Goal: Book appointment/travel/reservation

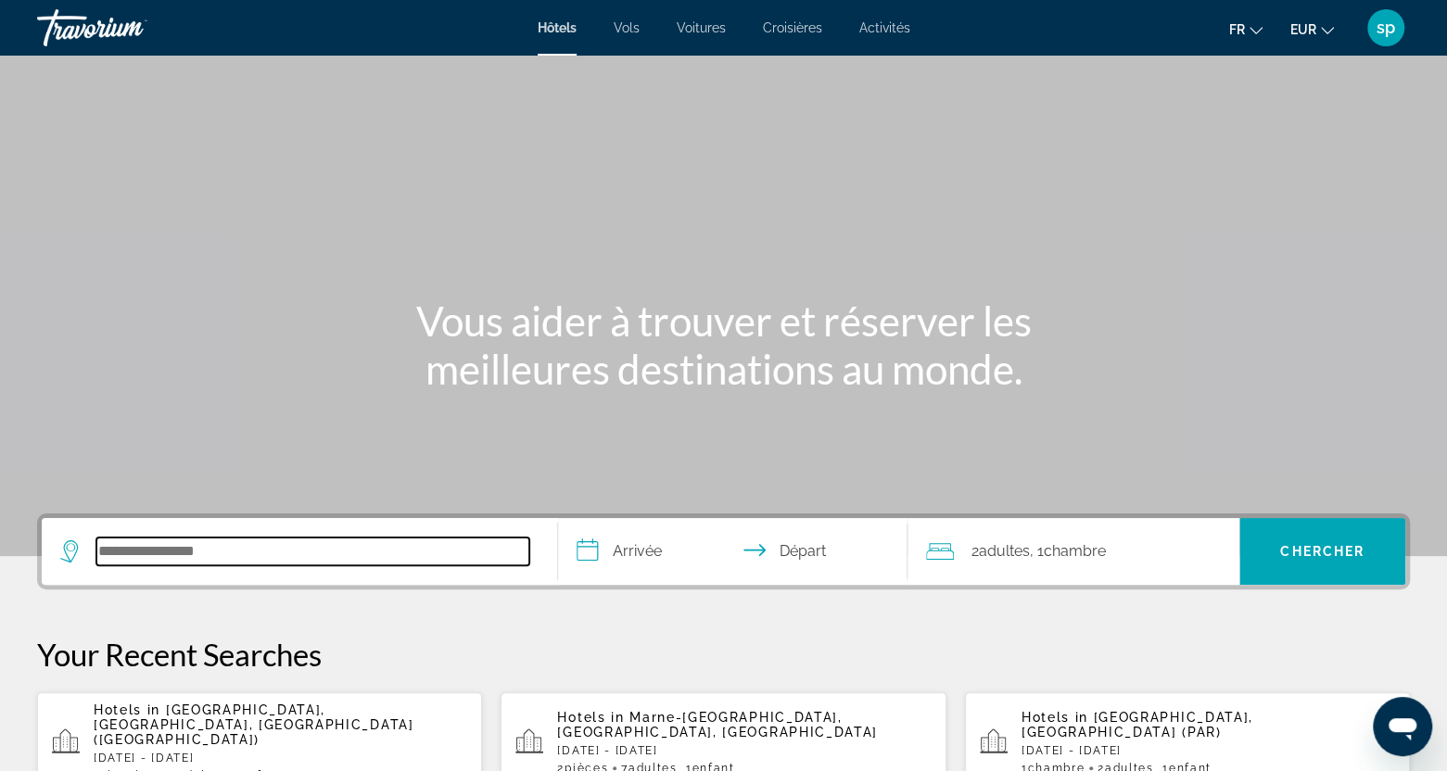
click at [261, 546] on input "Search hotel destination" at bounding box center [312, 552] width 433 height 28
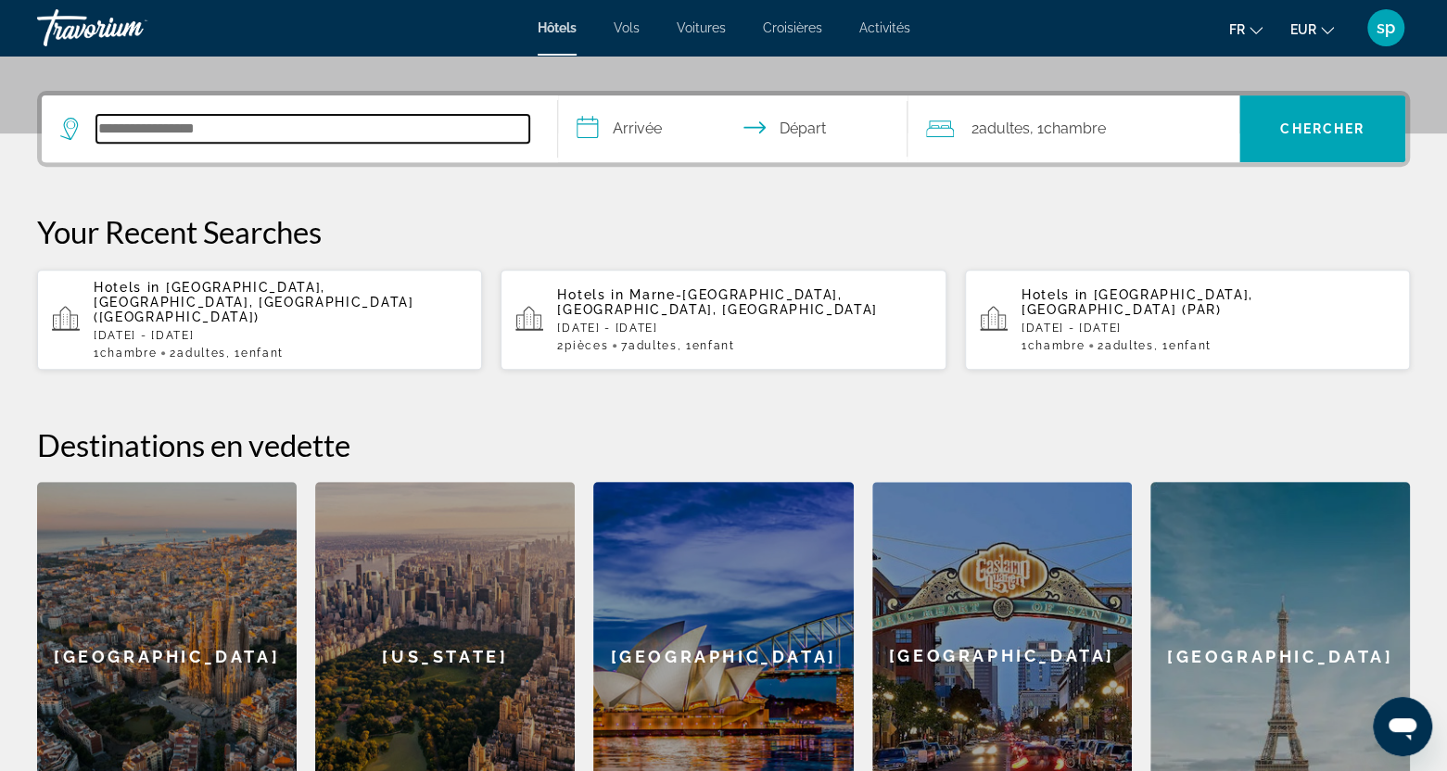
scroll to position [452, 0]
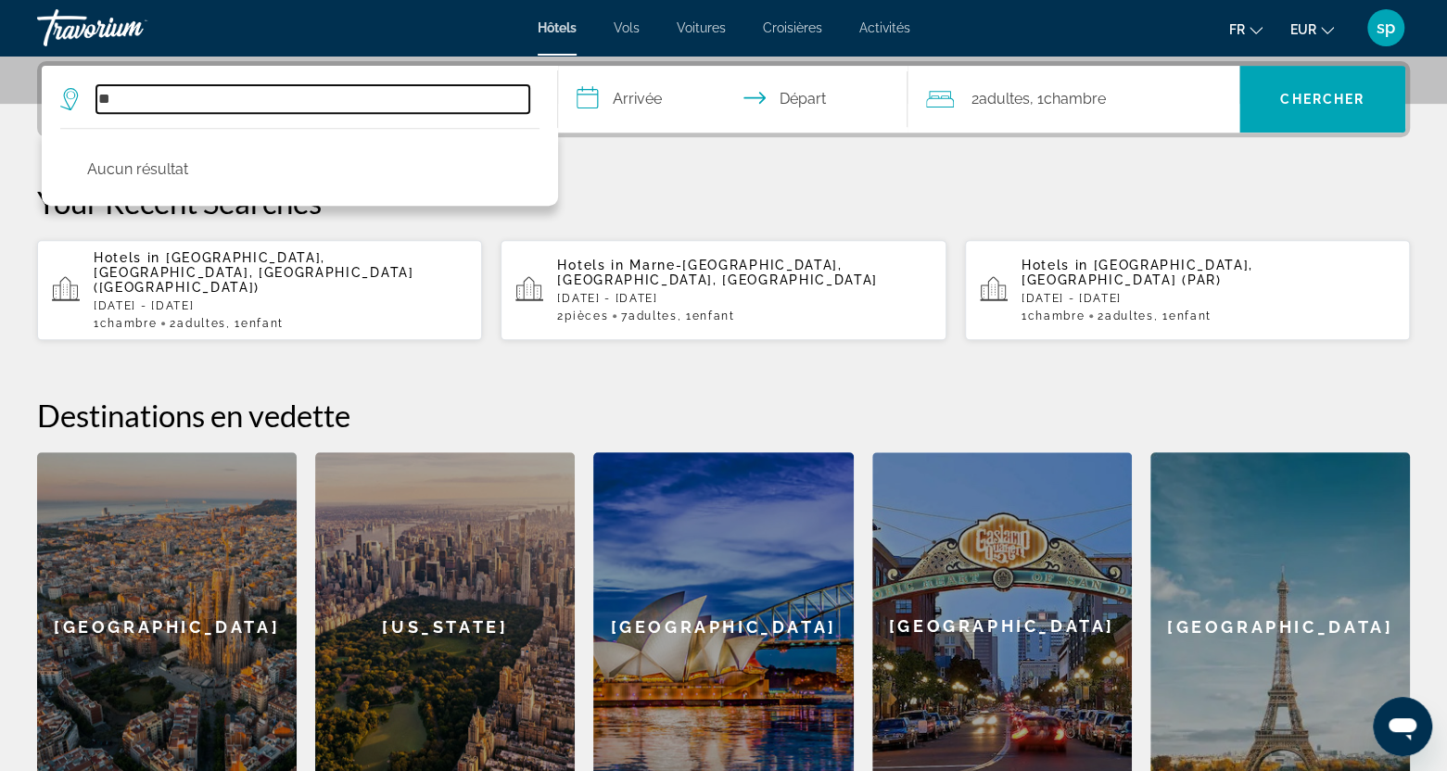
type input "*"
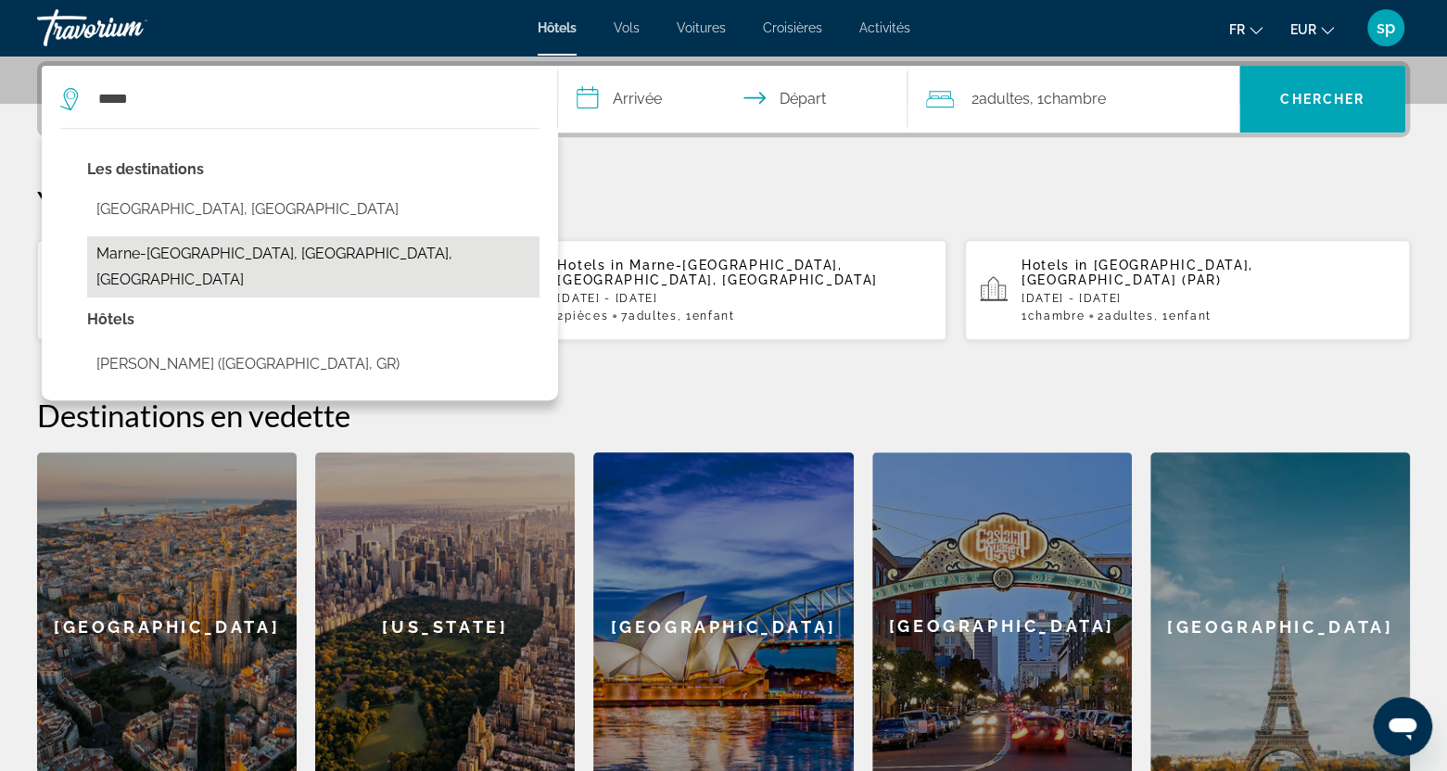
click at [218, 258] on button "Marne-[GEOGRAPHIC_DATA], [GEOGRAPHIC_DATA], [GEOGRAPHIC_DATA]" at bounding box center [313, 266] width 452 height 61
type input "**********"
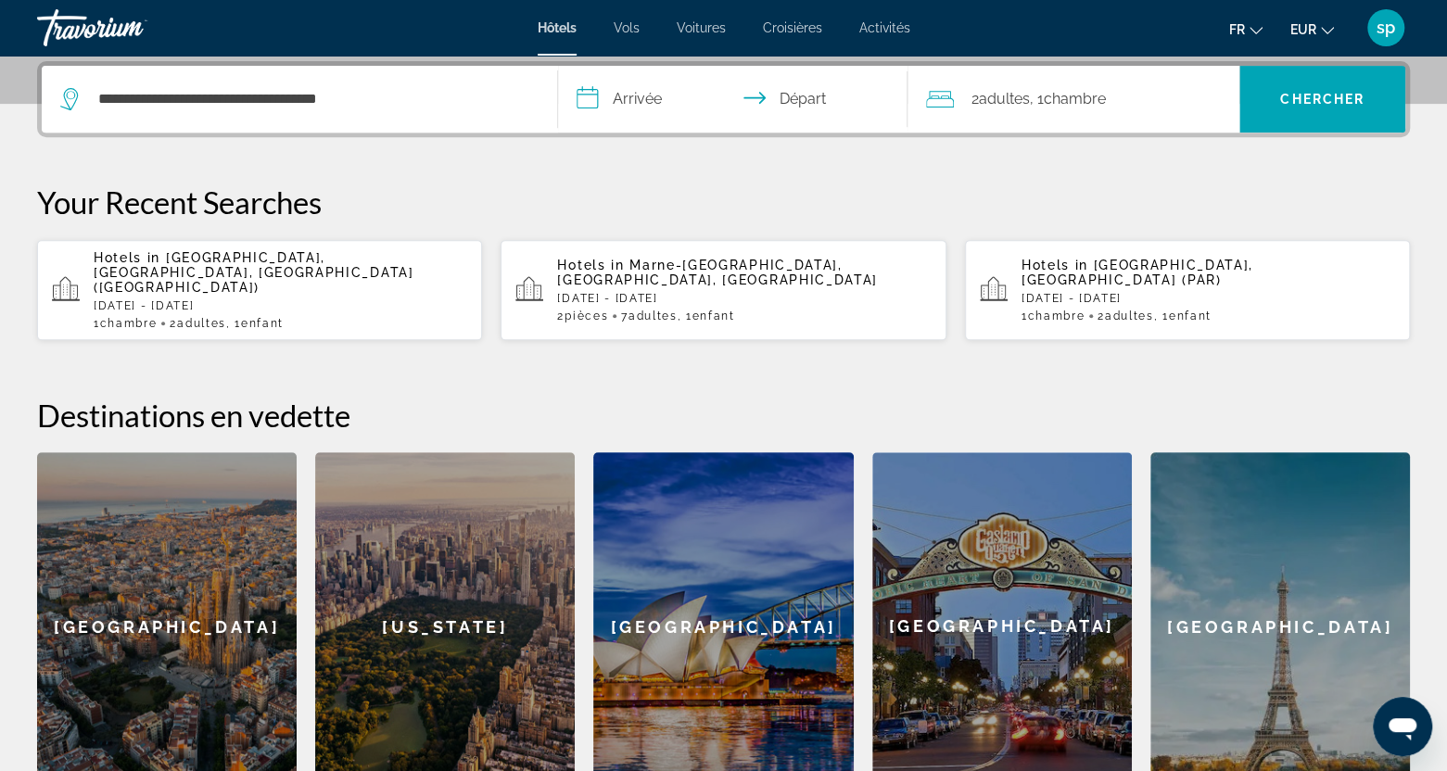
click at [623, 96] on input "**********" at bounding box center [737, 102] width 358 height 72
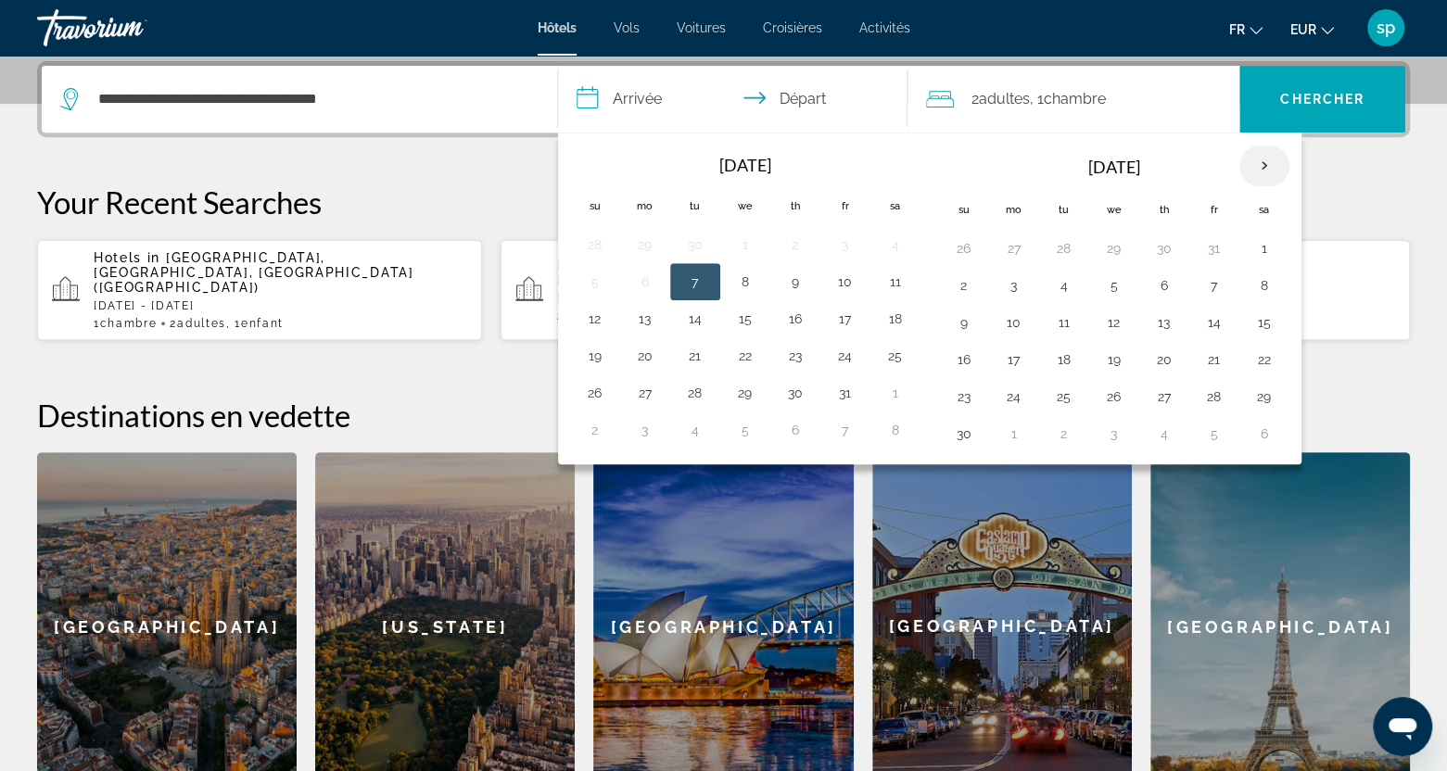
click at [1255, 168] on th "Next month" at bounding box center [1264, 166] width 50 height 41
click at [1154, 320] on button "15" at bounding box center [1164, 323] width 30 height 26
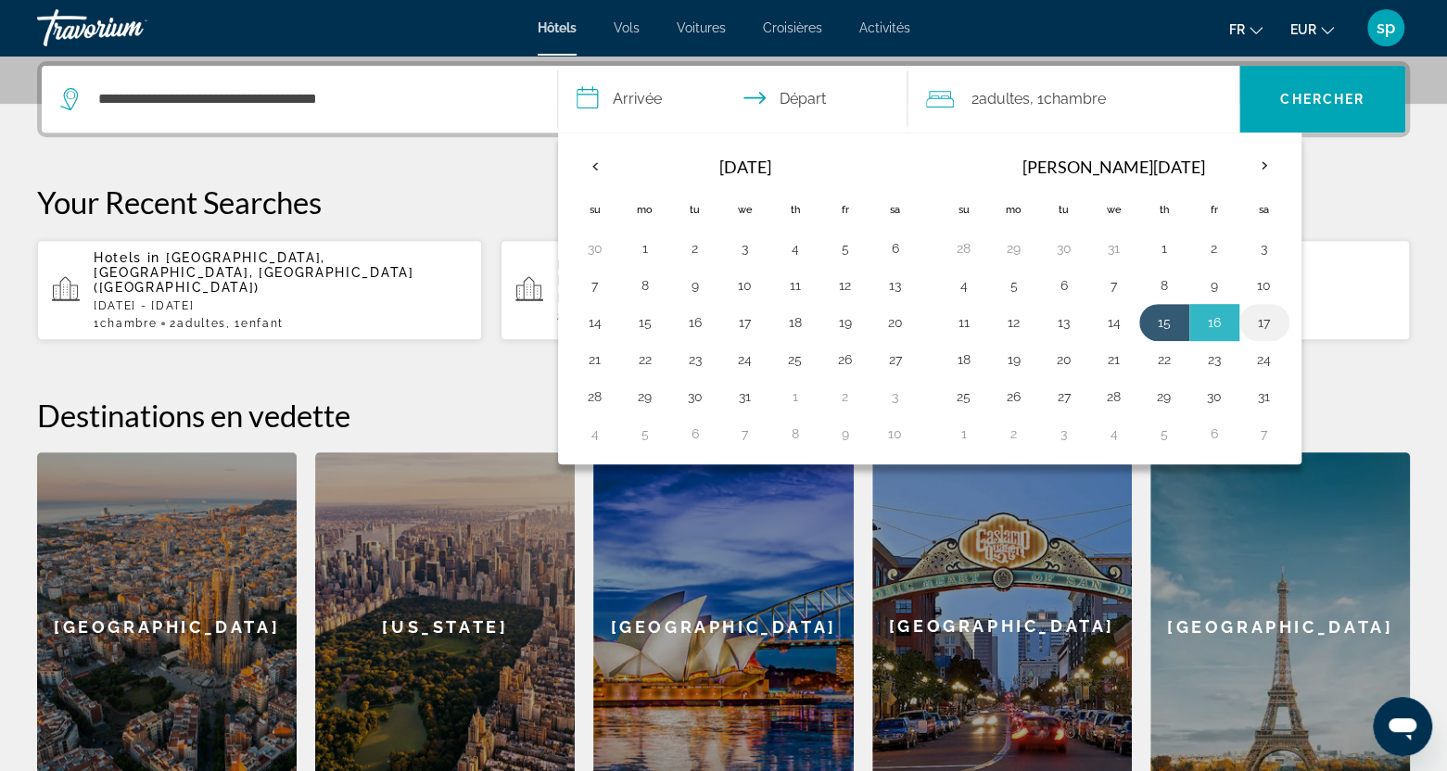
click at [1257, 322] on button "17" at bounding box center [1265, 323] width 30 height 26
type input "**********"
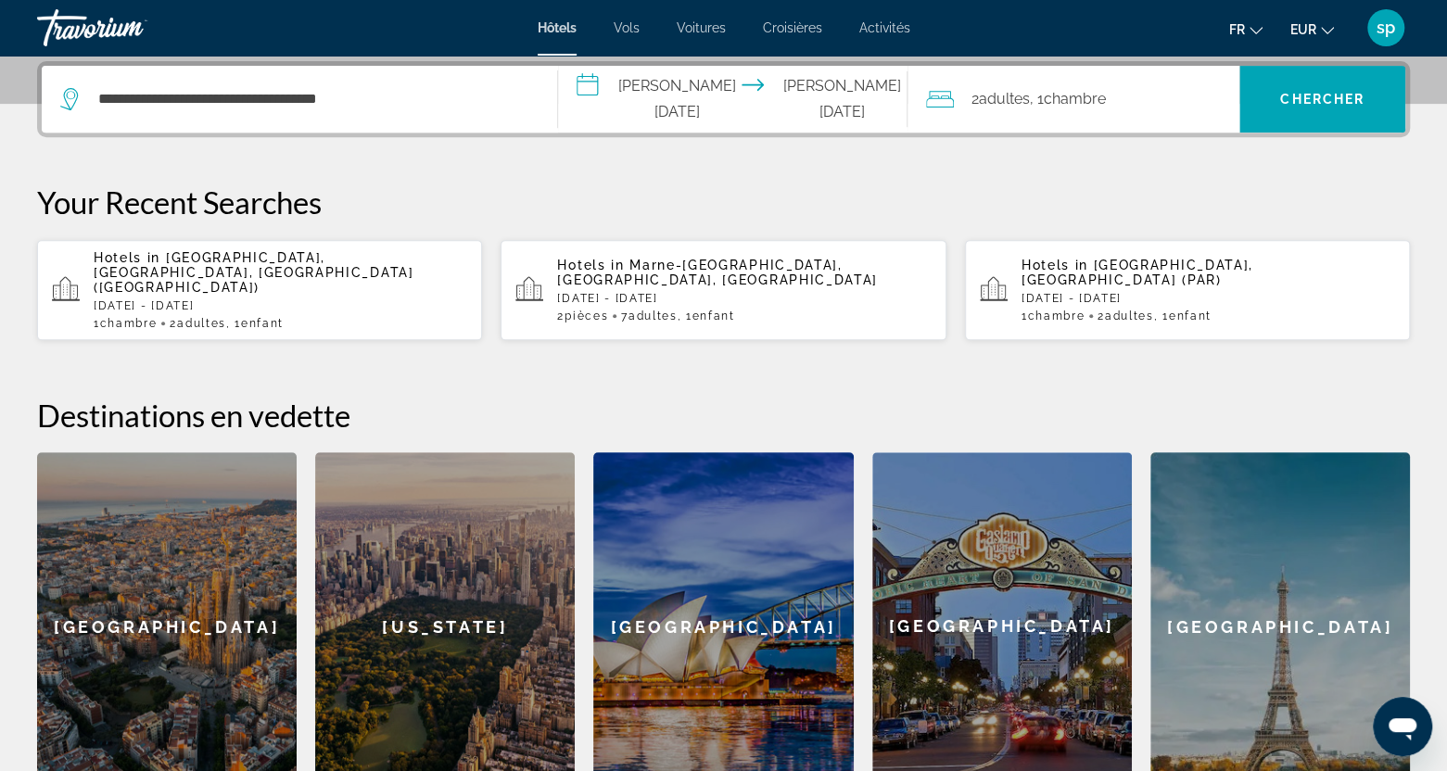
click at [1042, 104] on span ", 1 Chambre pièces" at bounding box center [1067, 99] width 76 height 26
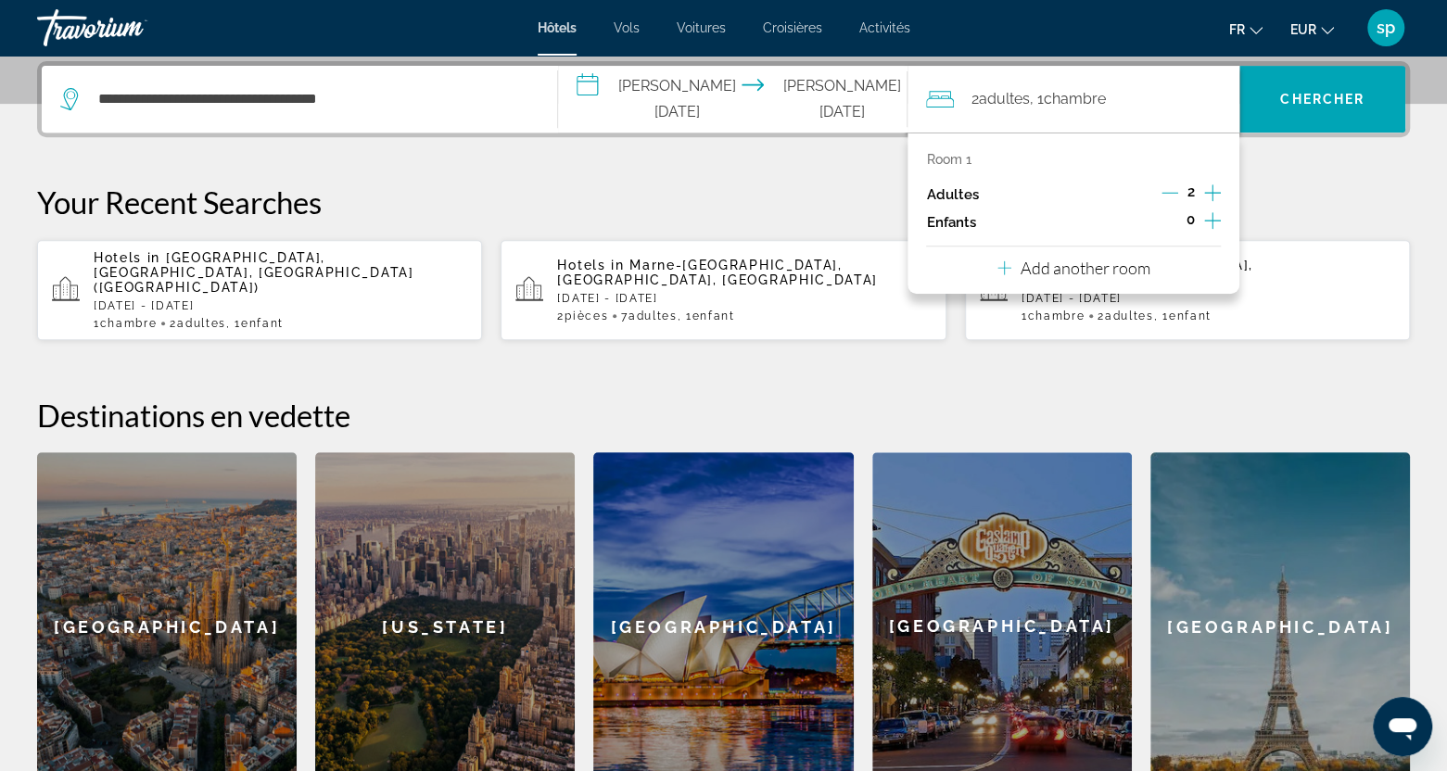
click at [1211, 222] on icon "Increment children" at bounding box center [1212, 221] width 17 height 22
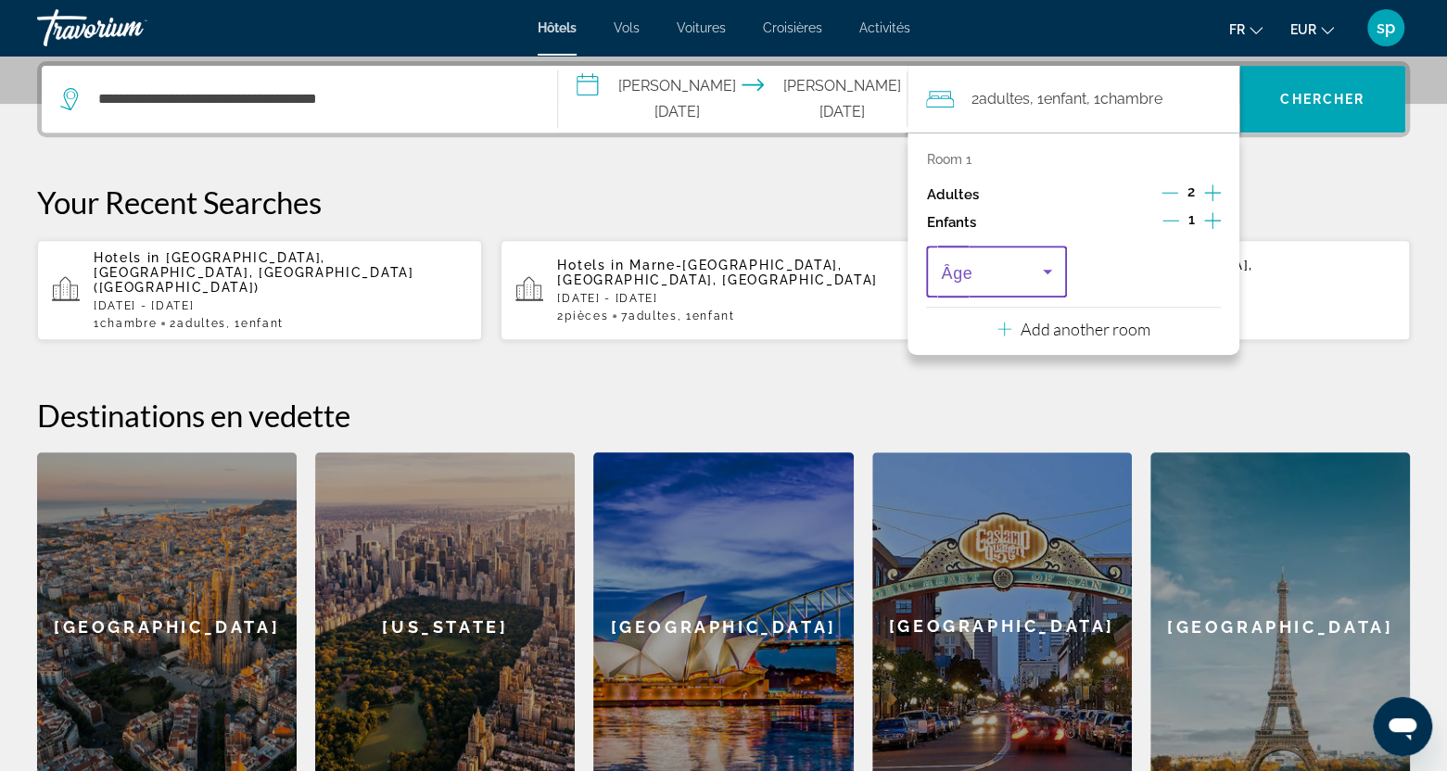
click at [977, 274] on span "Travelers: 2 adults, 1 child" at bounding box center [991, 271] width 101 height 22
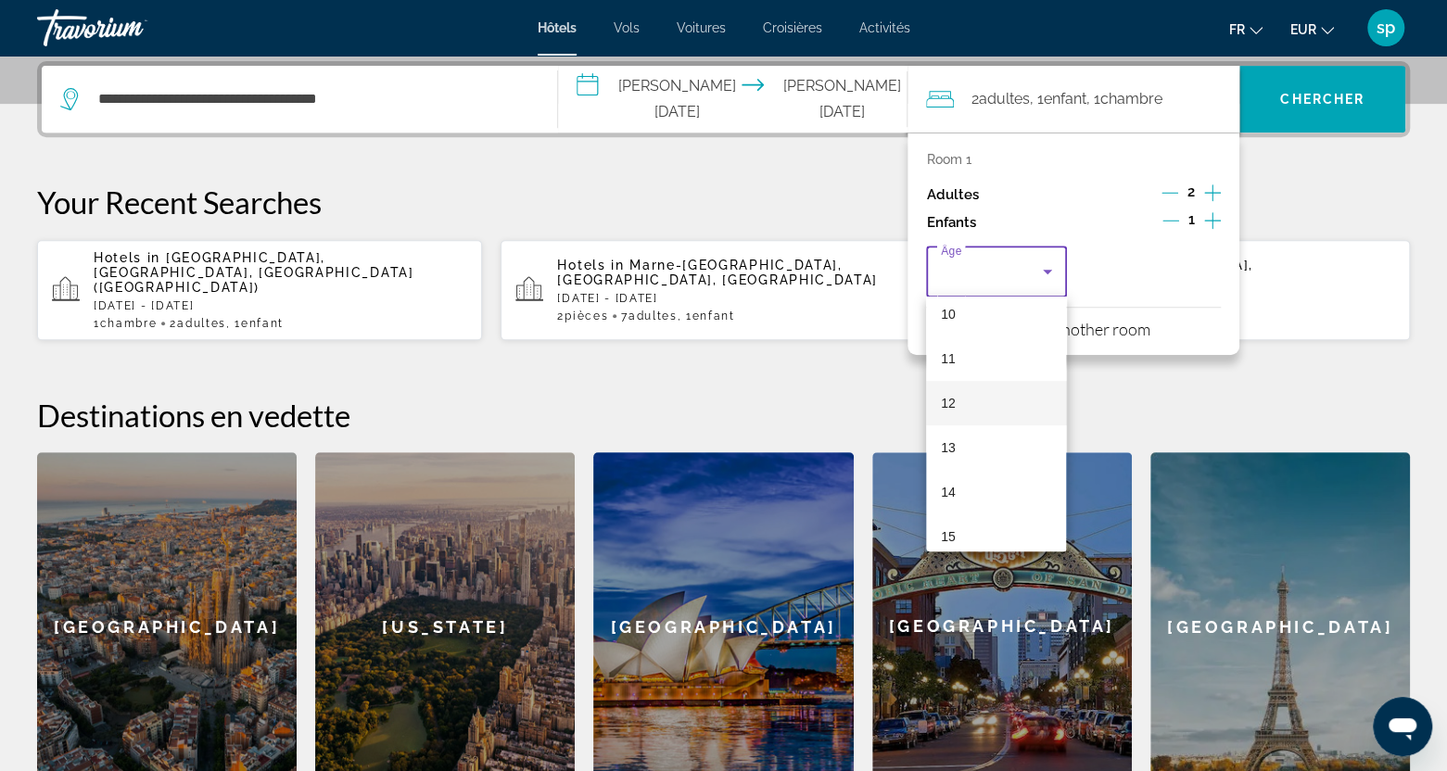
scroll to position [464, 0]
click at [957, 490] on mat-option "14" at bounding box center [996, 486] width 140 height 44
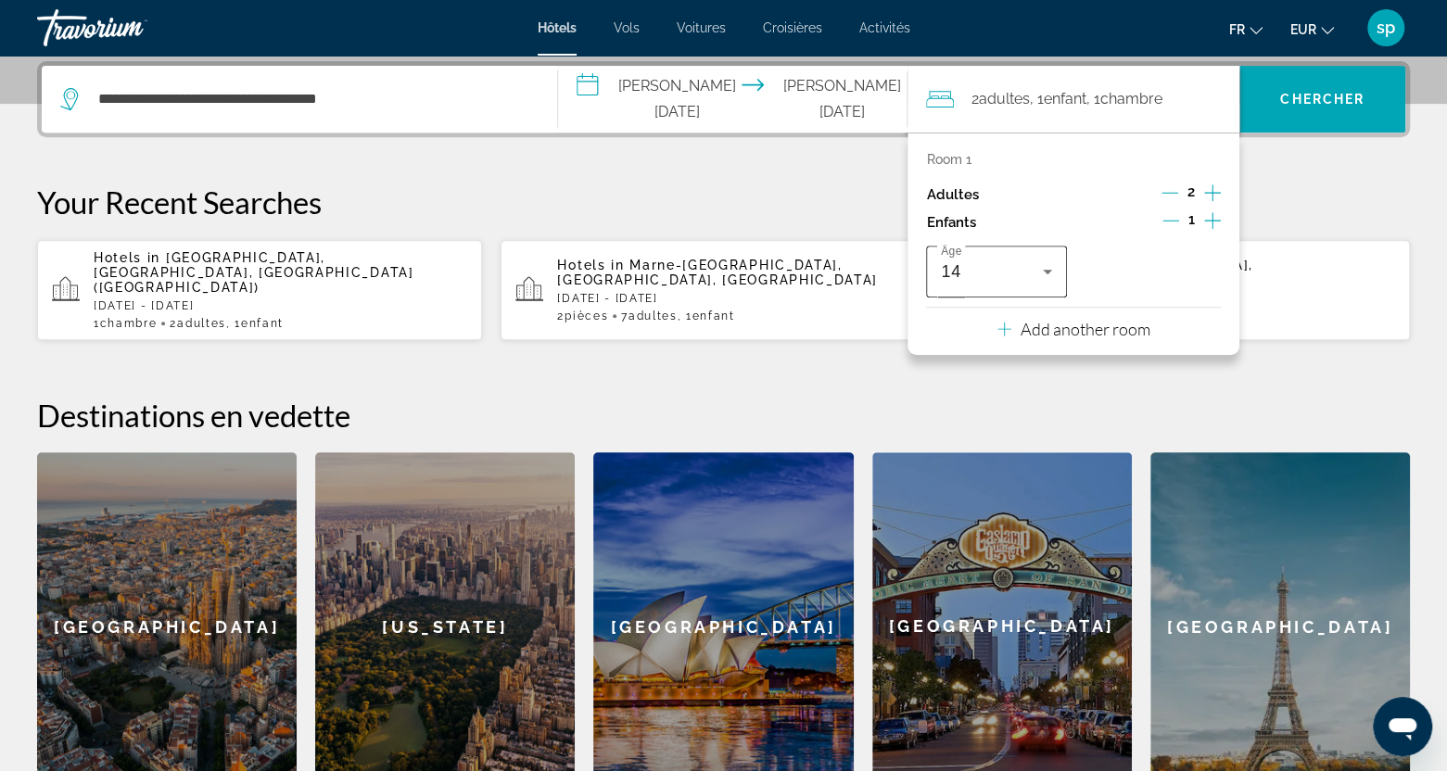
click at [1007, 273] on div "14" at bounding box center [991, 271] width 101 height 22
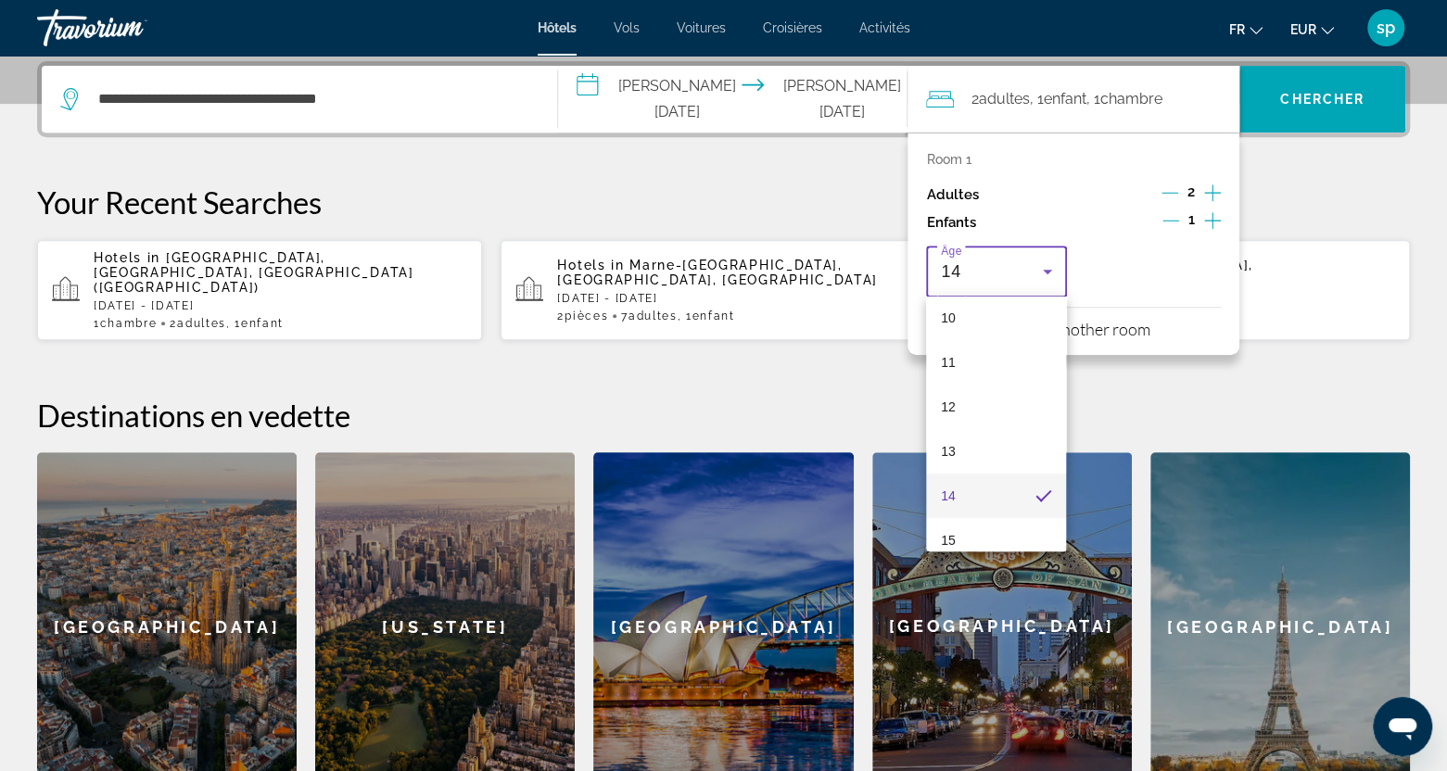
scroll to position [513, 0]
click at [964, 483] on mat-option "15" at bounding box center [996, 481] width 140 height 44
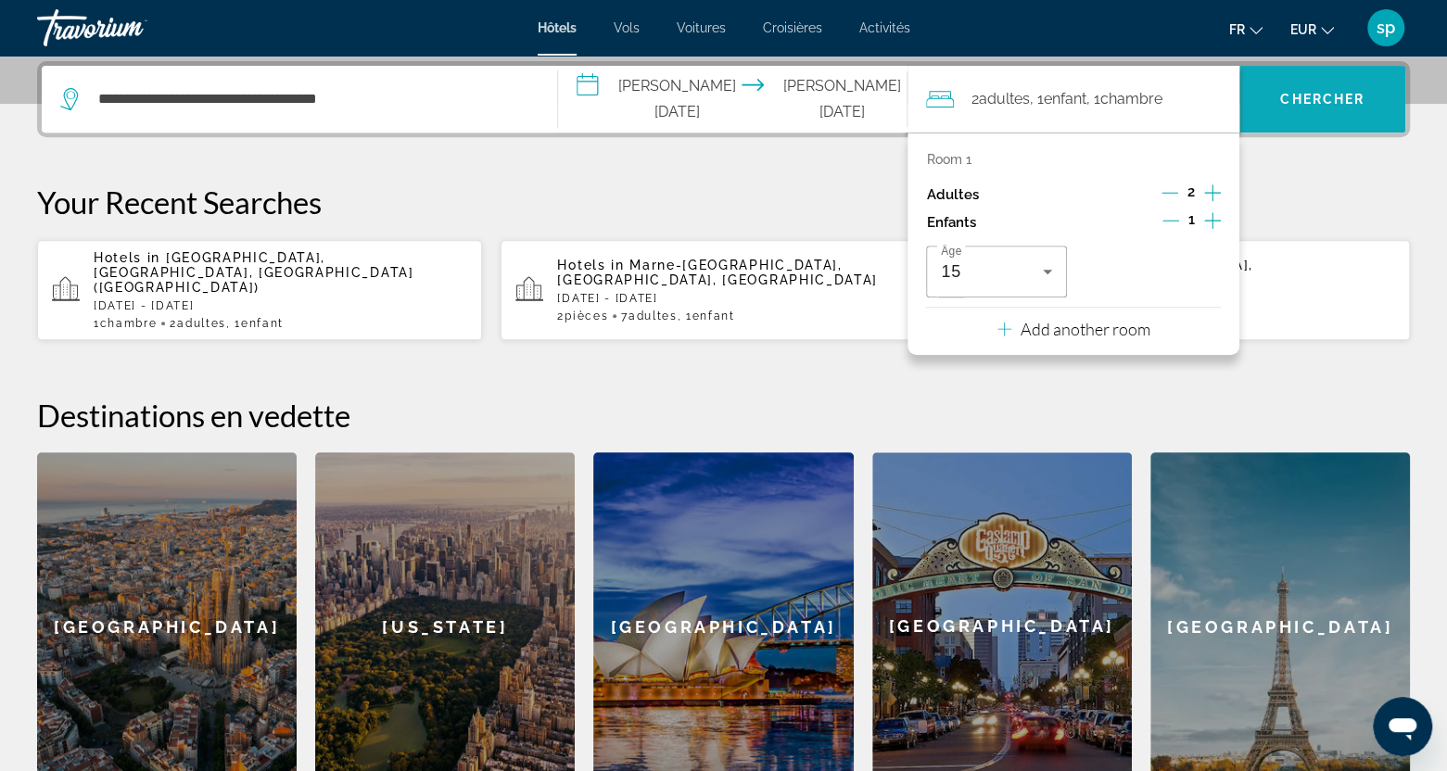
click at [1285, 112] on span "Search" at bounding box center [1322, 99] width 166 height 44
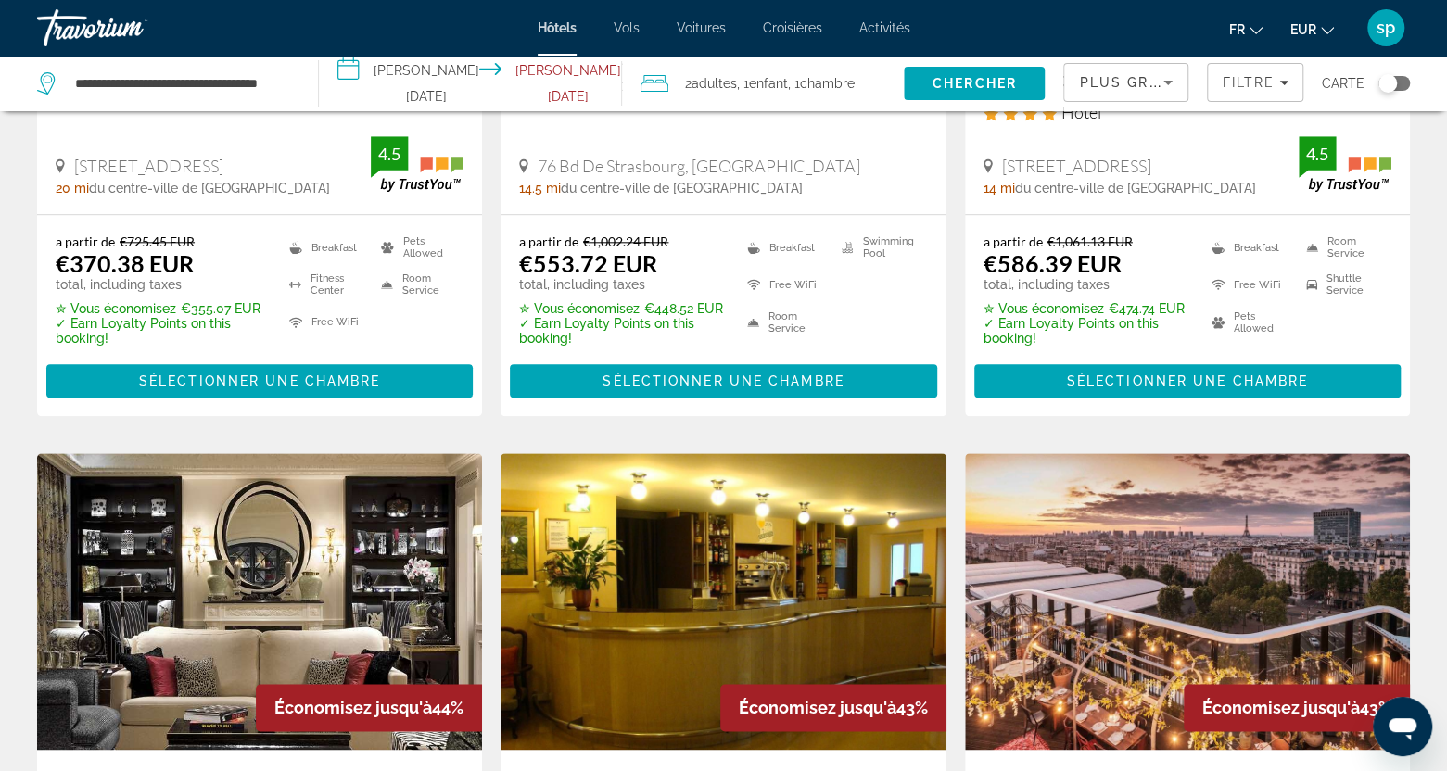
scroll to position [1112, 0]
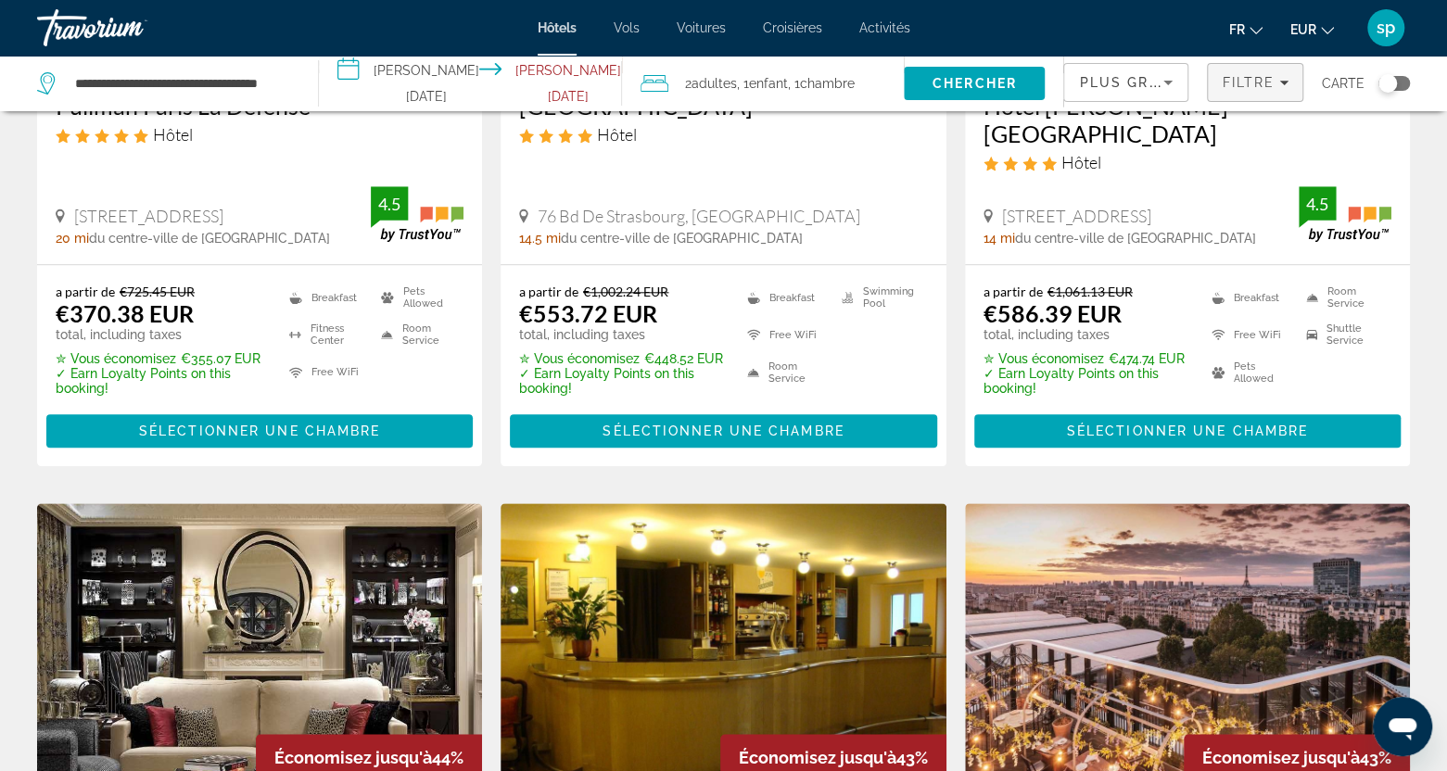
click at [1236, 83] on span "Filtre" at bounding box center [1248, 82] width 53 height 15
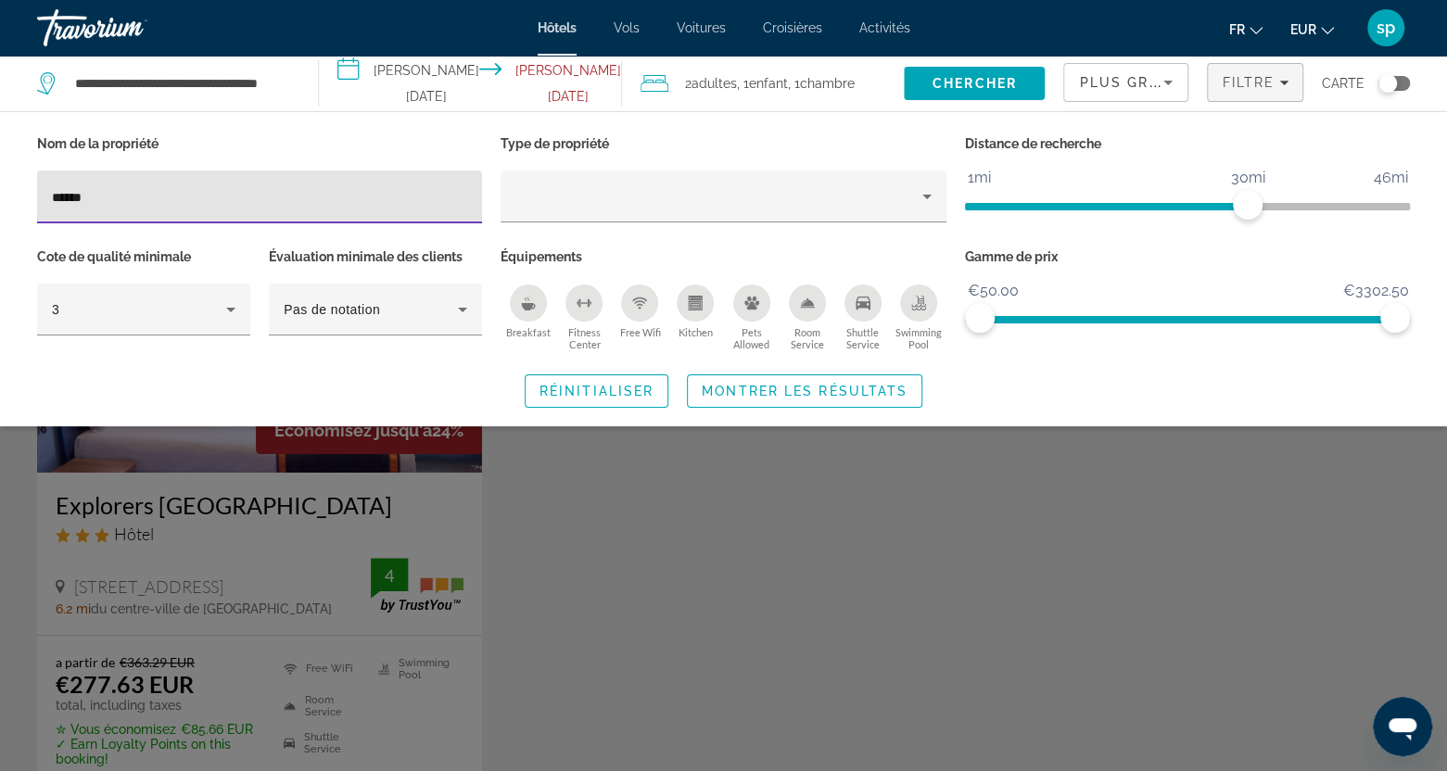
type input "******"
click at [135, 489] on div "Search widget" at bounding box center [723, 524] width 1447 height 493
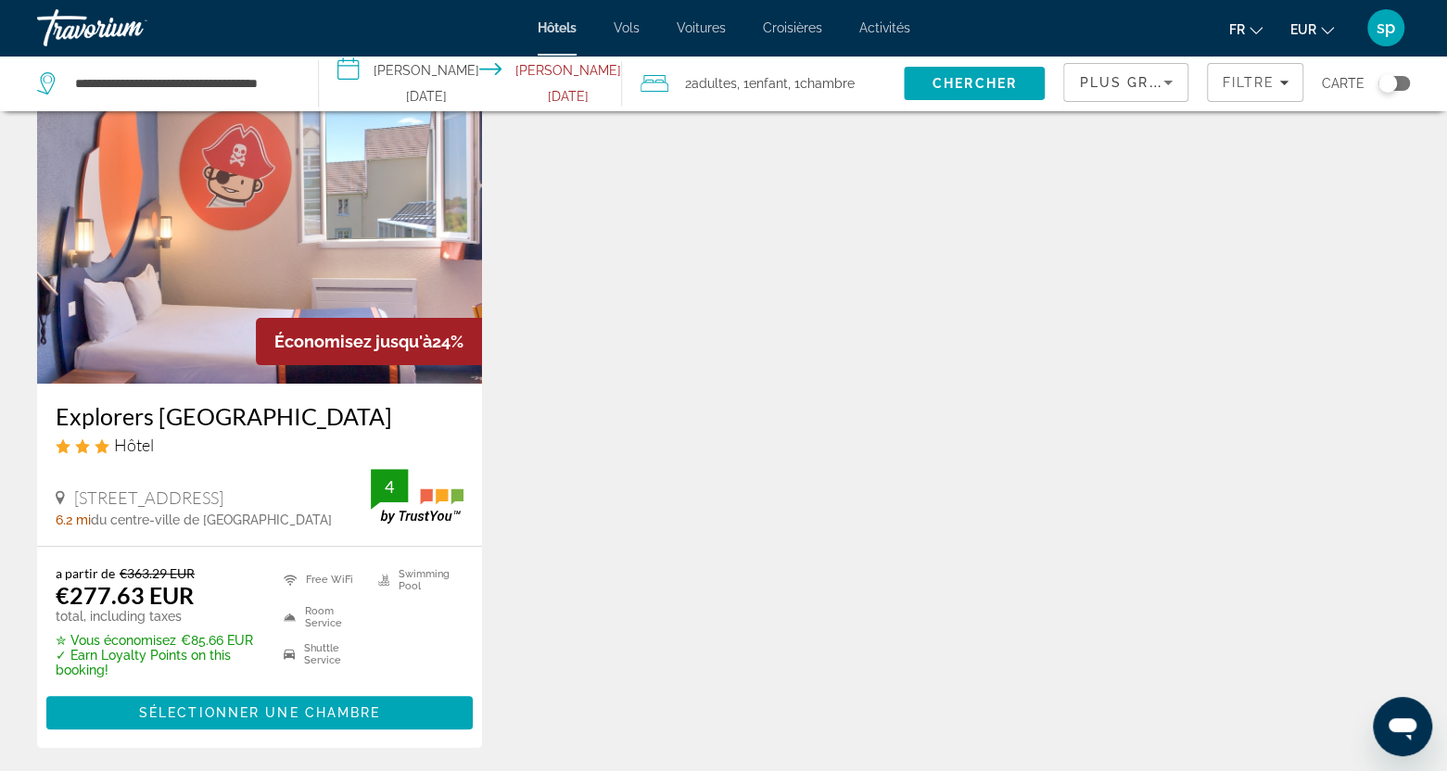
scroll to position [93, 0]
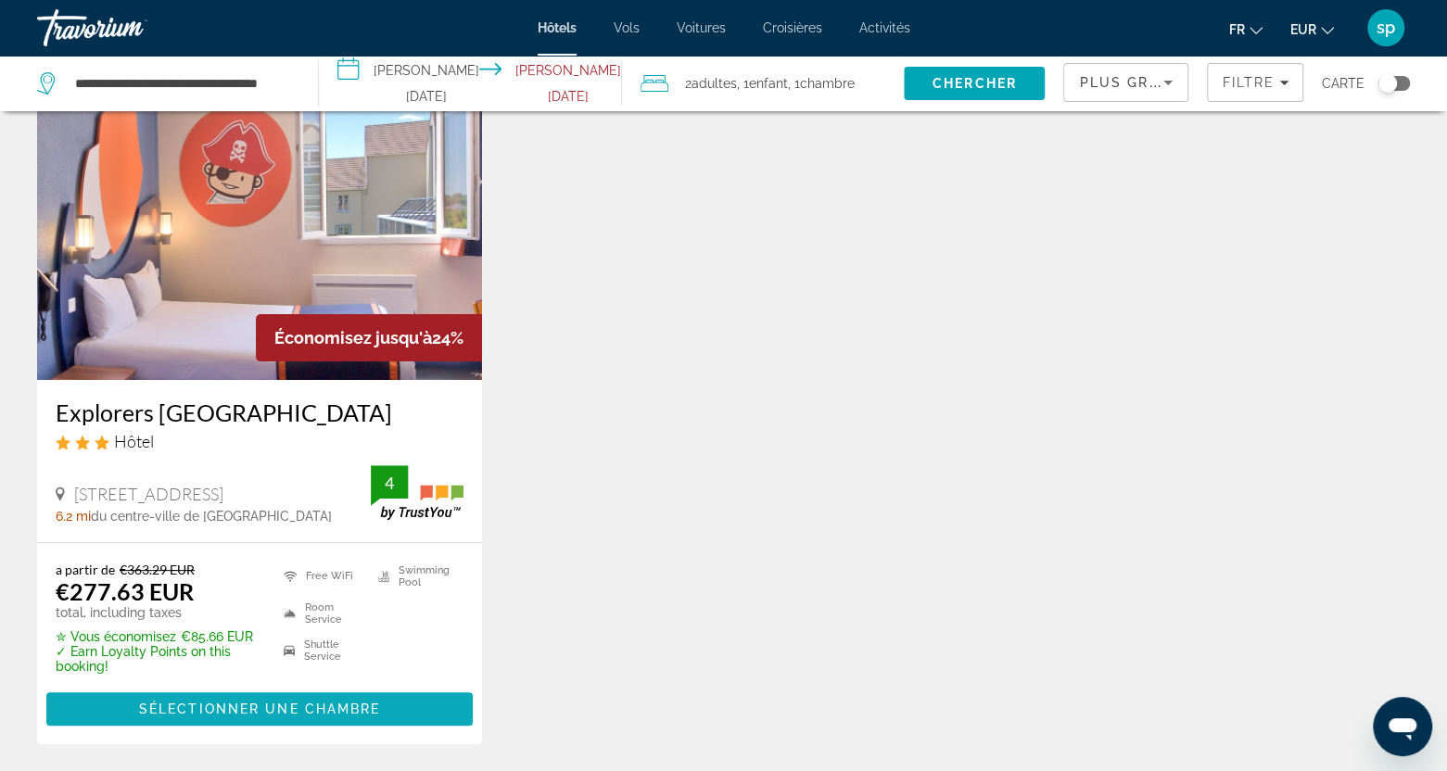
click at [166, 707] on span "Sélectionner une chambre" at bounding box center [259, 709] width 241 height 15
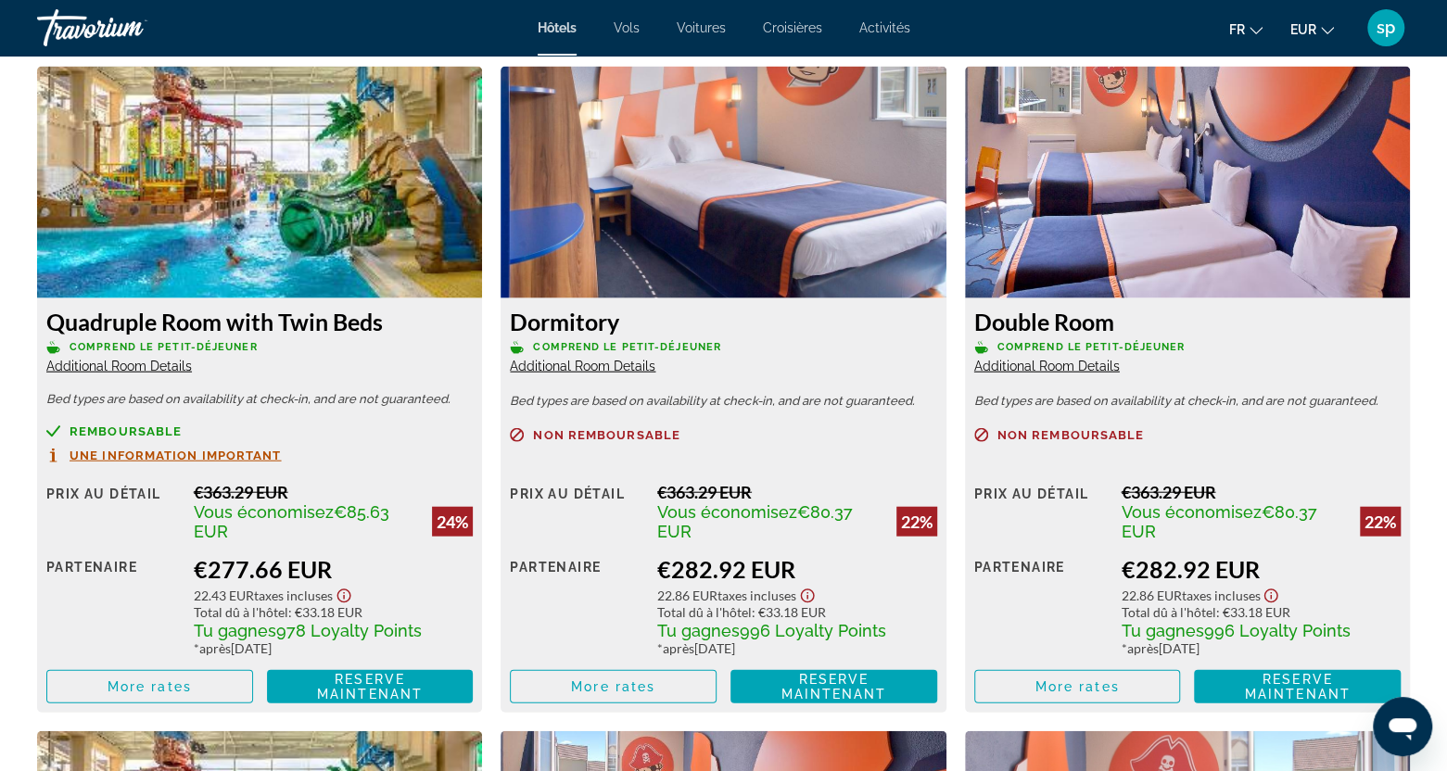
scroll to position [2503, 0]
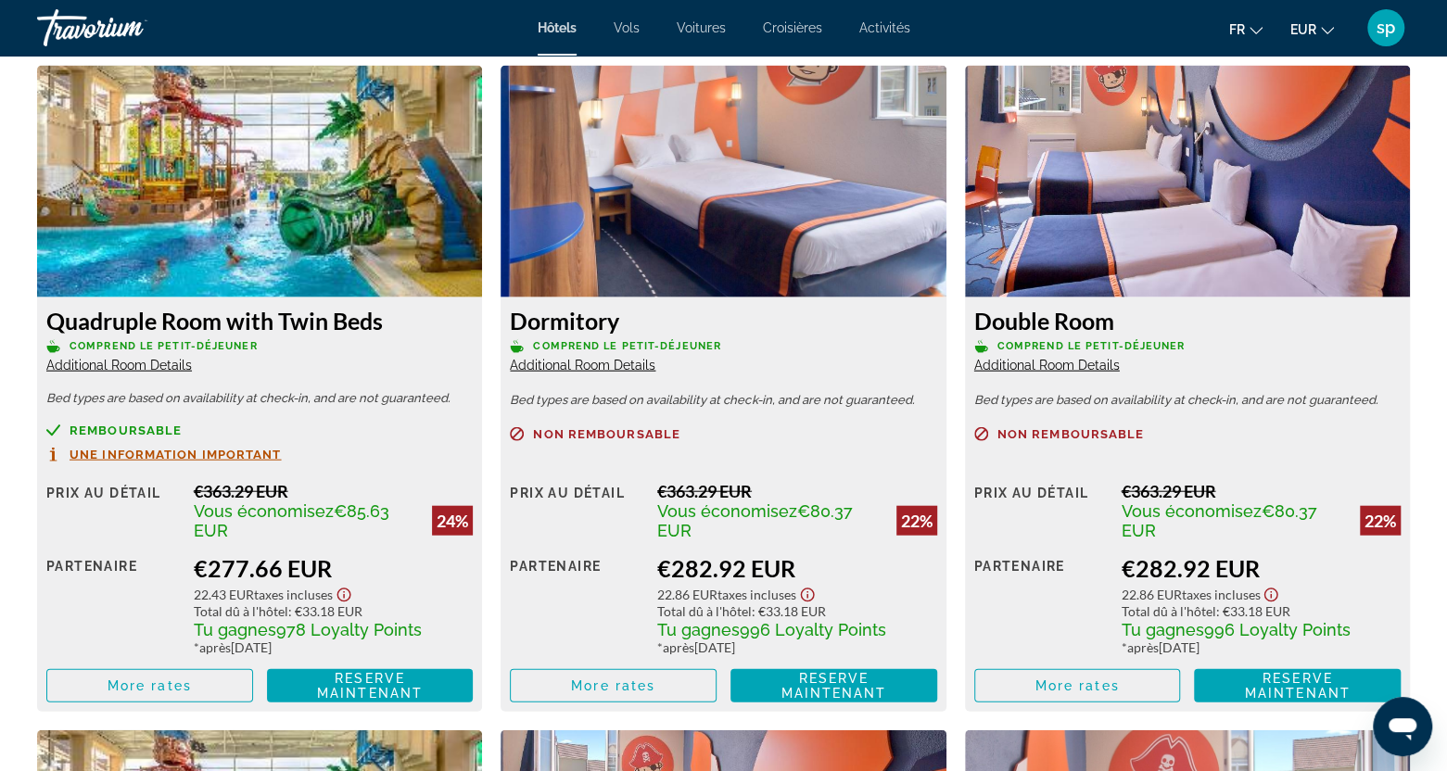
click at [616, 32] on span "Vols" at bounding box center [627, 27] width 26 height 15
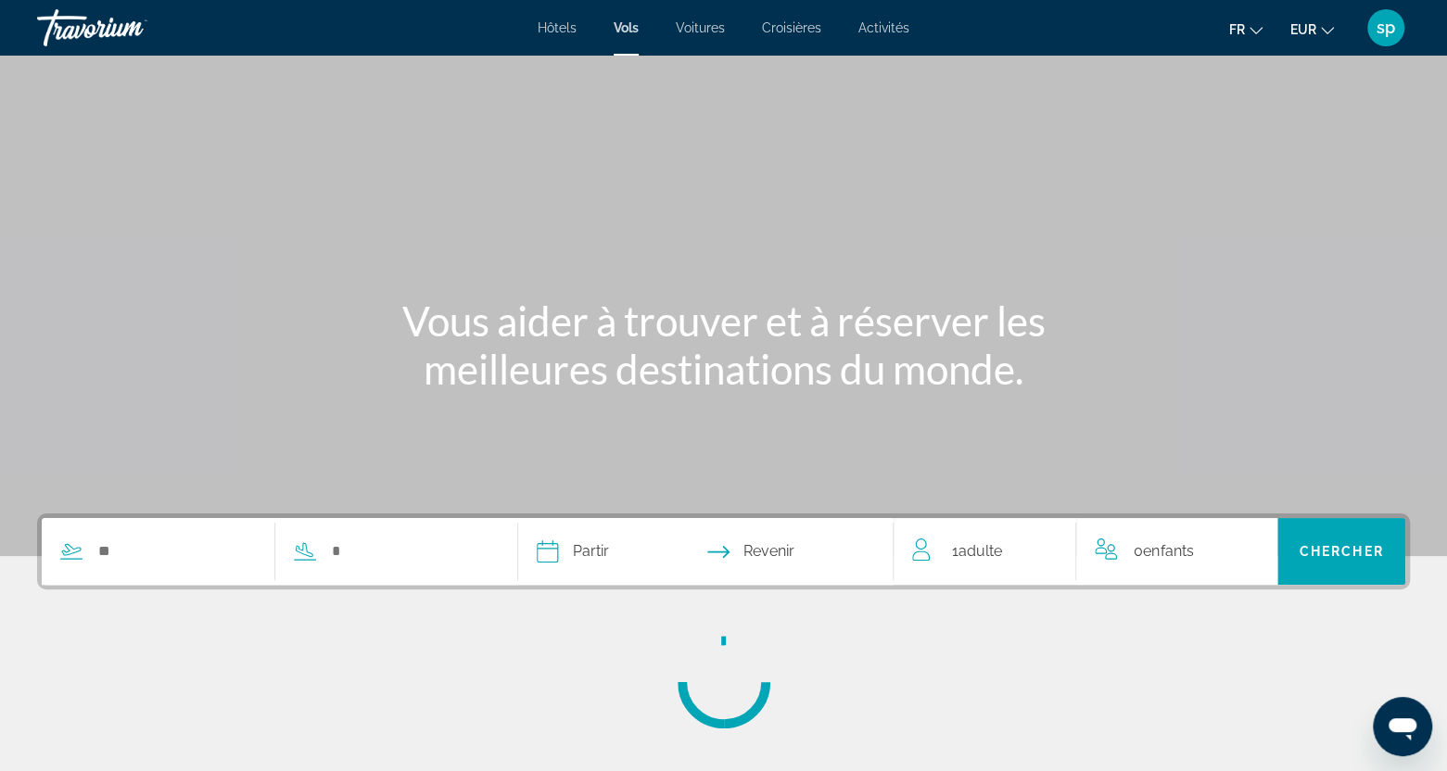
click at [883, 36] on div "Hôtels Vols Voitures Croisières Activités Hôtels Vols Voitures Croisières Activ…" at bounding box center [723, 28] width 1447 height 48
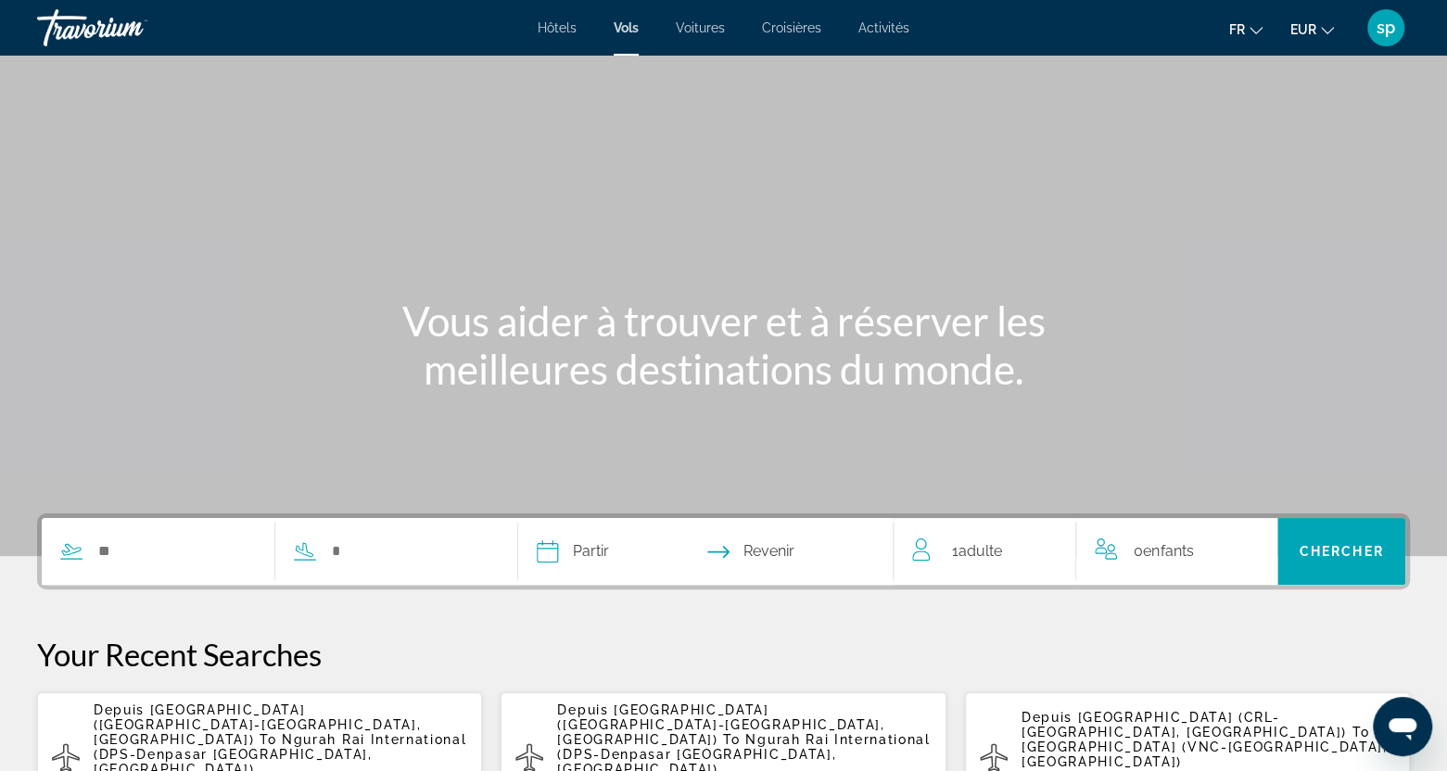
click at [885, 27] on span "Activités" at bounding box center [883, 27] width 51 height 15
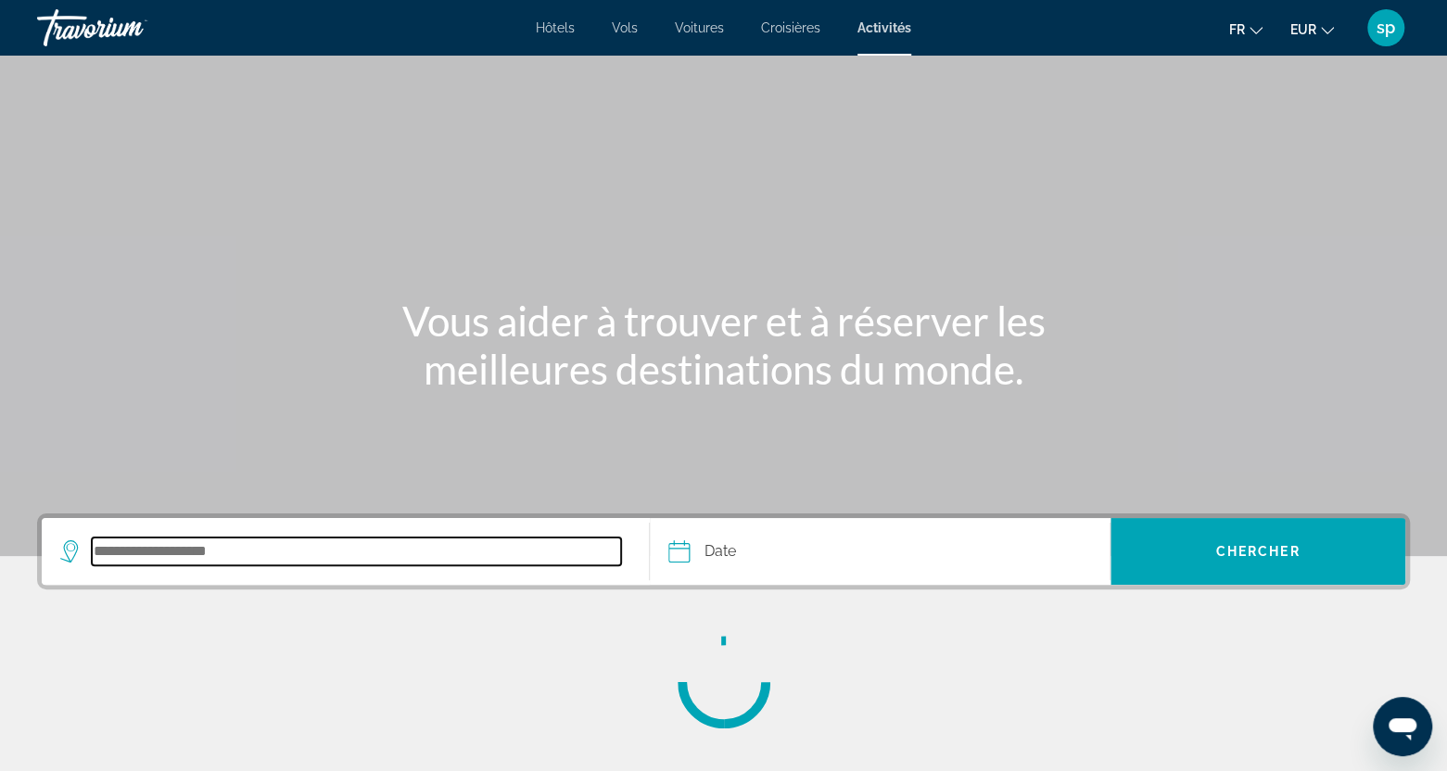
click at [173, 554] on input "Search destination" at bounding box center [356, 552] width 529 height 28
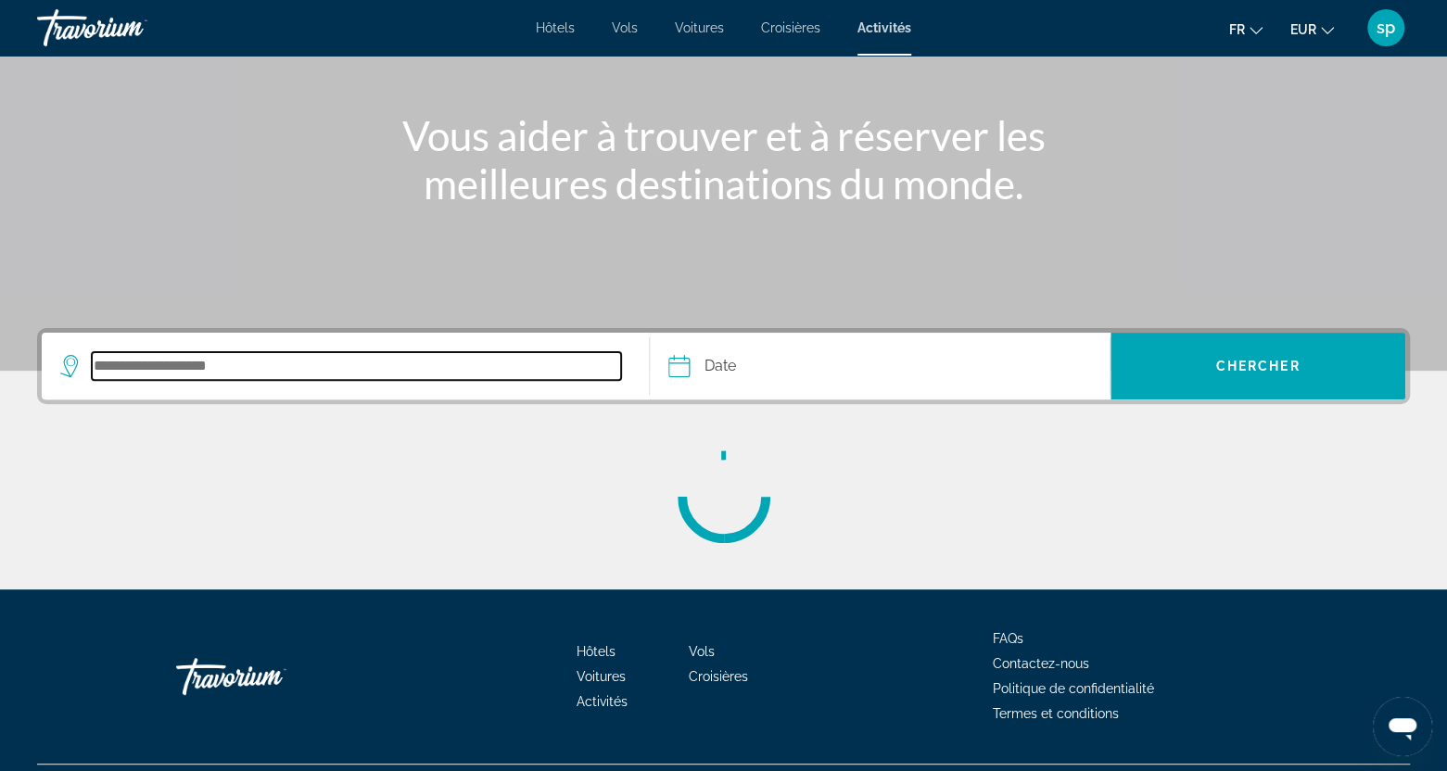
scroll to position [230, 0]
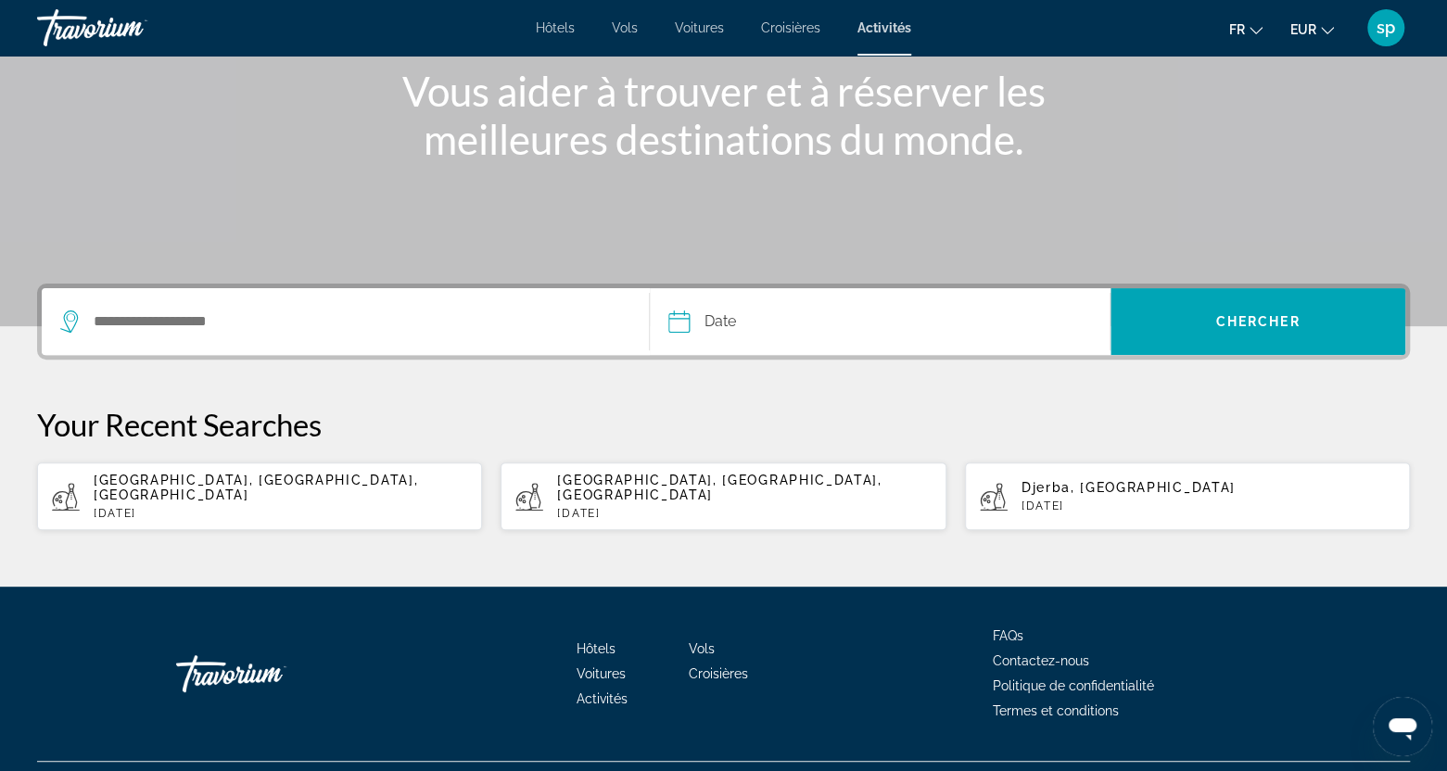
click at [304, 481] on span "[GEOGRAPHIC_DATA], [GEOGRAPHIC_DATA], [GEOGRAPHIC_DATA]" at bounding box center [256, 488] width 324 height 30
type input "**********"
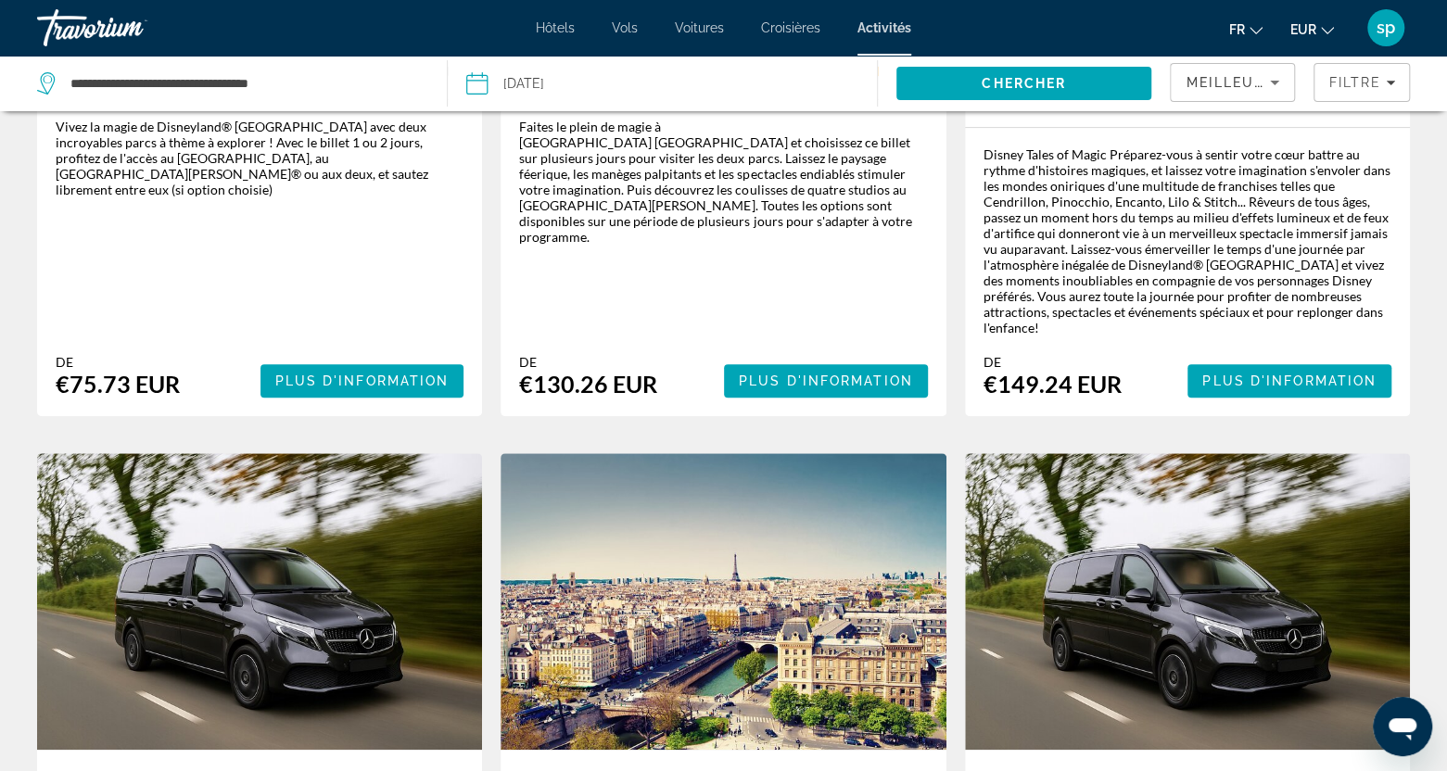
scroll to position [185, 0]
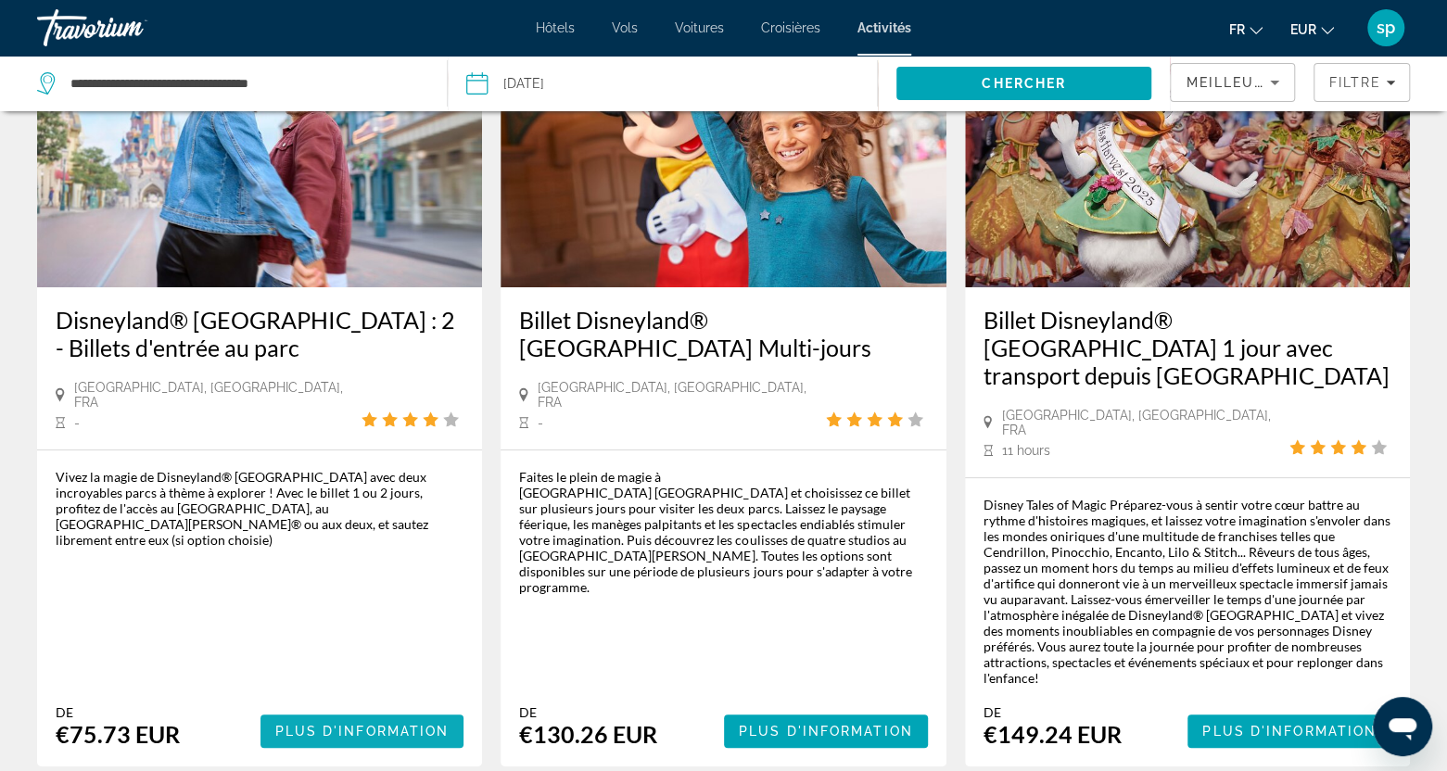
click at [313, 724] on span "Plus d'information" at bounding box center [362, 731] width 174 height 15
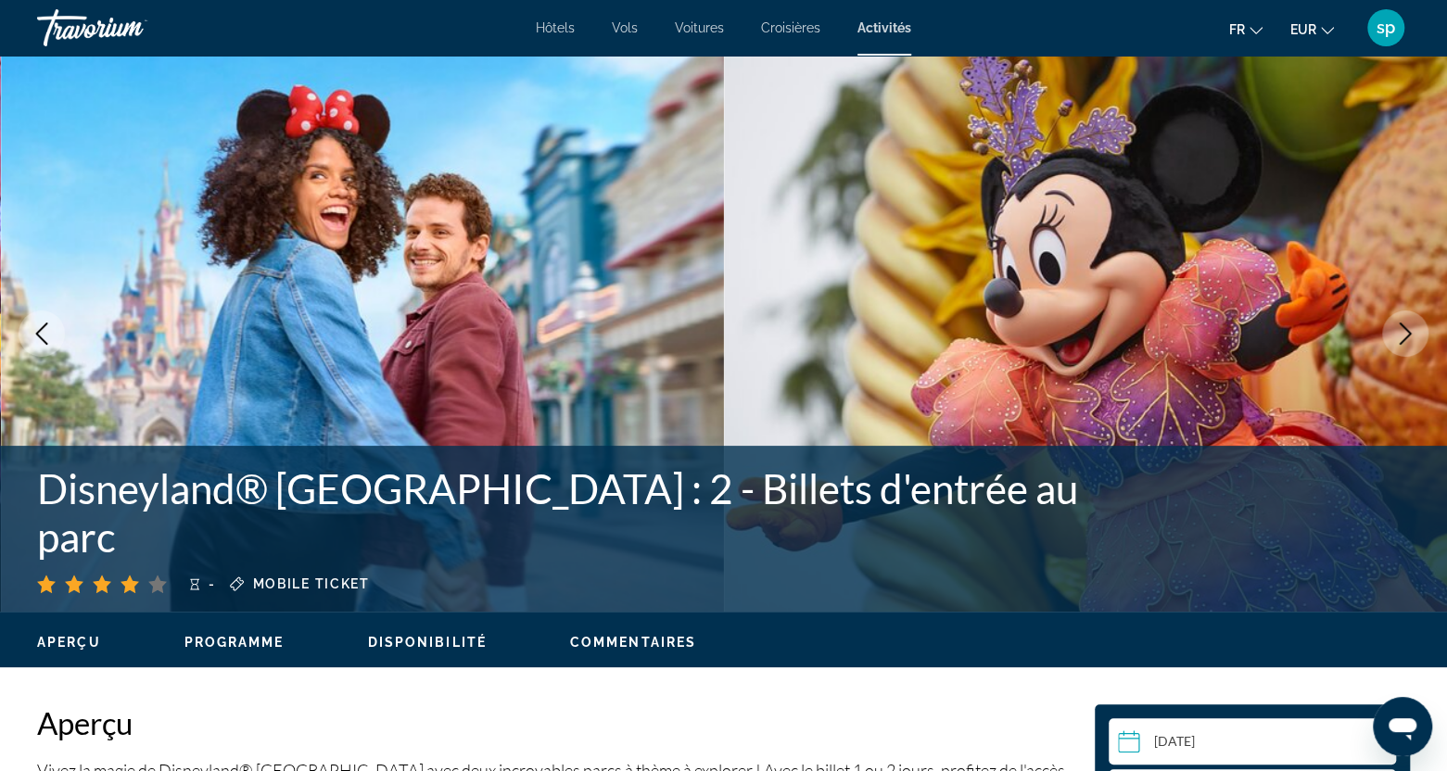
select select "*"
select select "****"
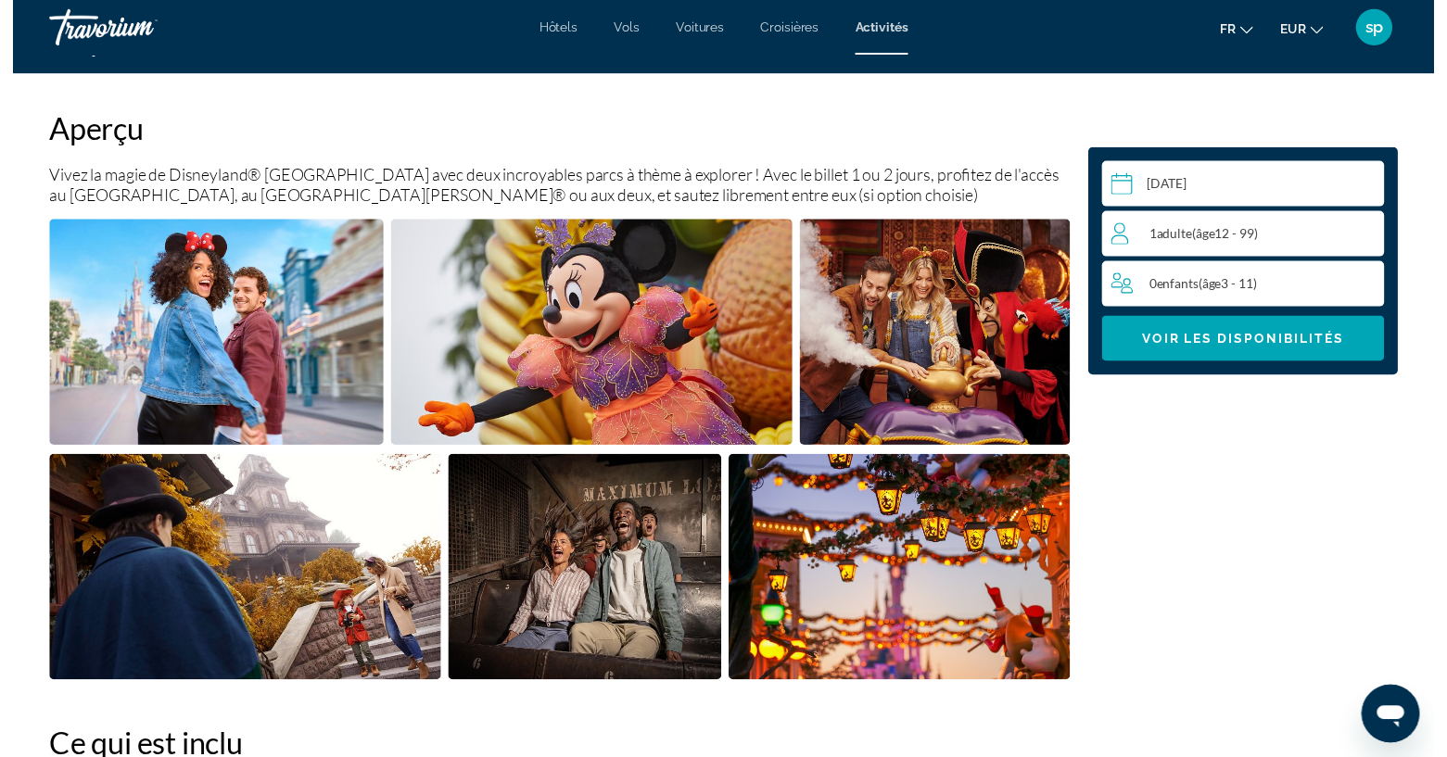
scroll to position [649, 0]
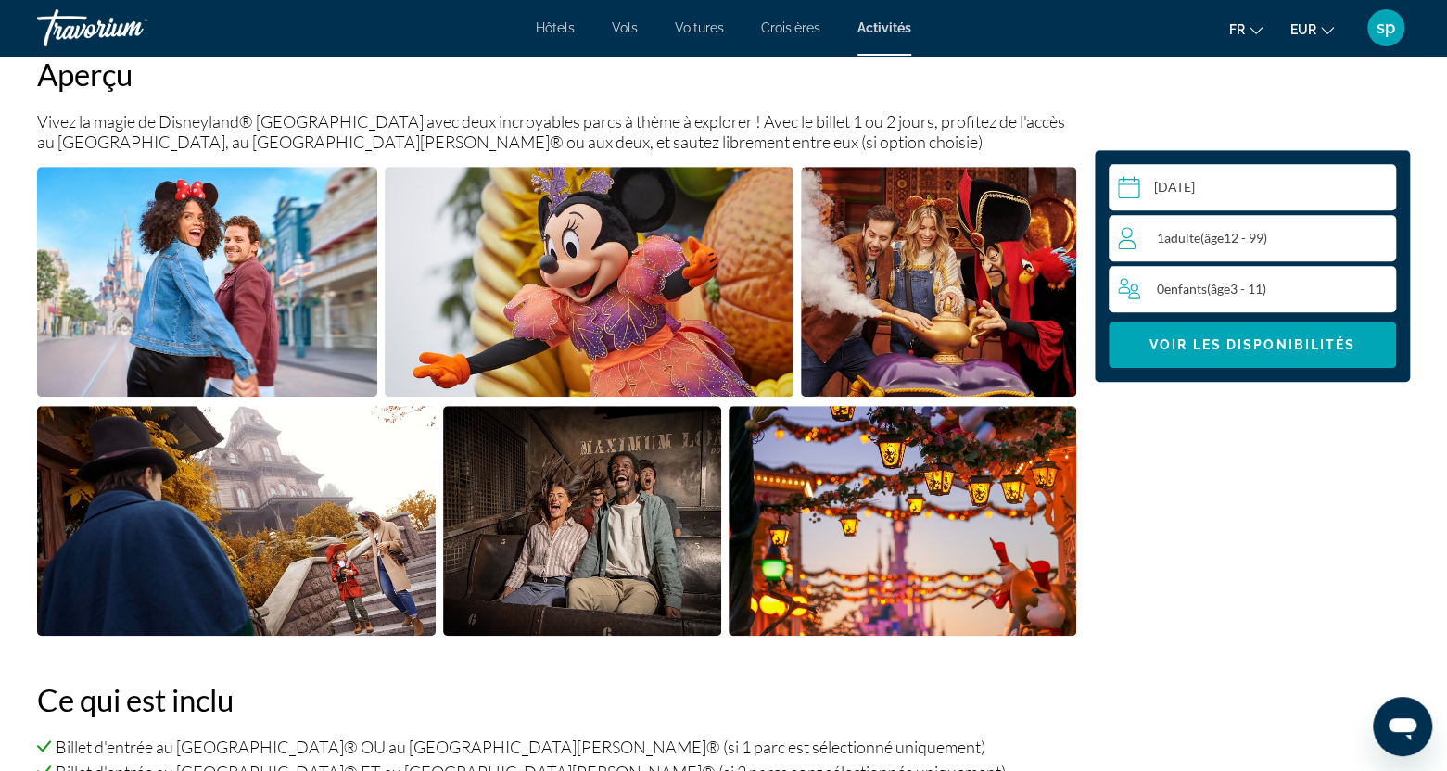
click at [1221, 190] on input "Main content" at bounding box center [1256, 190] width 295 height 52
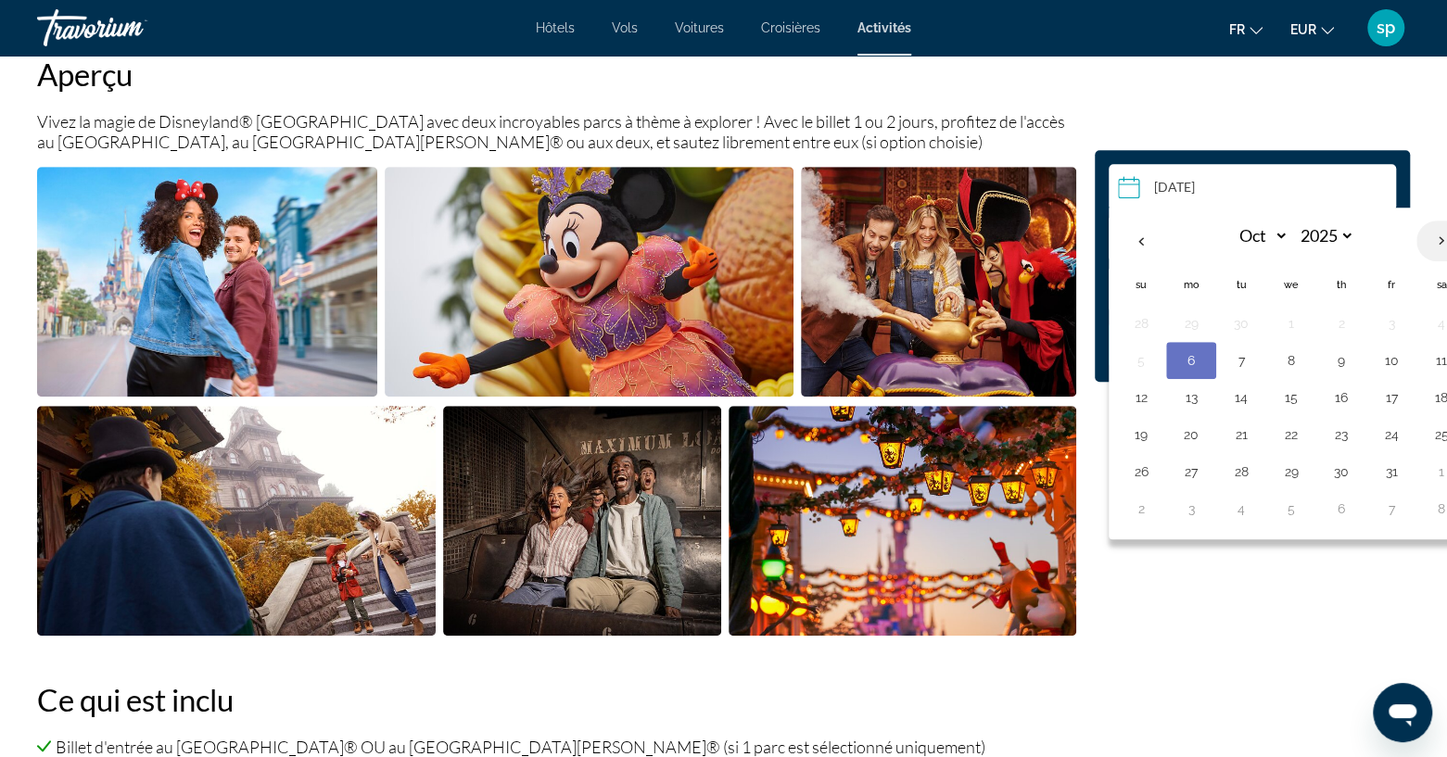
click at [1429, 235] on th "Next month" at bounding box center [1441, 241] width 50 height 41
click at [1428, 236] on th "Next month" at bounding box center [1441, 241] width 50 height 41
select select "*"
select select "****"
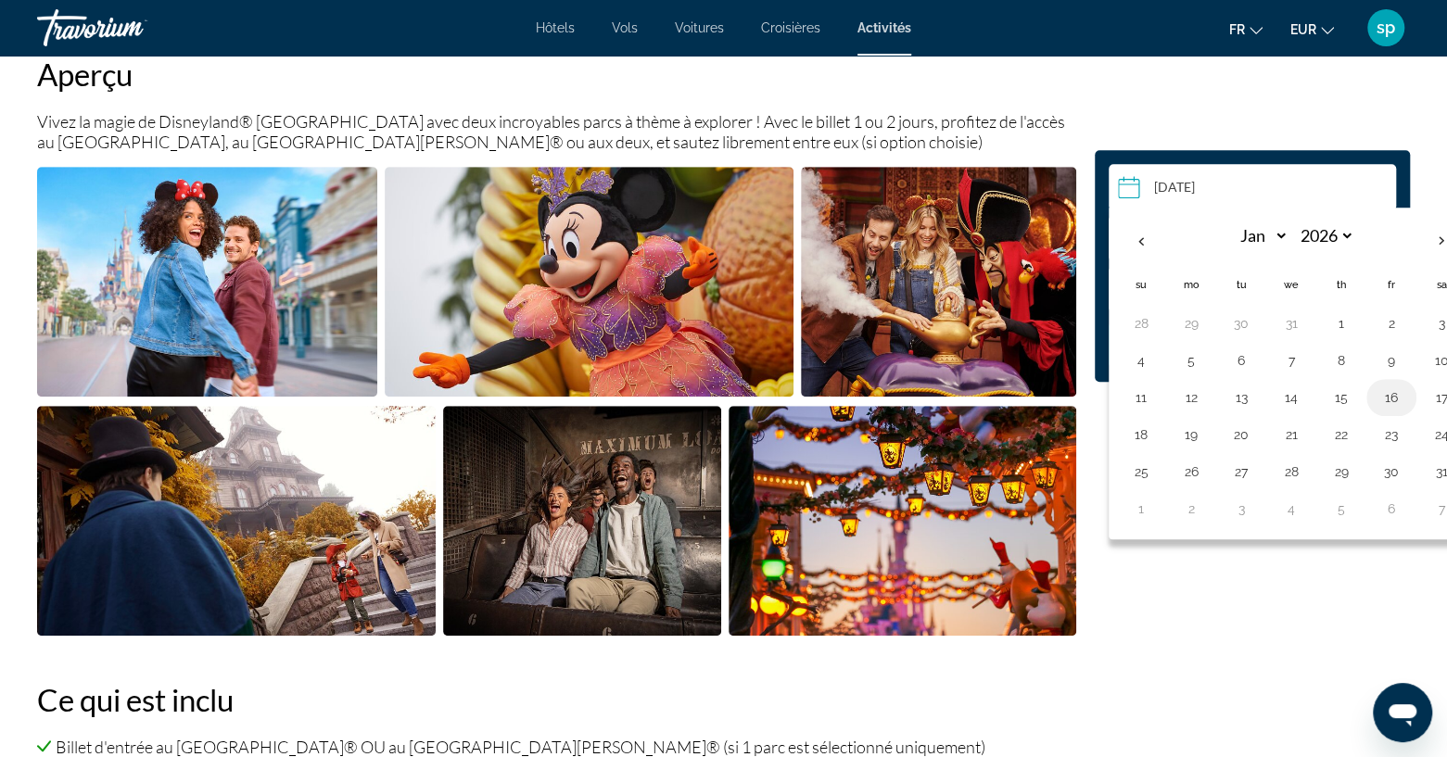
click at [1391, 392] on button "16" at bounding box center [1392, 398] width 30 height 26
type input "**********"
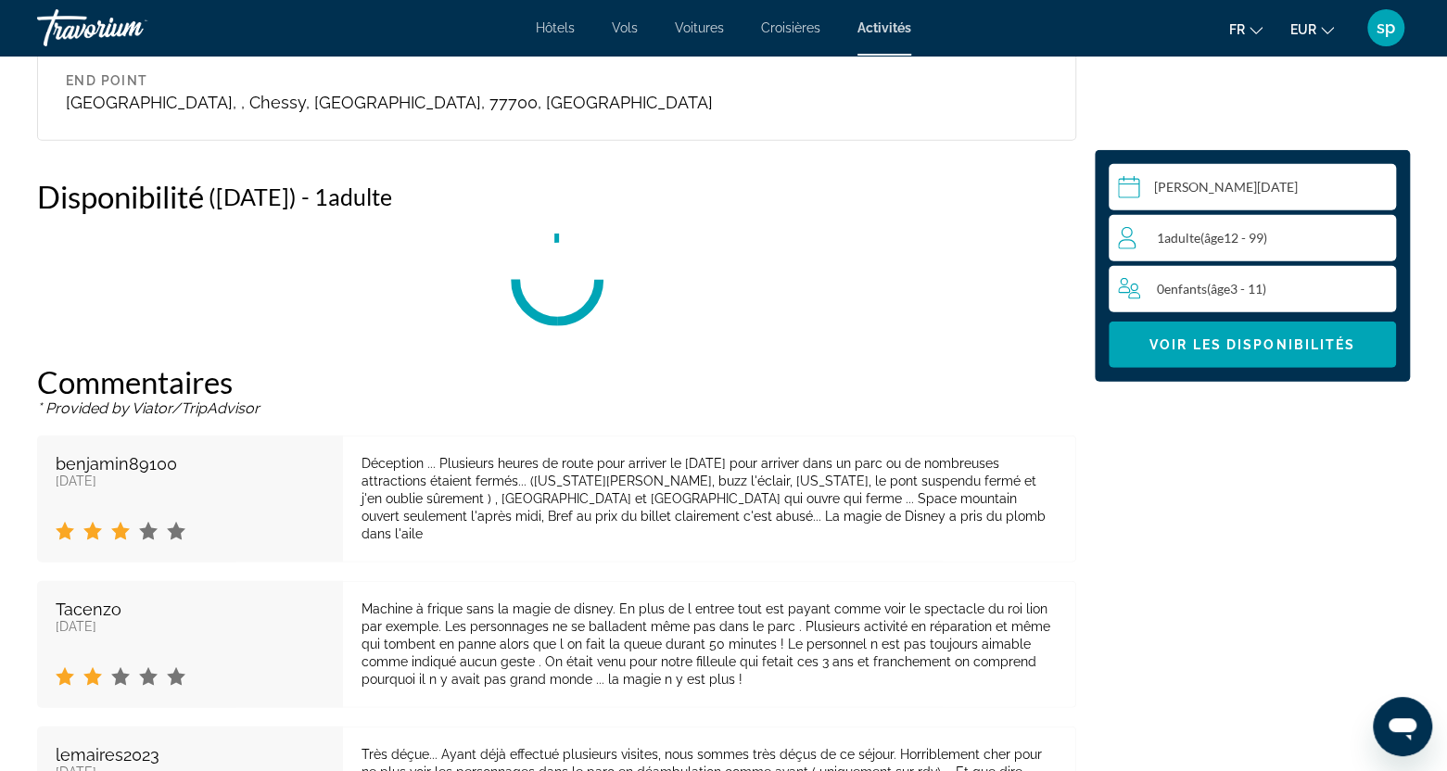
scroll to position [3054, 0]
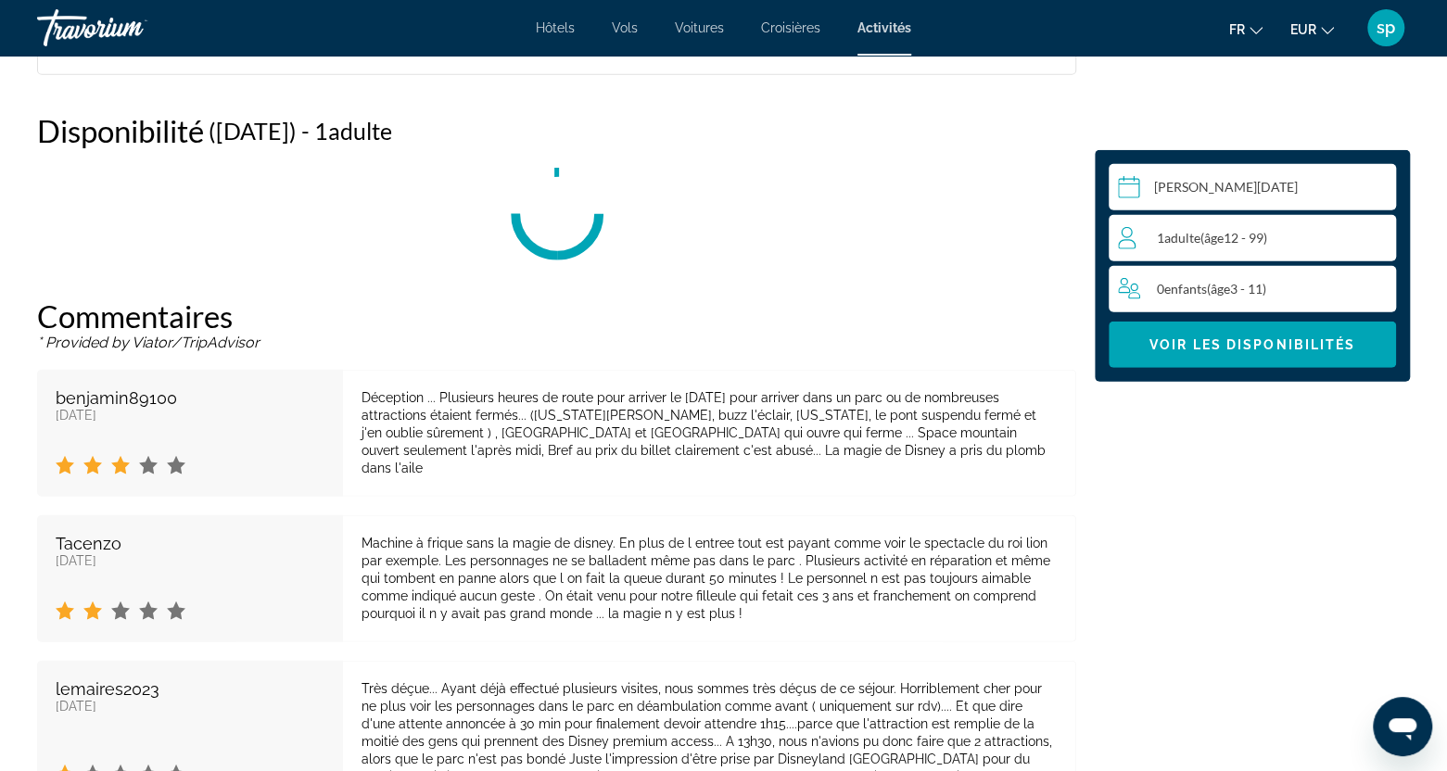
click at [1265, 241] on span "( âge 12 - 99)" at bounding box center [1233, 238] width 67 height 16
click at [1370, 240] on icon "Increment adults" at bounding box center [1377, 237] width 17 height 22
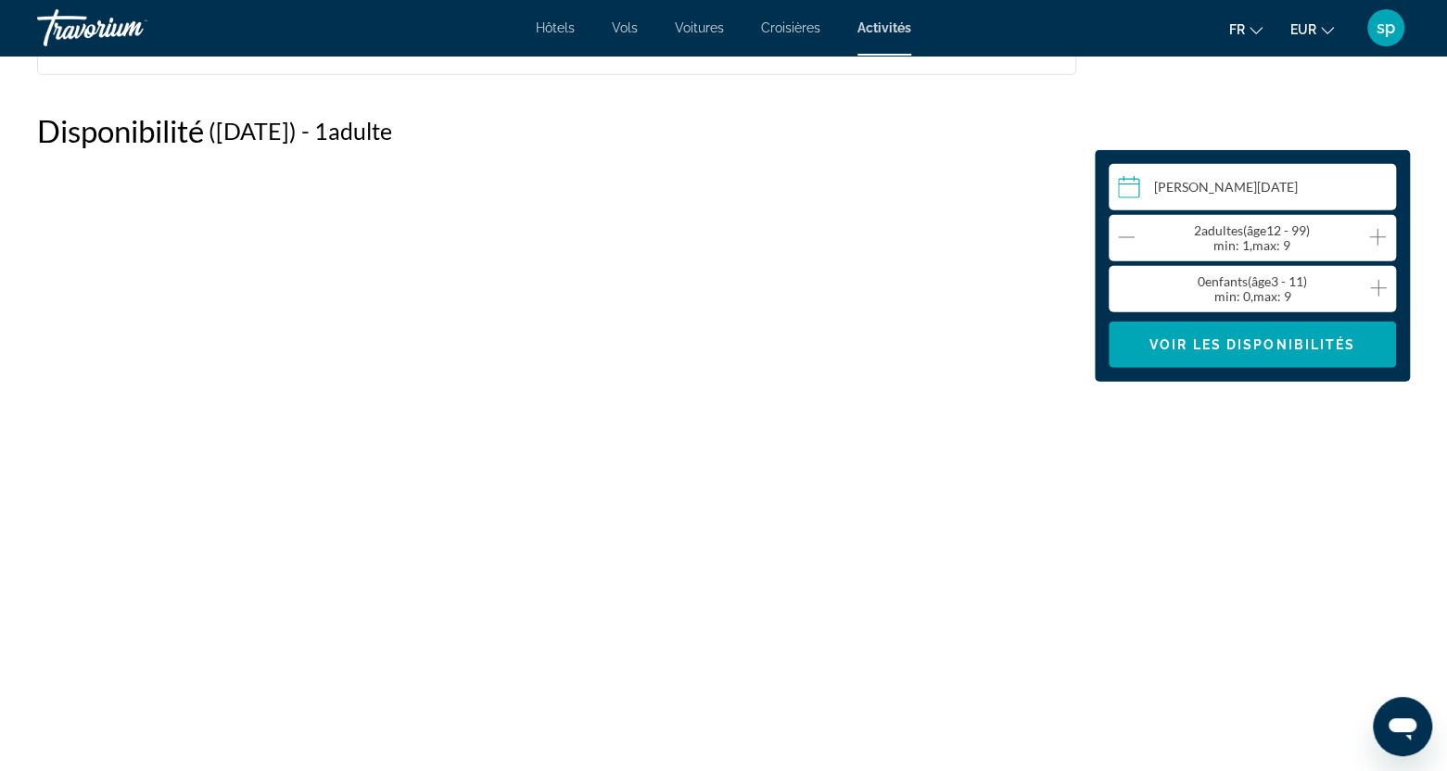
click at [1379, 301] on button "Increment children" at bounding box center [1378, 289] width 17 height 27
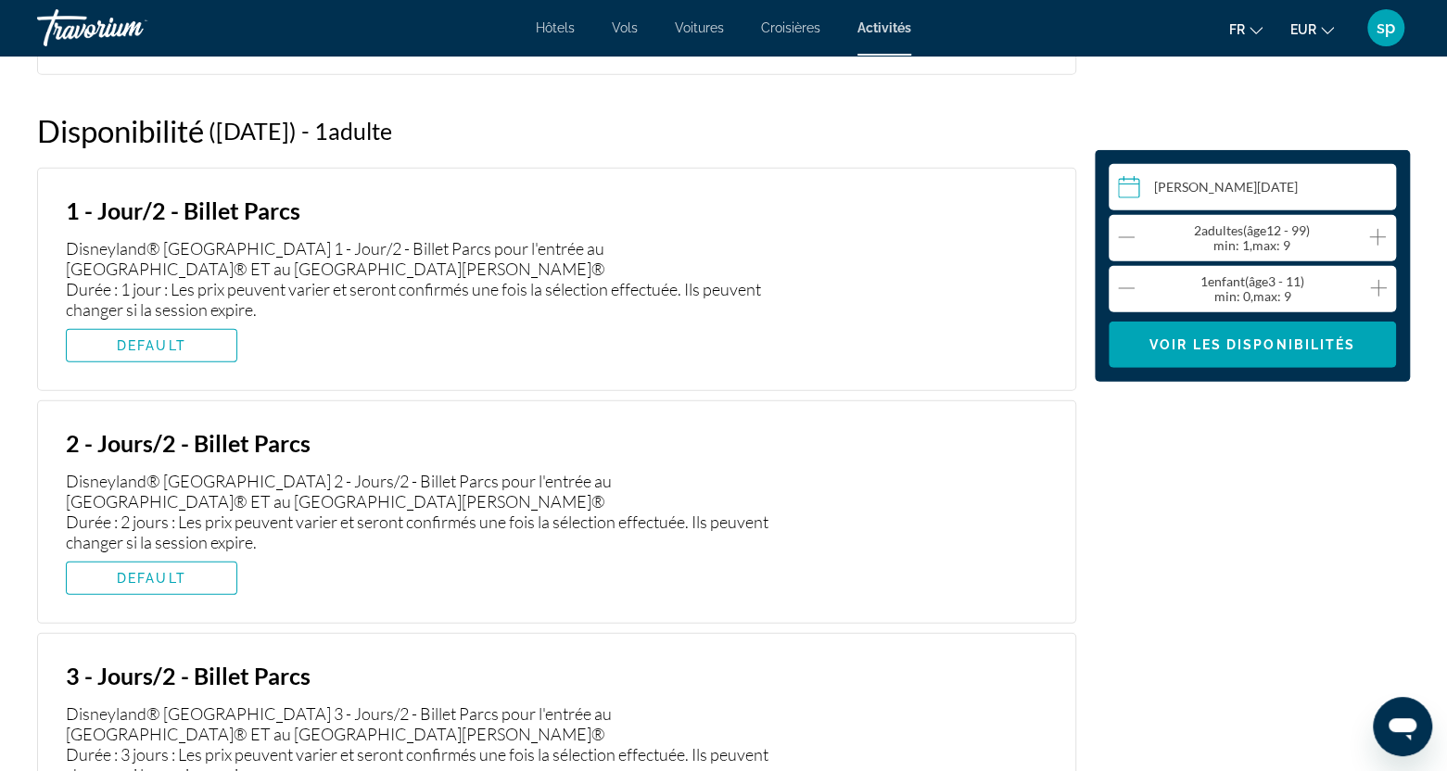
click at [1370, 238] on icon "Increment adults" at bounding box center [1377, 237] width 17 height 22
click at [1127, 284] on icon "Decrement children" at bounding box center [1126, 288] width 17 height 22
click at [1251, 349] on span "Voir les disponibilités" at bounding box center [1252, 344] width 206 height 15
click at [173, 578] on span "DEFAULT" at bounding box center [152, 578] width 70 height 15
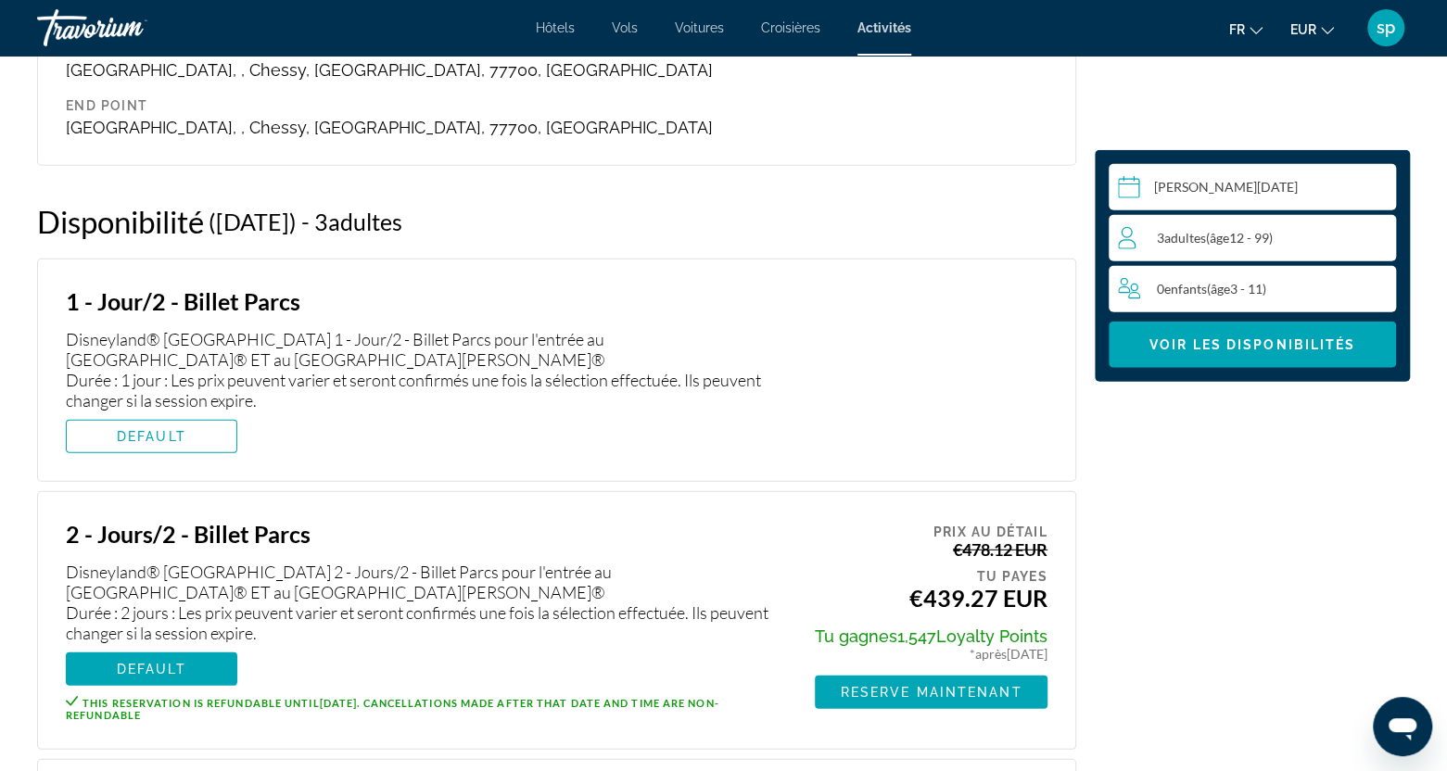
scroll to position [2961, 0]
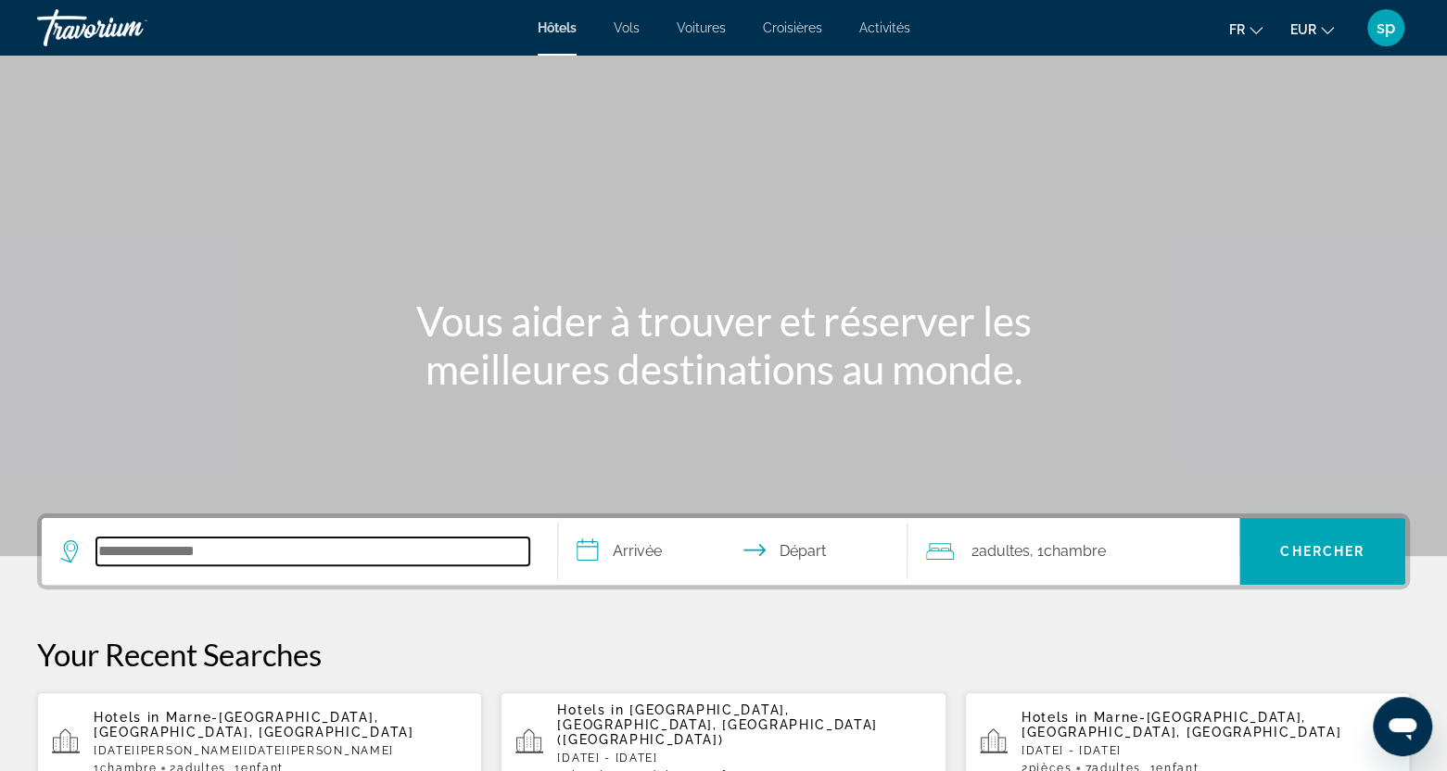
click at [309, 538] on input "Search hotel destination" at bounding box center [312, 552] width 433 height 28
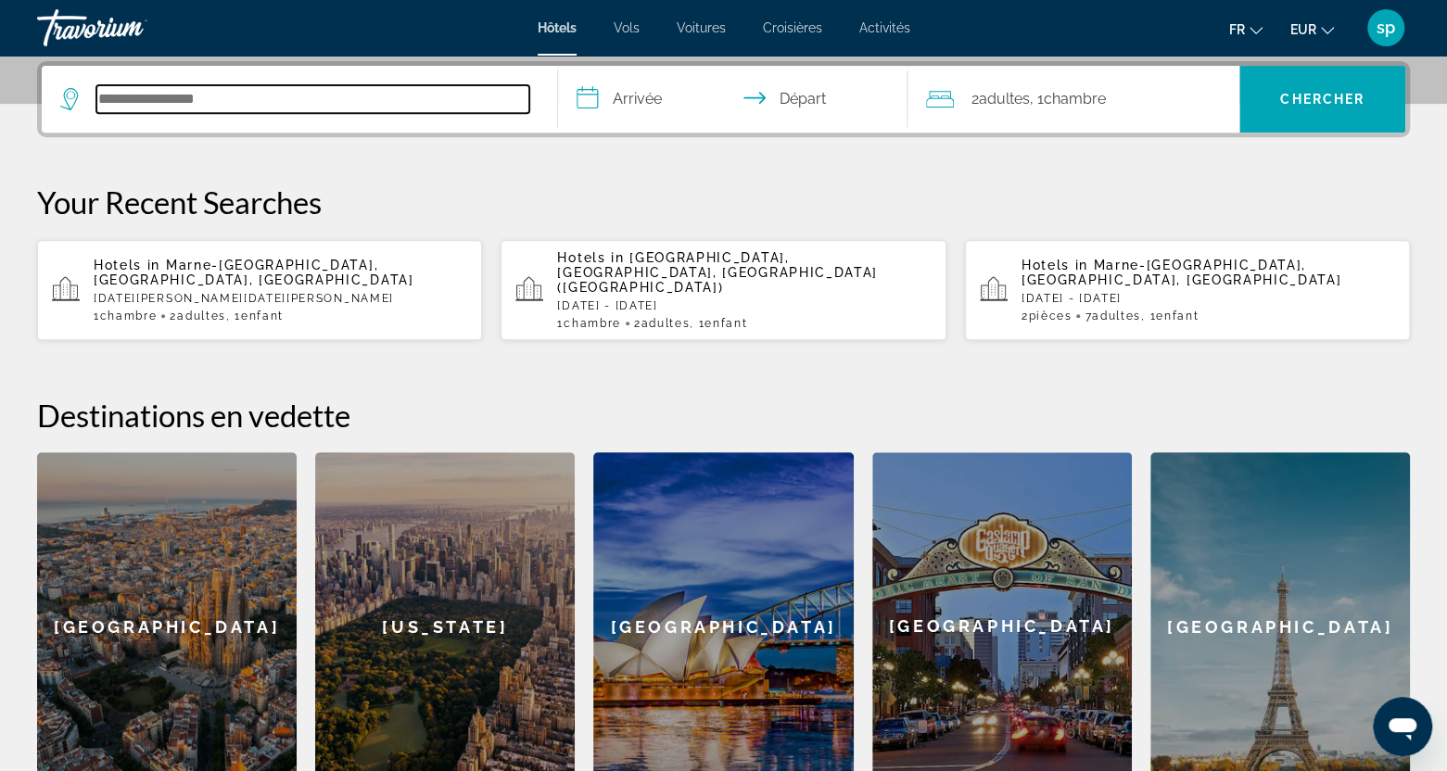
scroll to position [452, 0]
click at [237, 268] on p "Hotels in Marne-La-Vallee, Seine-Et-Marne, France" at bounding box center [281, 273] width 374 height 30
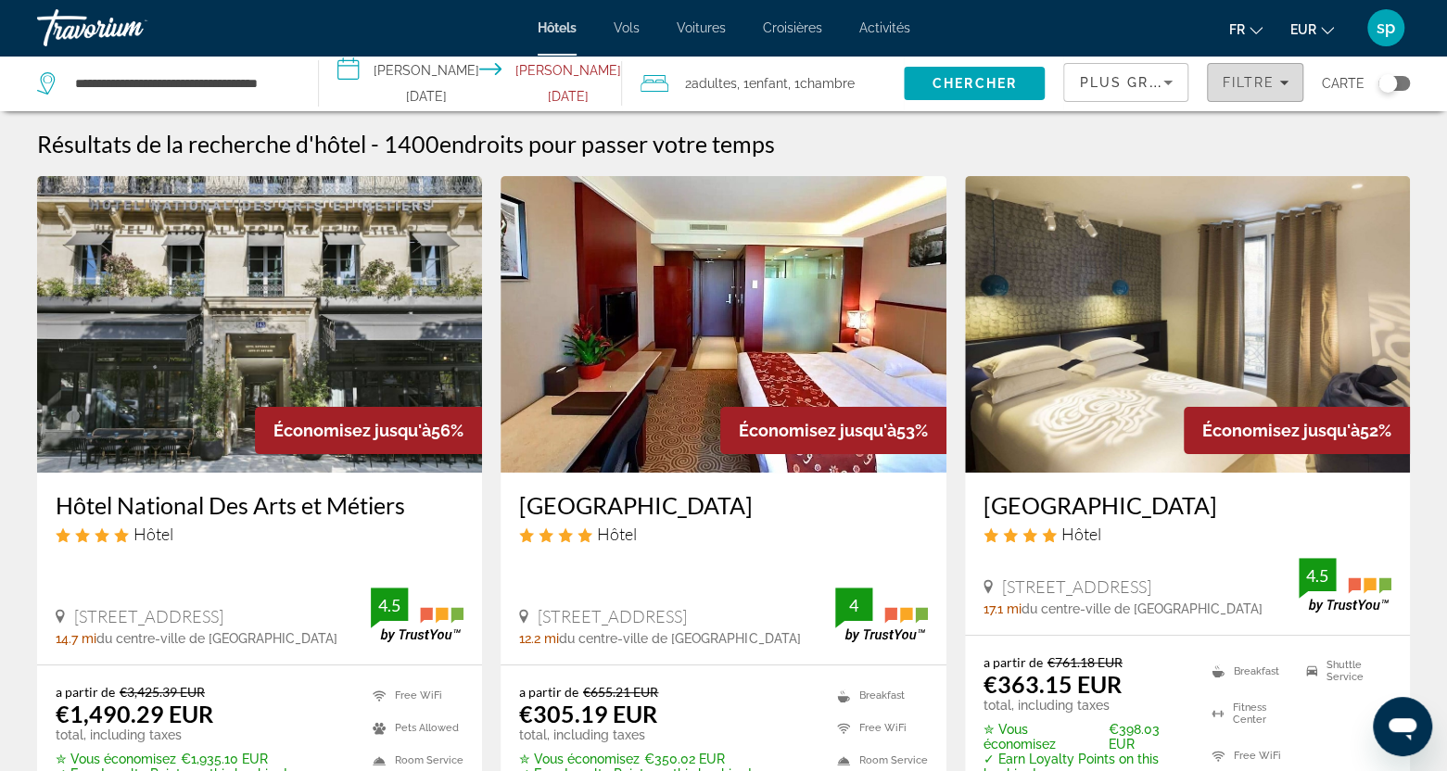
click at [1225, 85] on span "Filtre" at bounding box center [1248, 82] width 53 height 15
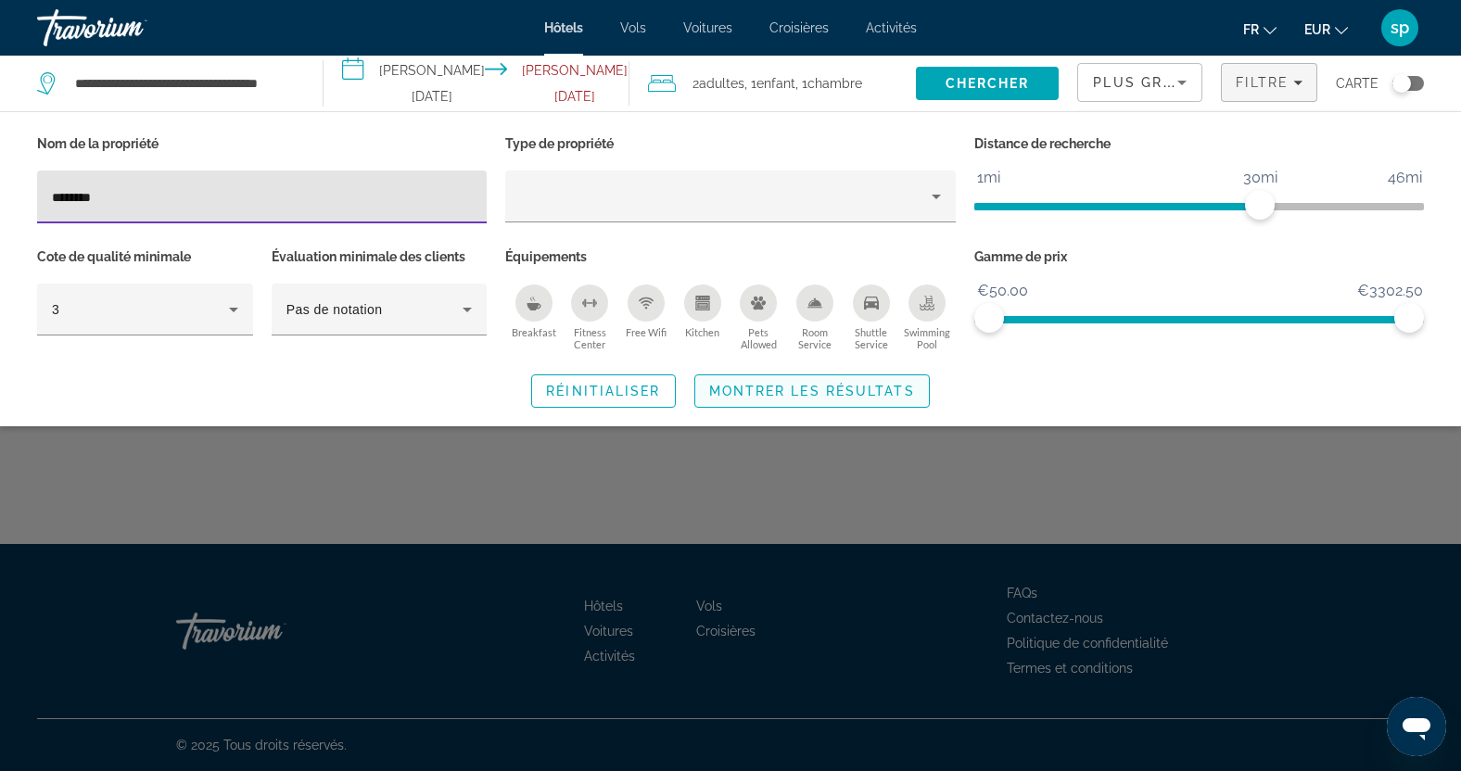
type input "********"
click at [808, 395] on span "Montrer les résultats" at bounding box center [812, 391] width 206 height 15
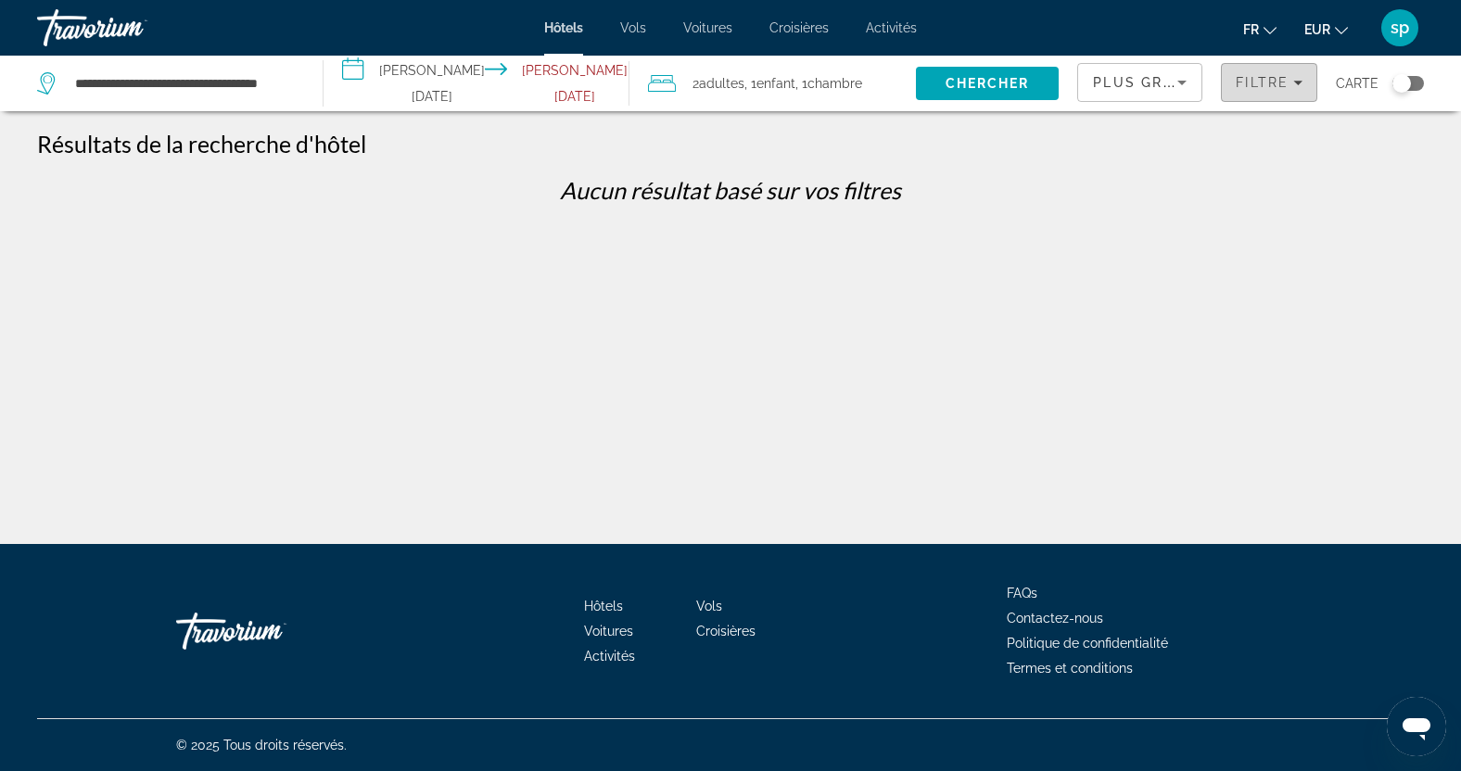
click at [1304, 83] on span "Filters" at bounding box center [1269, 82] width 95 height 44
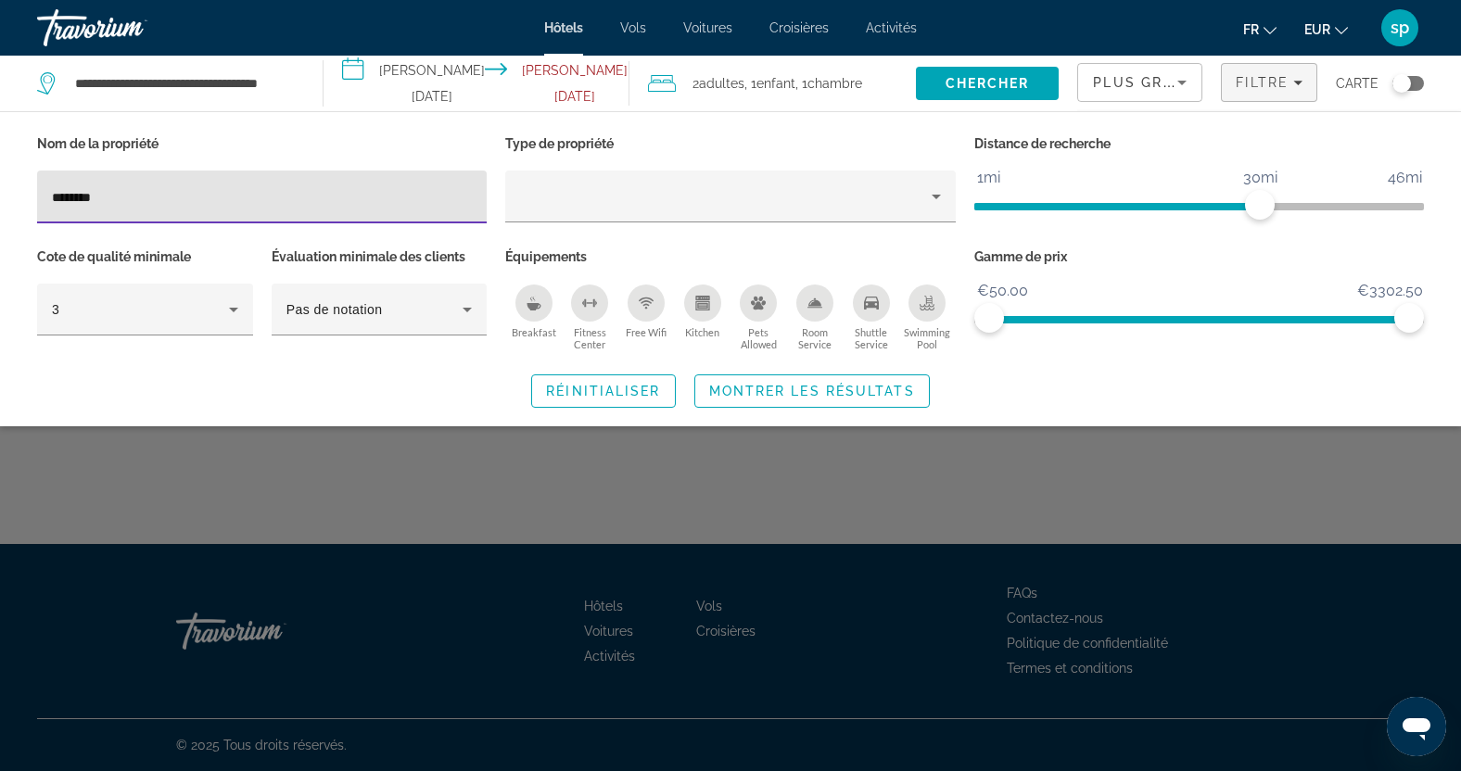
click at [273, 196] on input "********" at bounding box center [262, 197] width 420 height 22
type input "*"
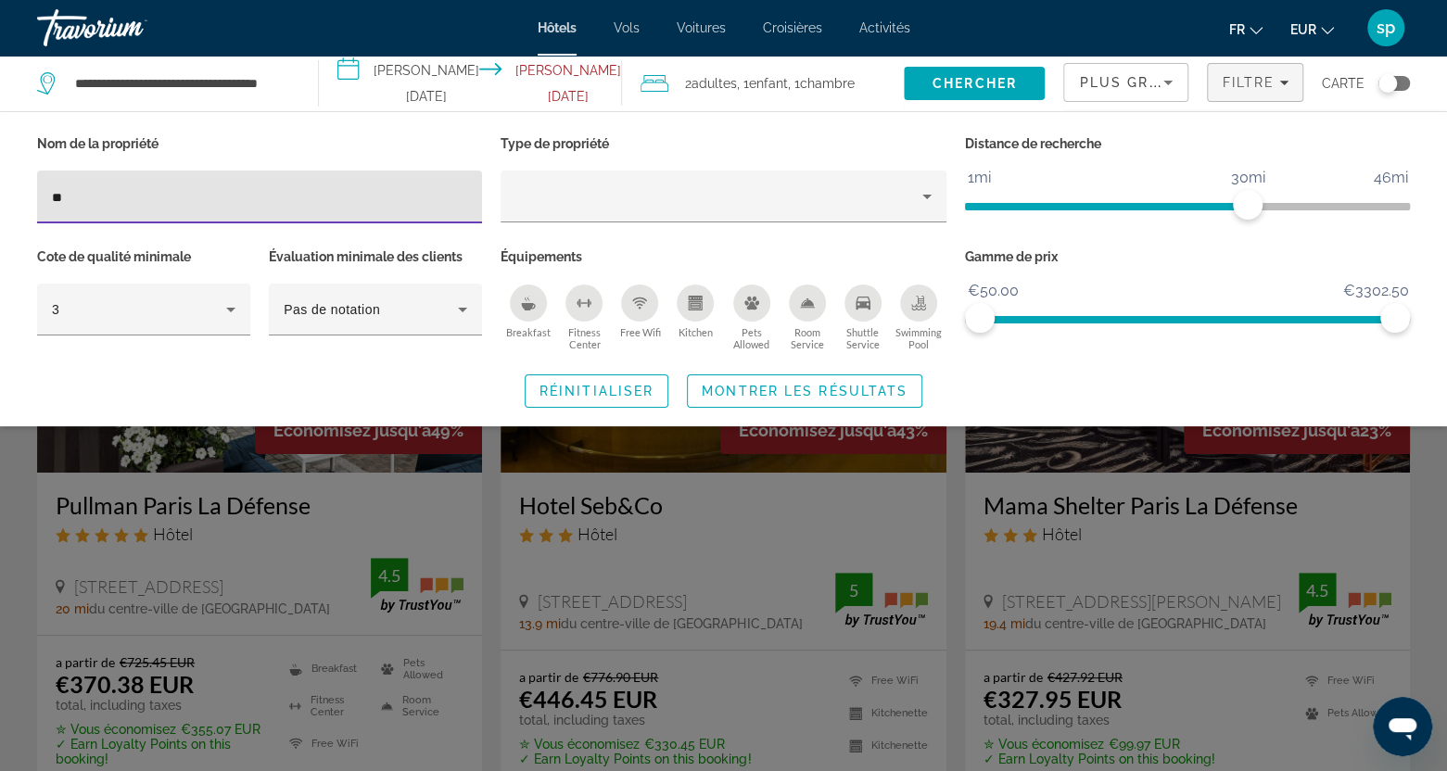
type input "***"
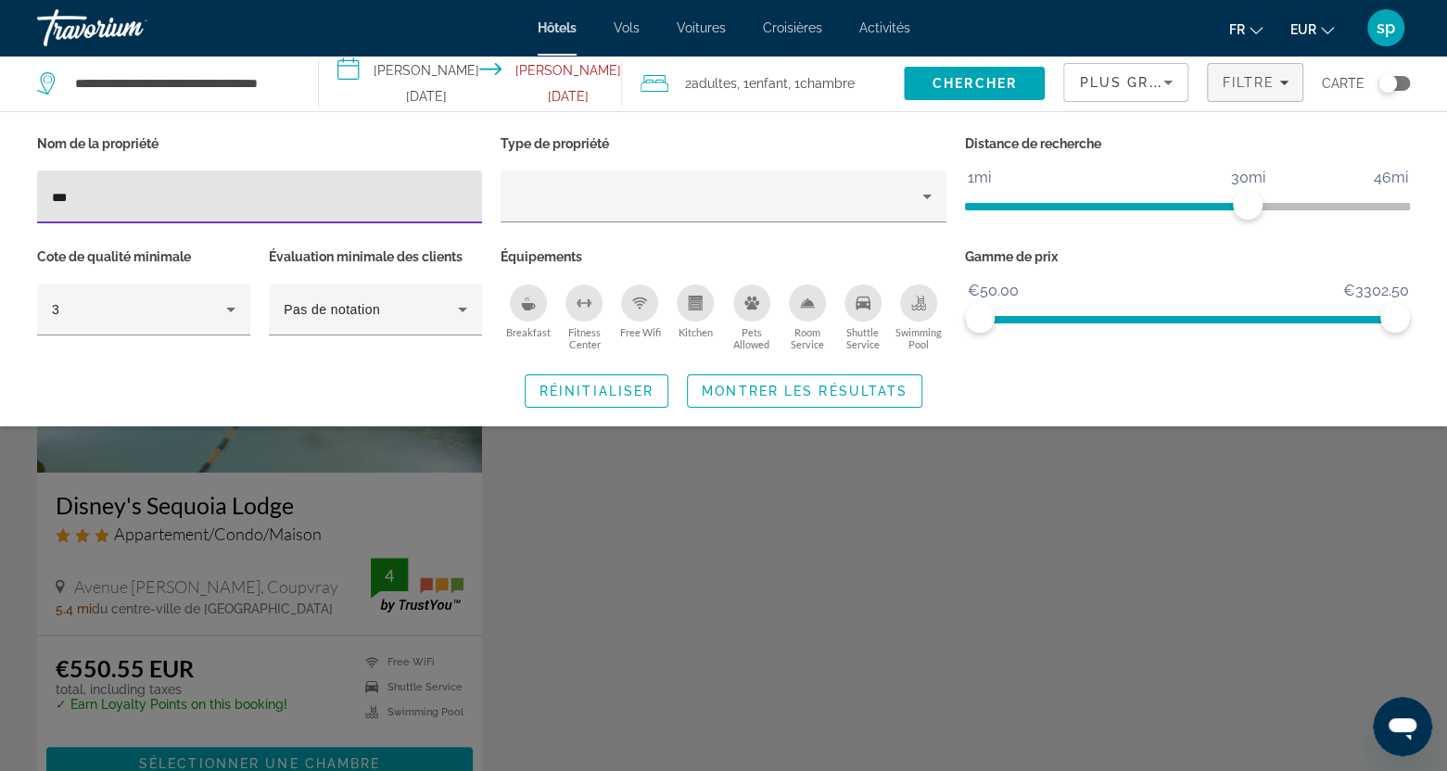
drag, startPoint x: 137, startPoint y: 199, endPoint x: 35, endPoint y: 184, distance: 103.2
click at [35, 184] on div "Nom de la propriété ***" at bounding box center [260, 187] width 464 height 113
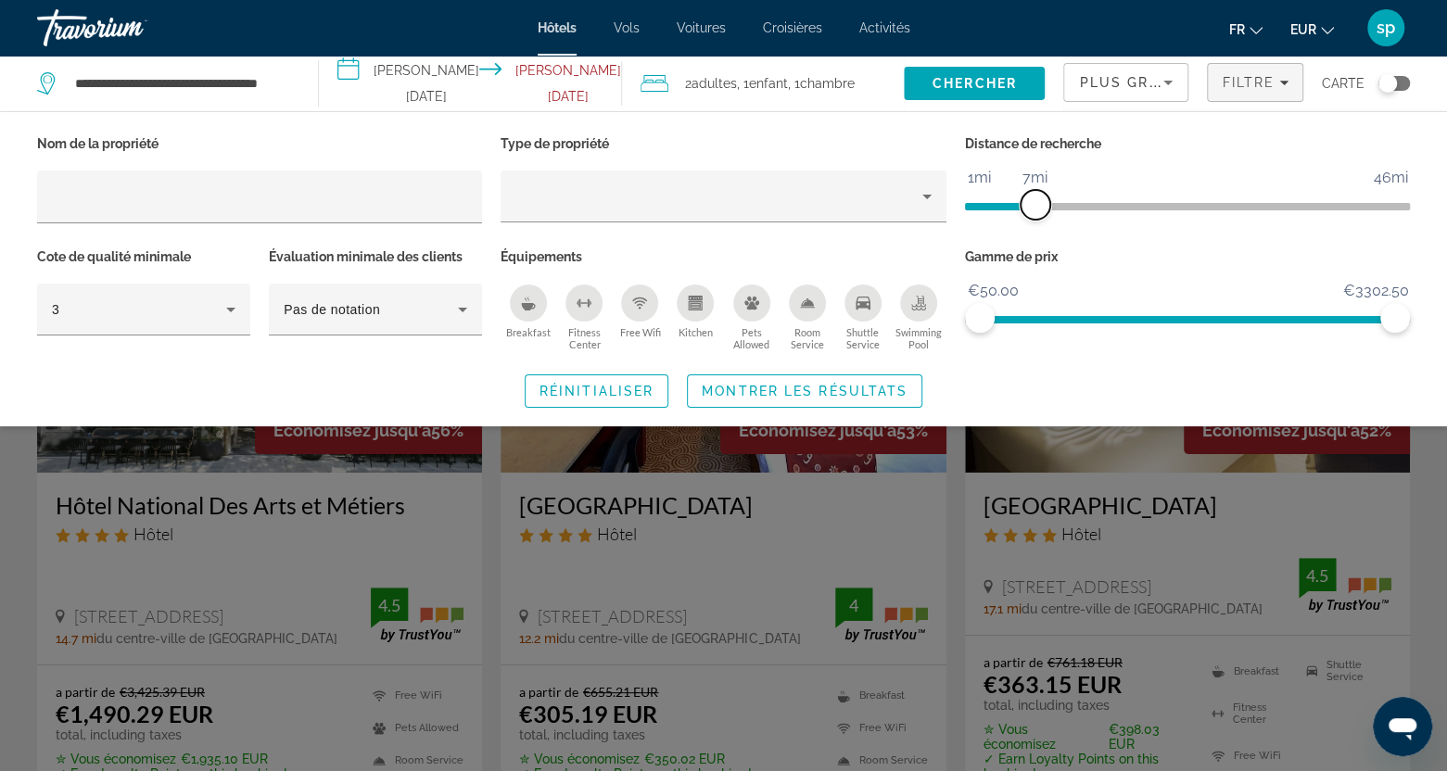
drag, startPoint x: 1242, startPoint y: 204, endPoint x: 1032, endPoint y: 231, distance: 212.1
click at [1032, 231] on div "Distance de recherche 1mi 46mi 7mi" at bounding box center [1188, 187] width 464 height 113
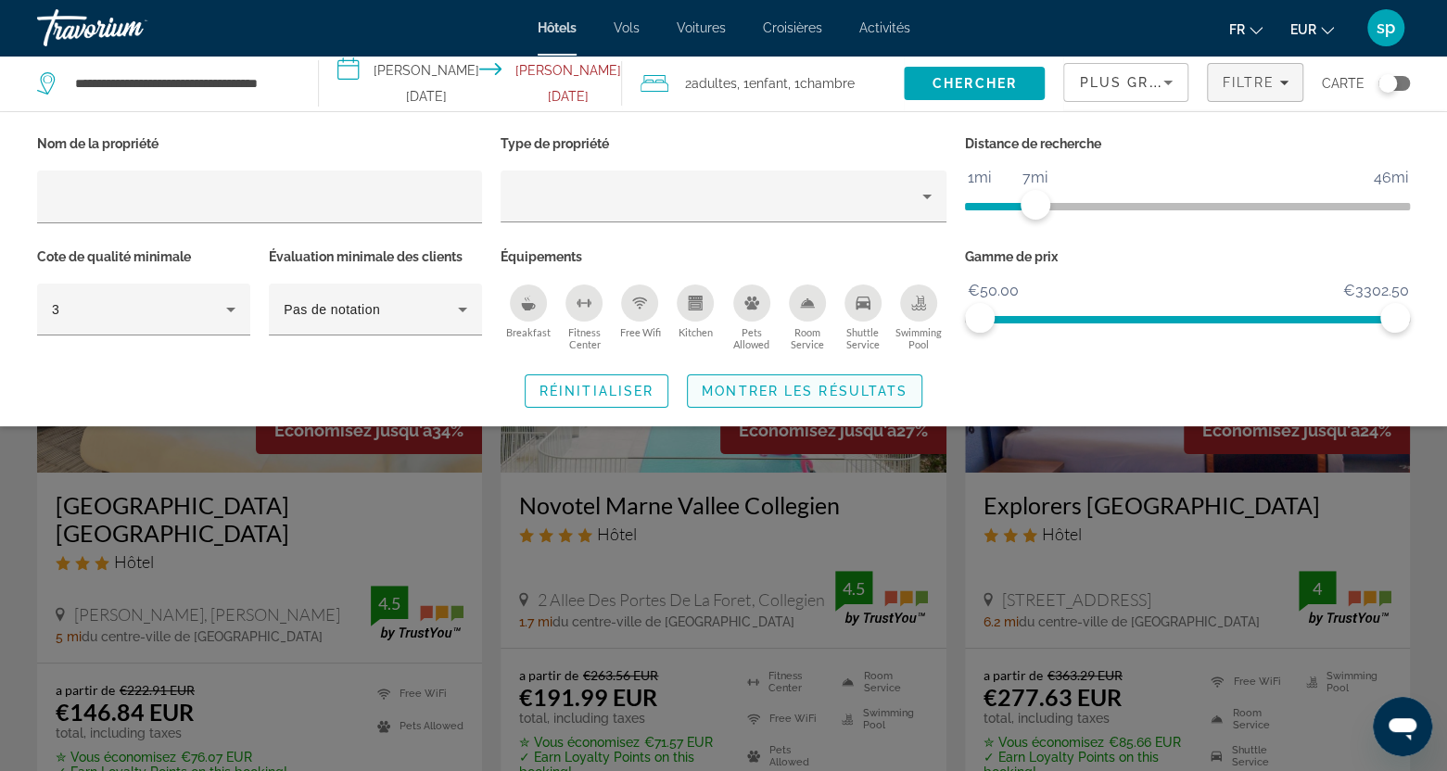
click at [820, 387] on span "Montrer les résultats" at bounding box center [805, 391] width 206 height 15
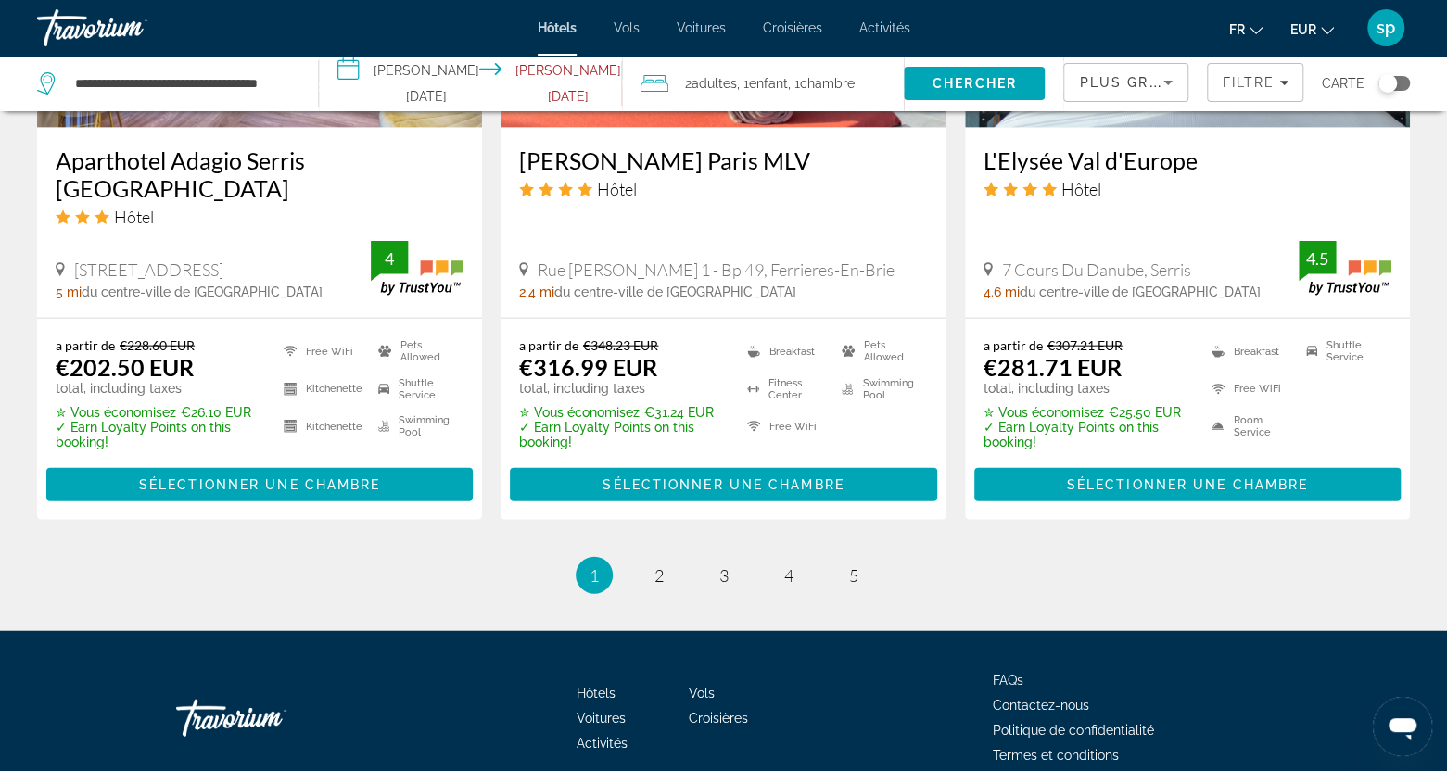
scroll to position [2542, 0]
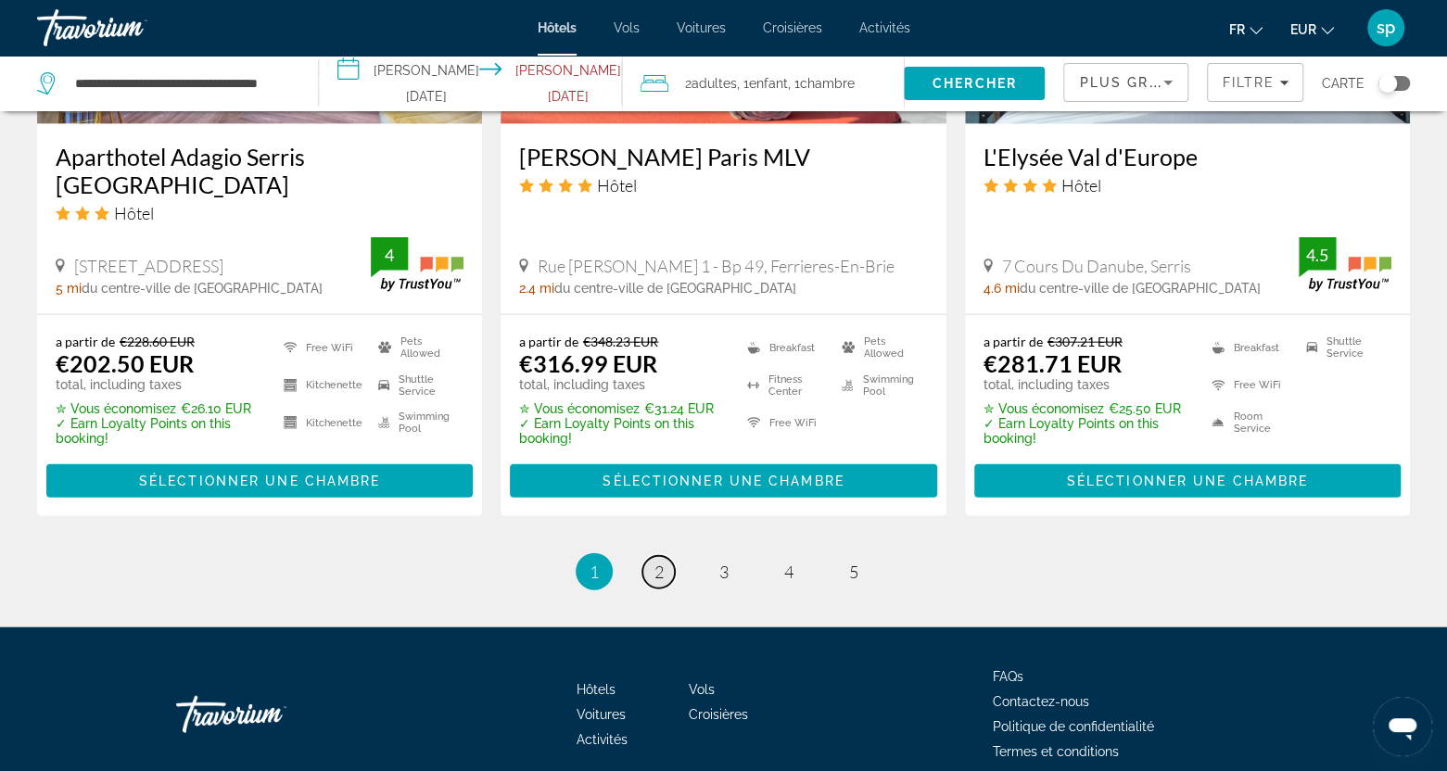
click at [671, 556] on link "page 2" at bounding box center [658, 572] width 32 height 32
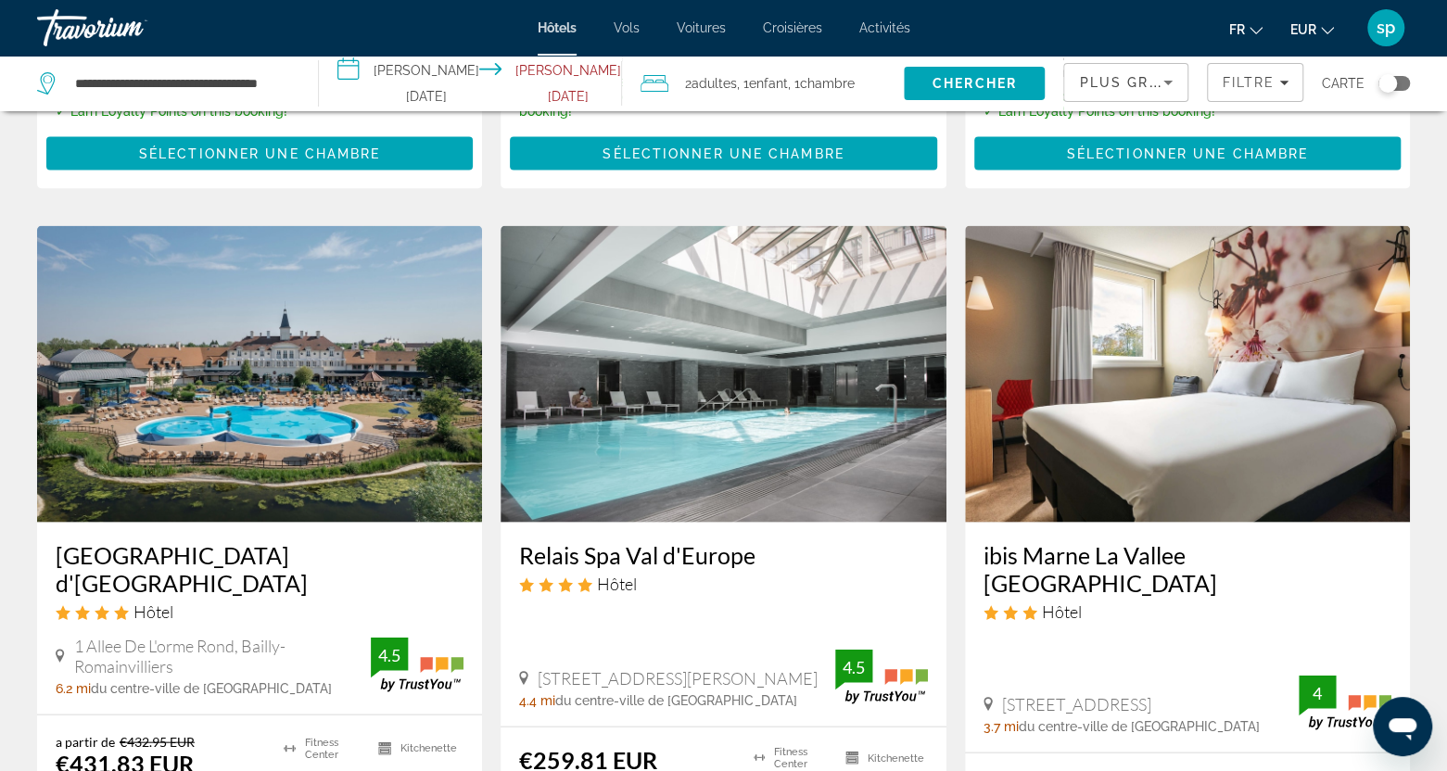
scroll to position [2132, 0]
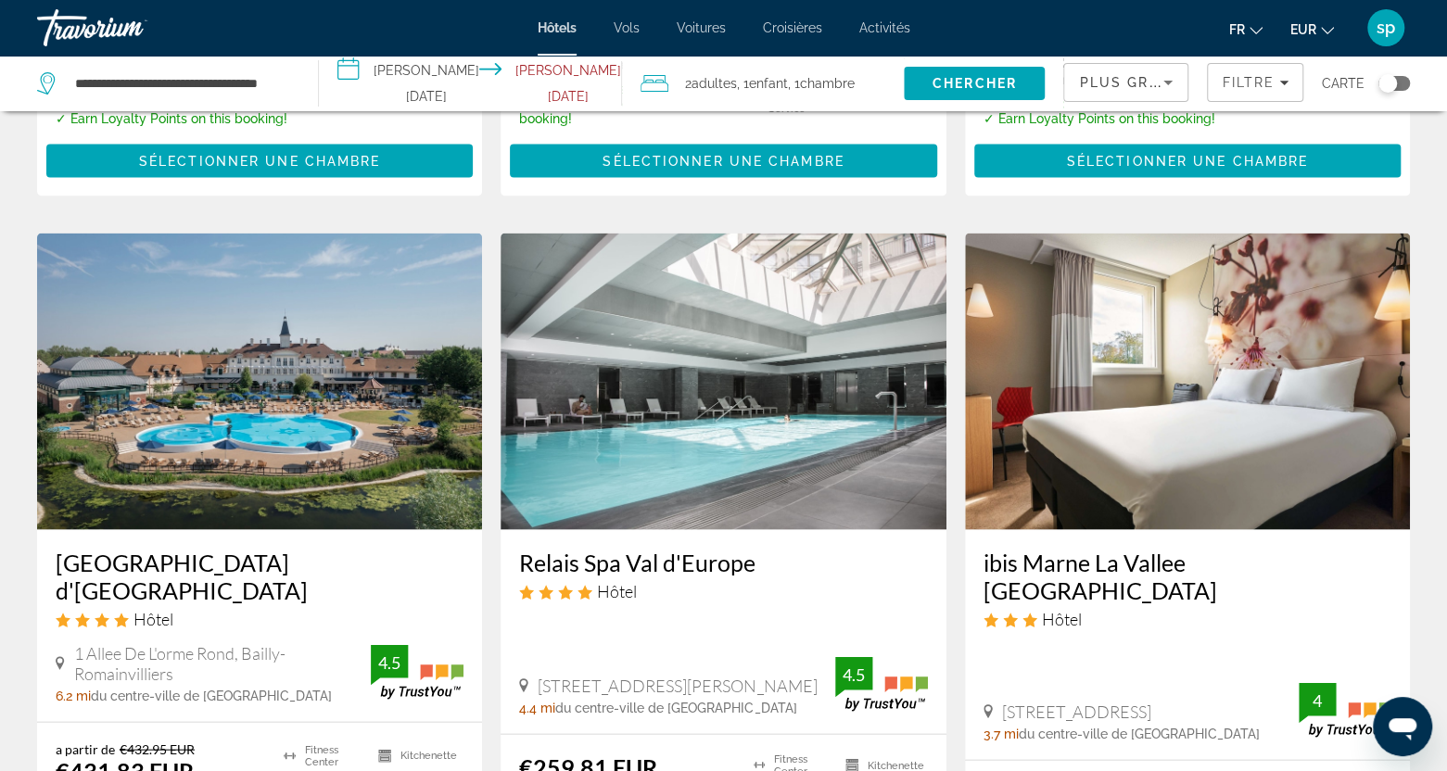
click at [340, 343] on img "Main content" at bounding box center [259, 381] width 445 height 297
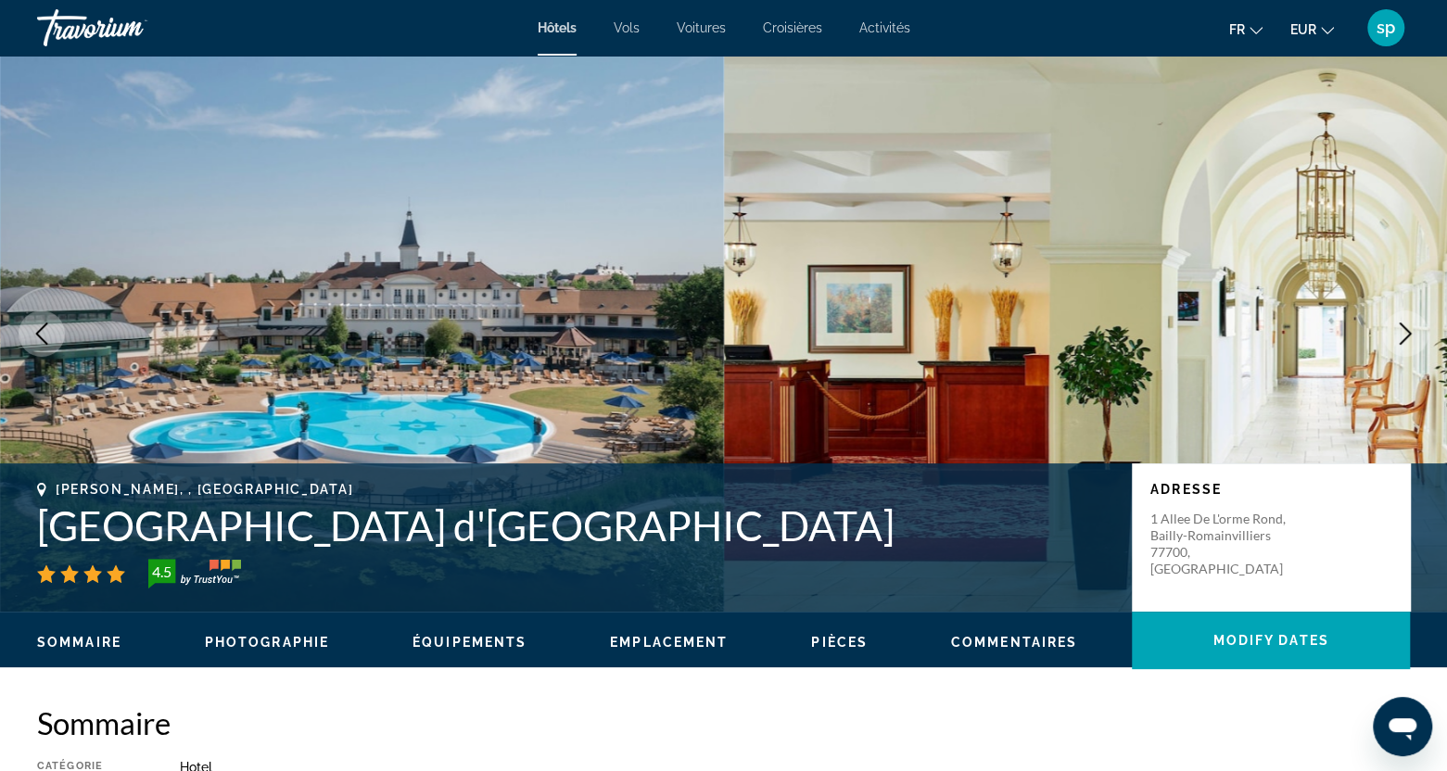
click at [1398, 329] on icon "Next image" at bounding box center [1405, 334] width 22 height 22
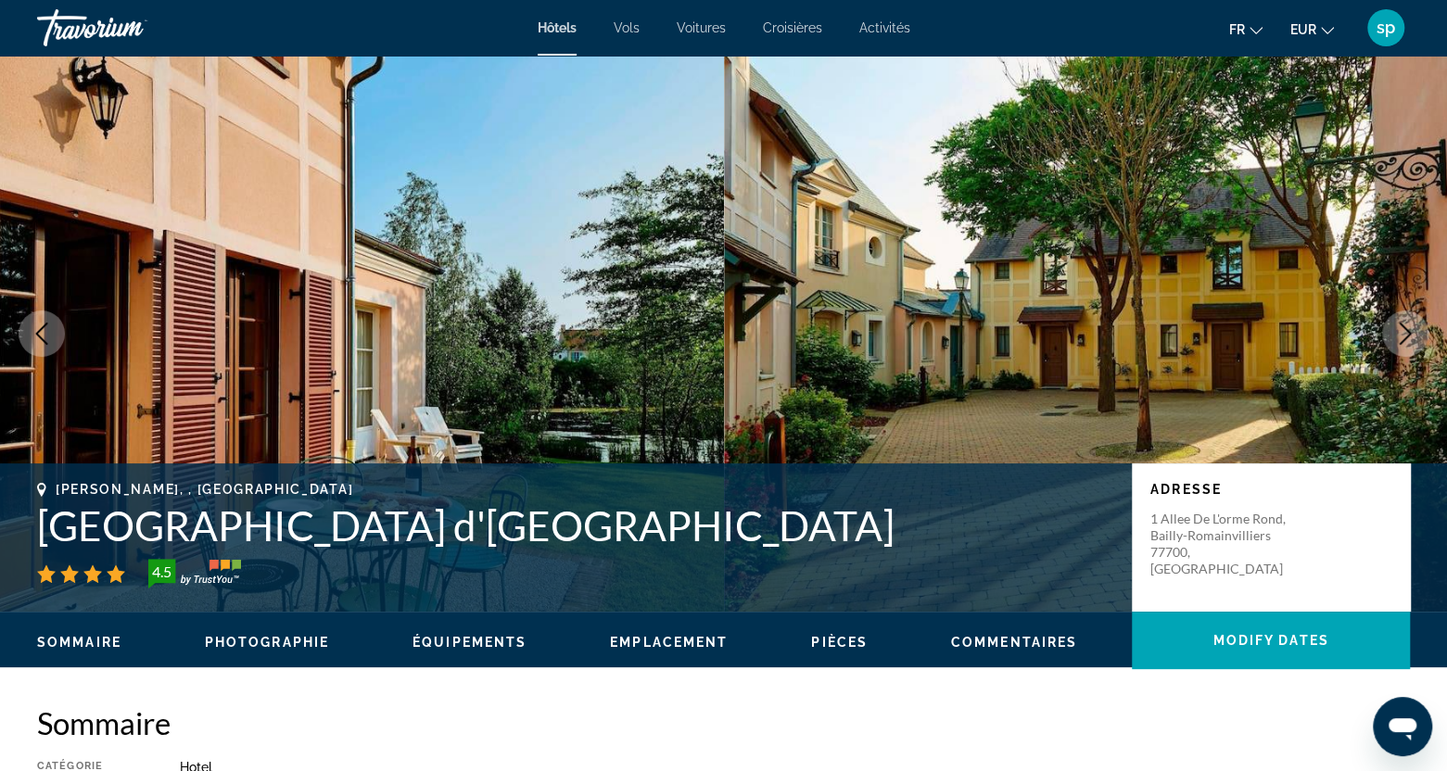
click at [1398, 329] on icon "Next image" at bounding box center [1405, 334] width 22 height 22
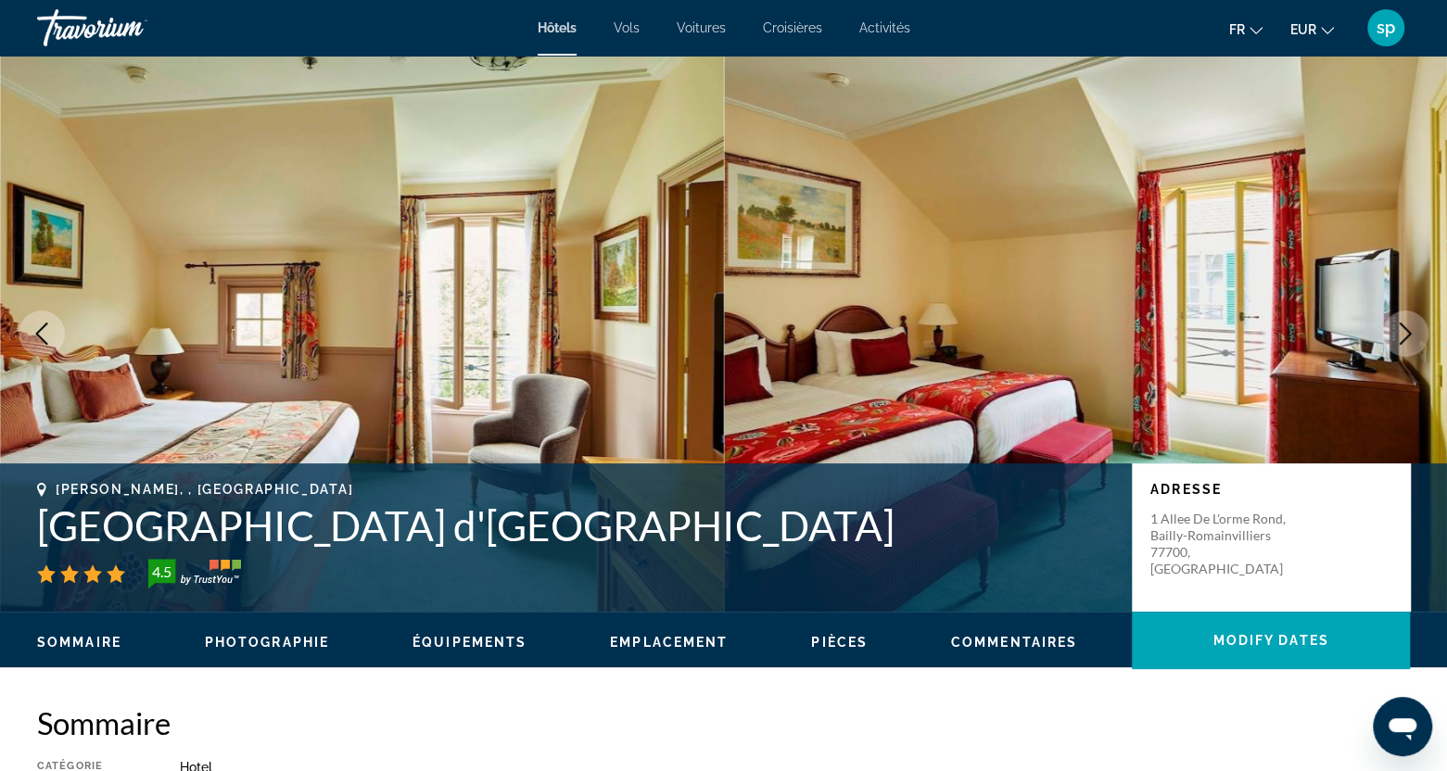
click at [1398, 329] on icon "Next image" at bounding box center [1405, 334] width 22 height 22
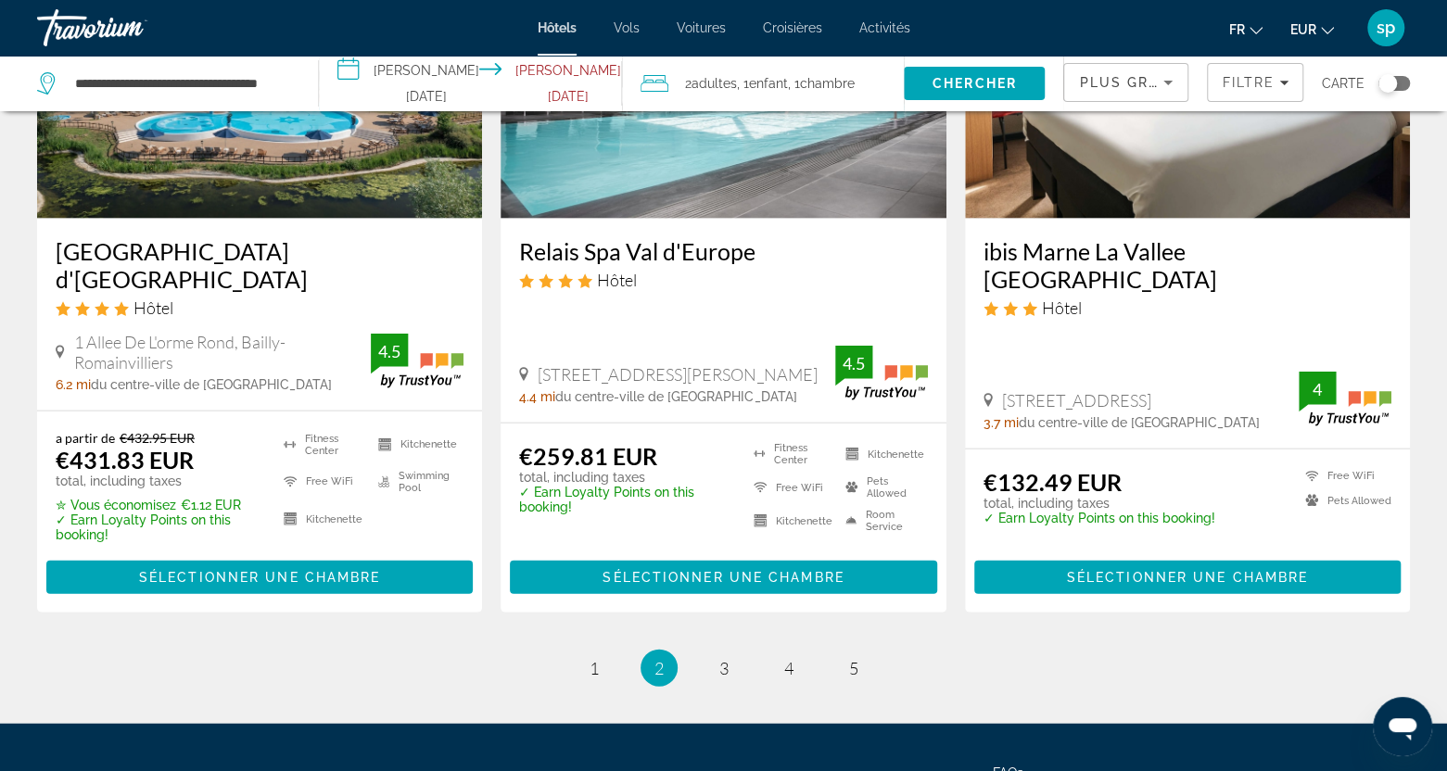
scroll to position [2538, 0]
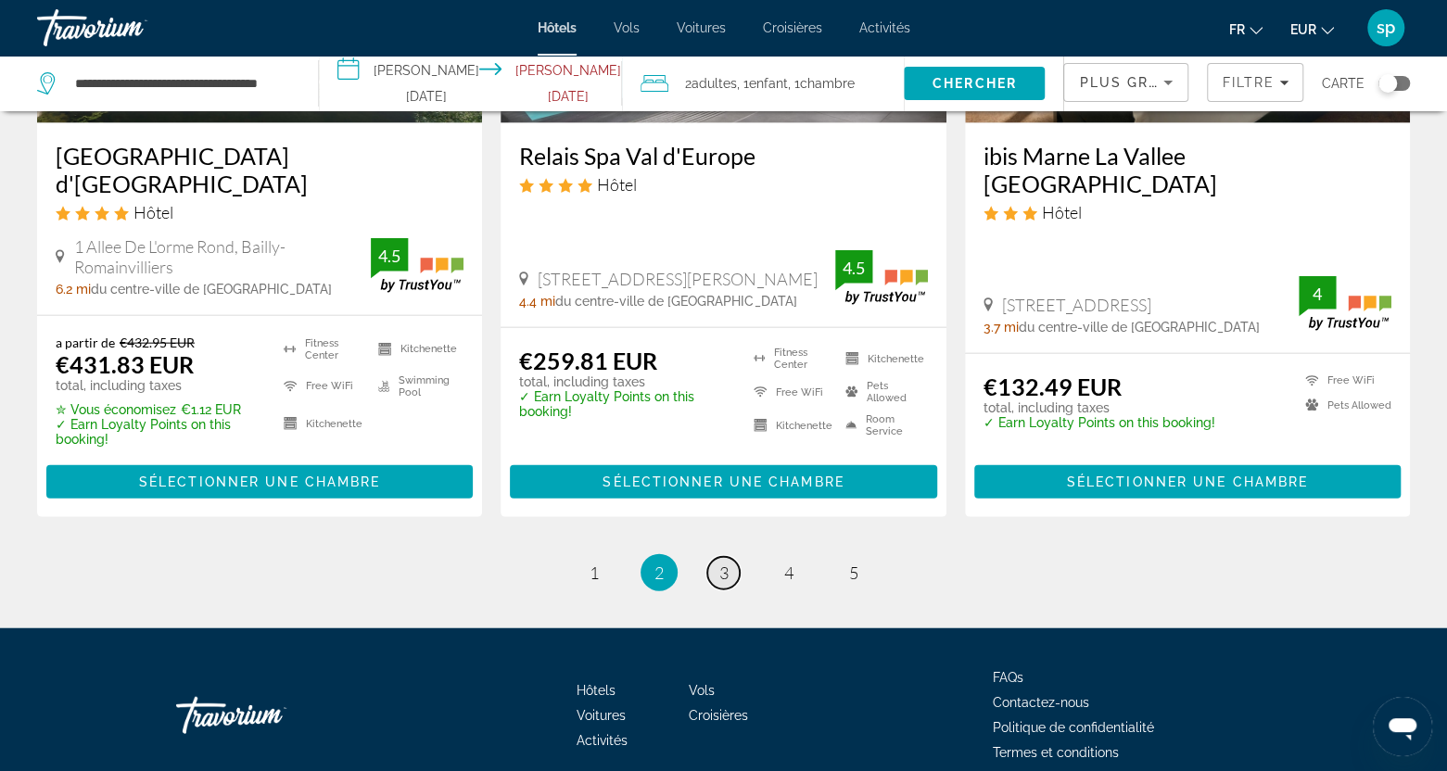
click at [725, 563] on span "3" at bounding box center [723, 573] width 9 height 20
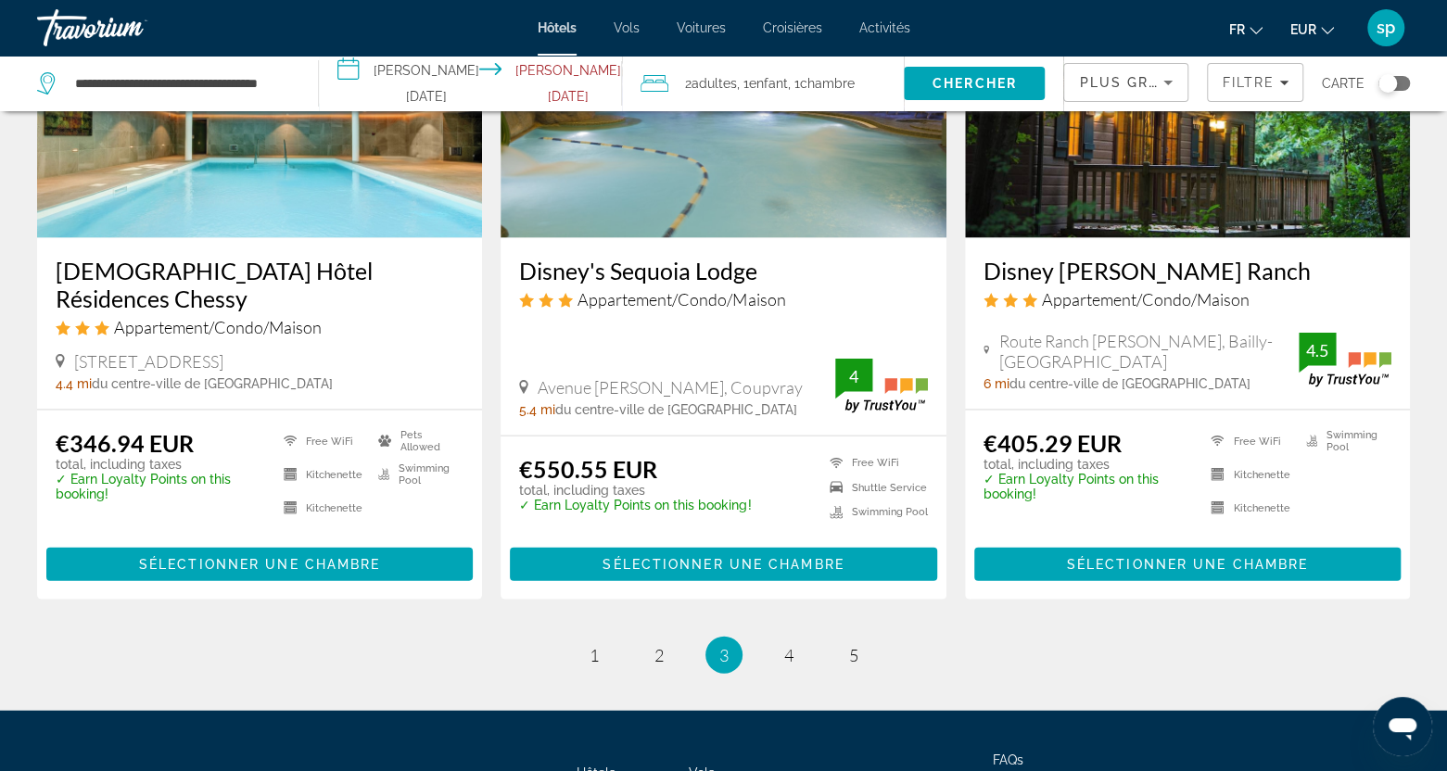
scroll to position [2410, 0]
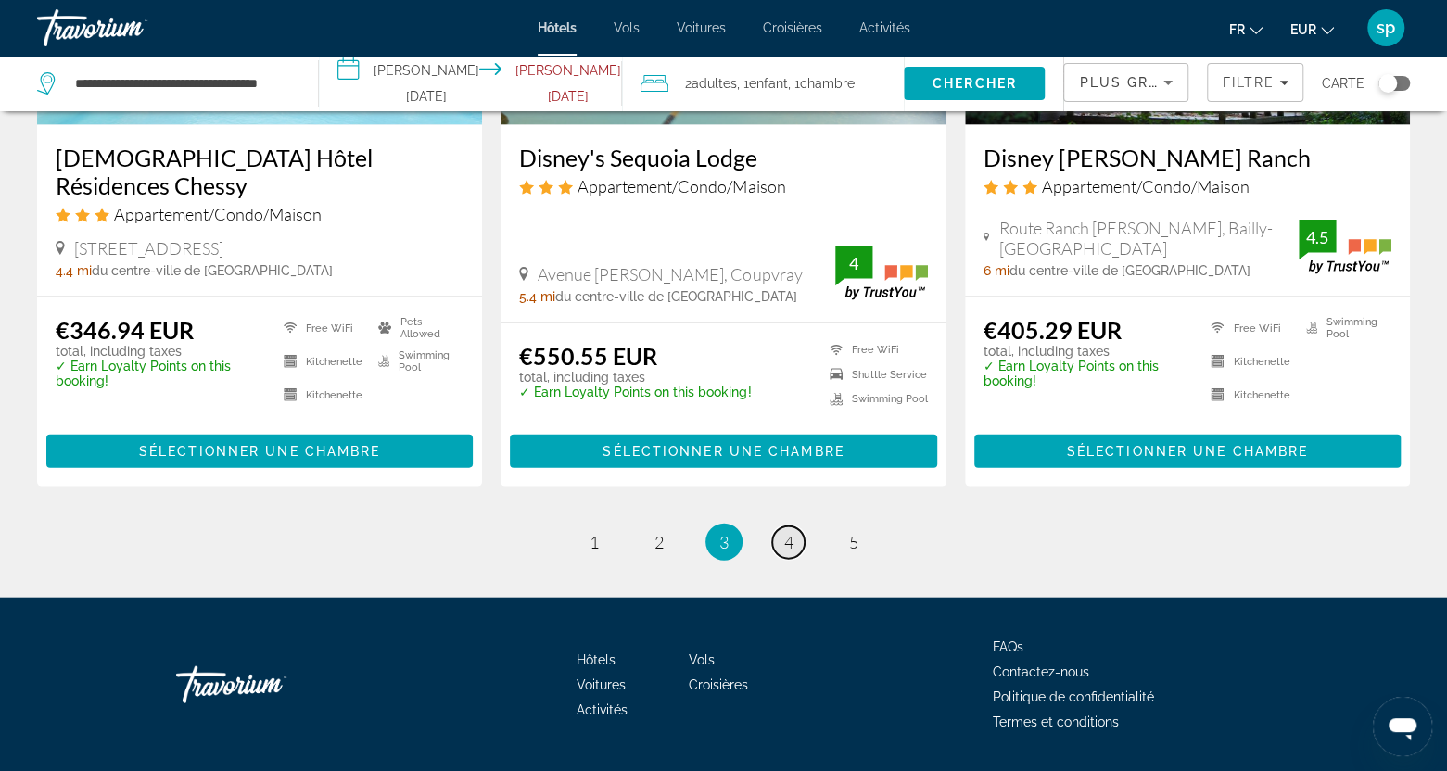
click at [788, 532] on span "4" at bounding box center [788, 542] width 9 height 20
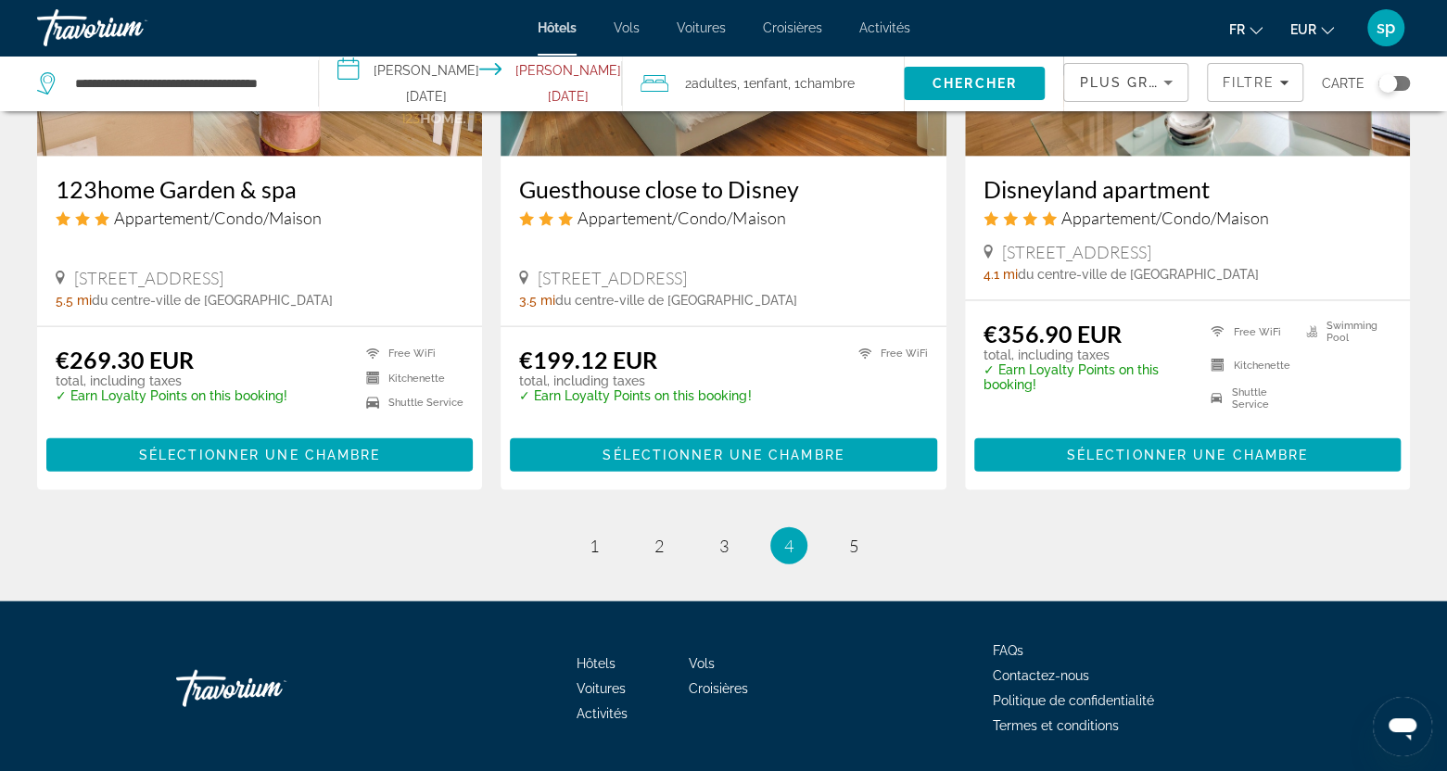
scroll to position [2410, 0]
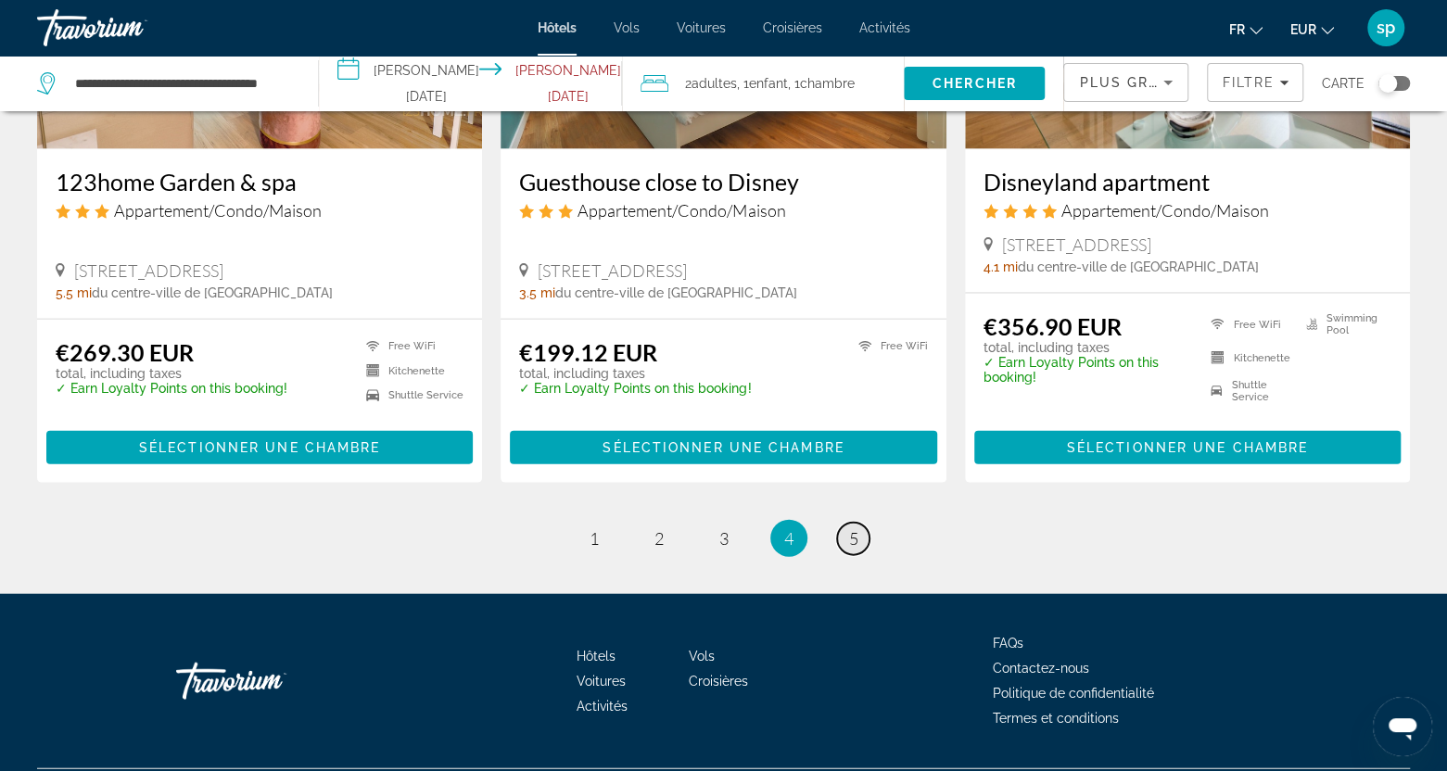
click at [853, 546] on span "5" at bounding box center [853, 538] width 9 height 20
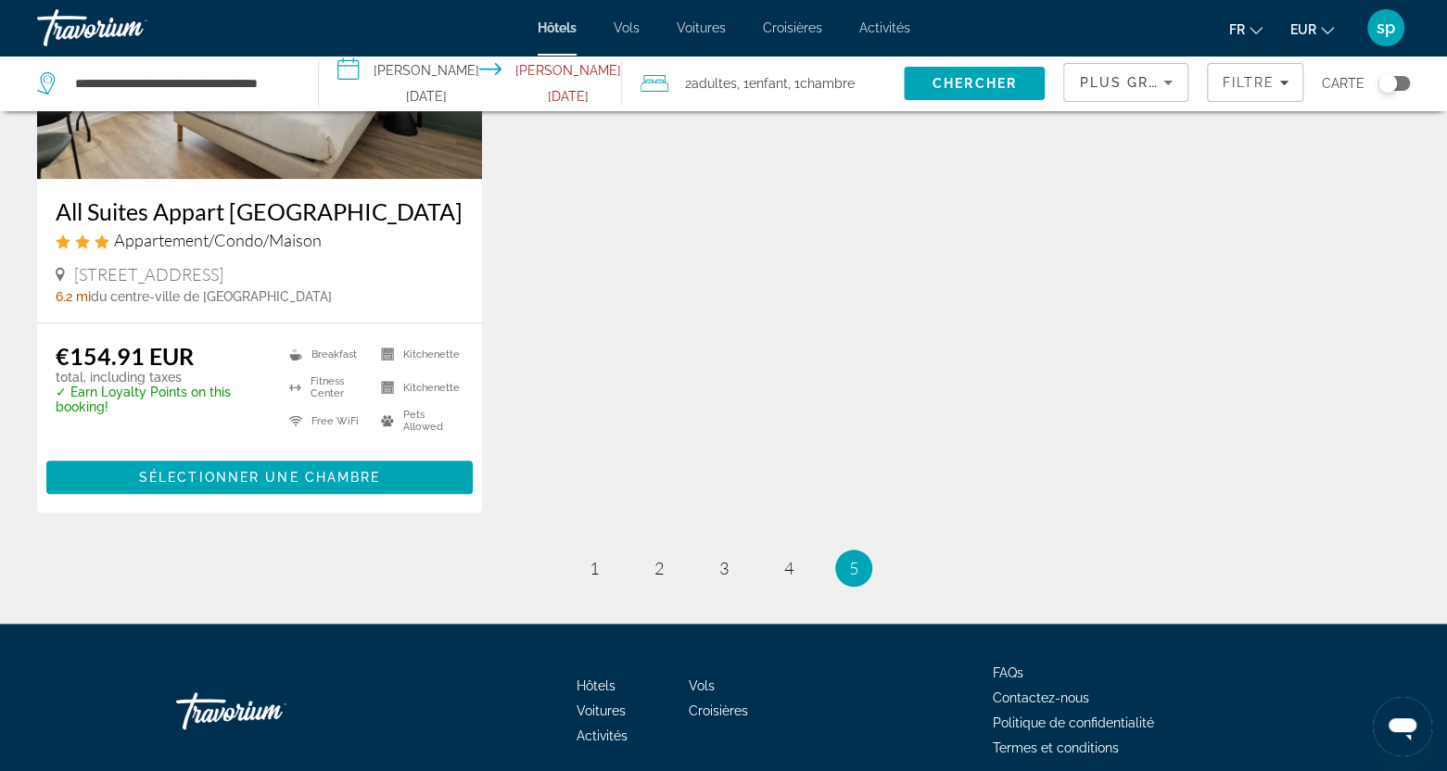
scroll to position [1059, 0]
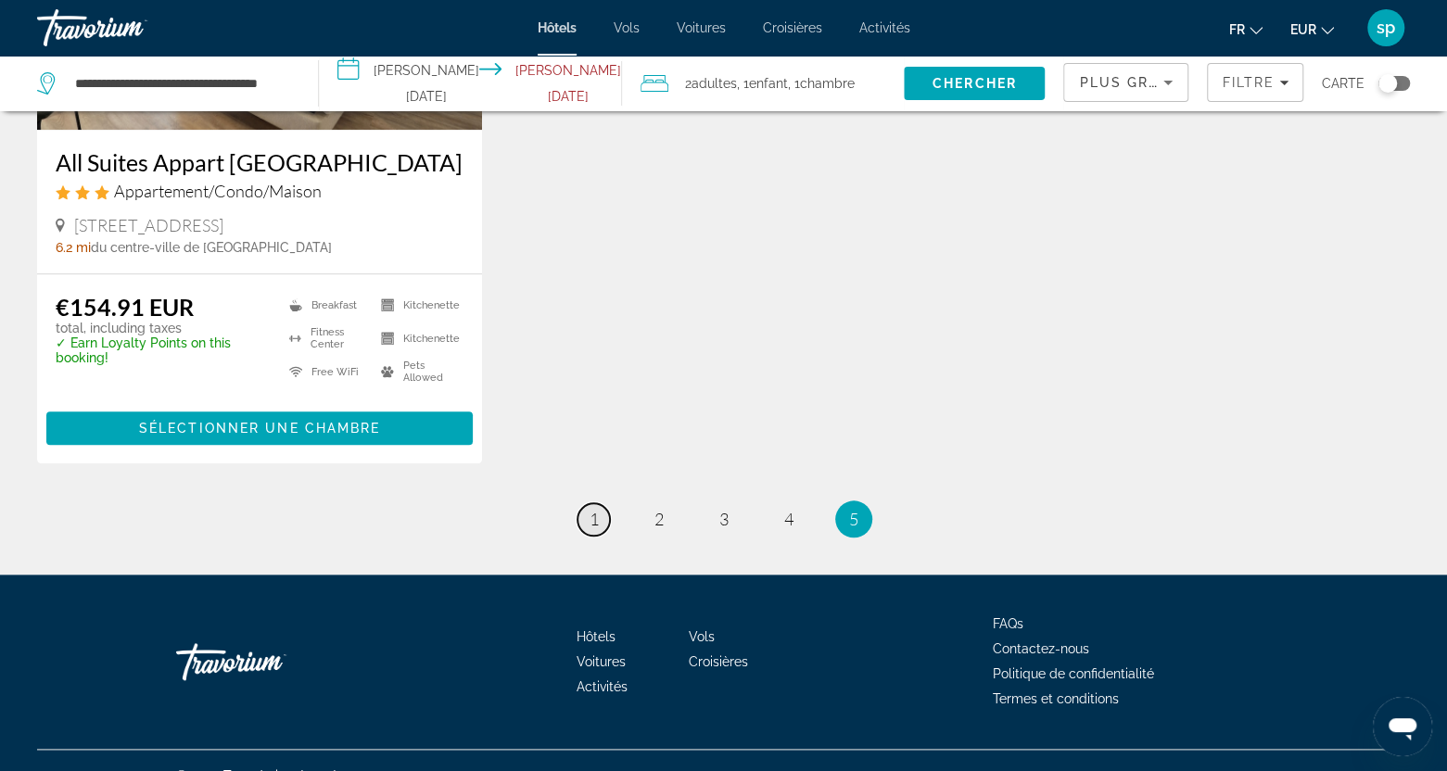
click at [592, 509] on span "1" at bounding box center [594, 519] width 9 height 20
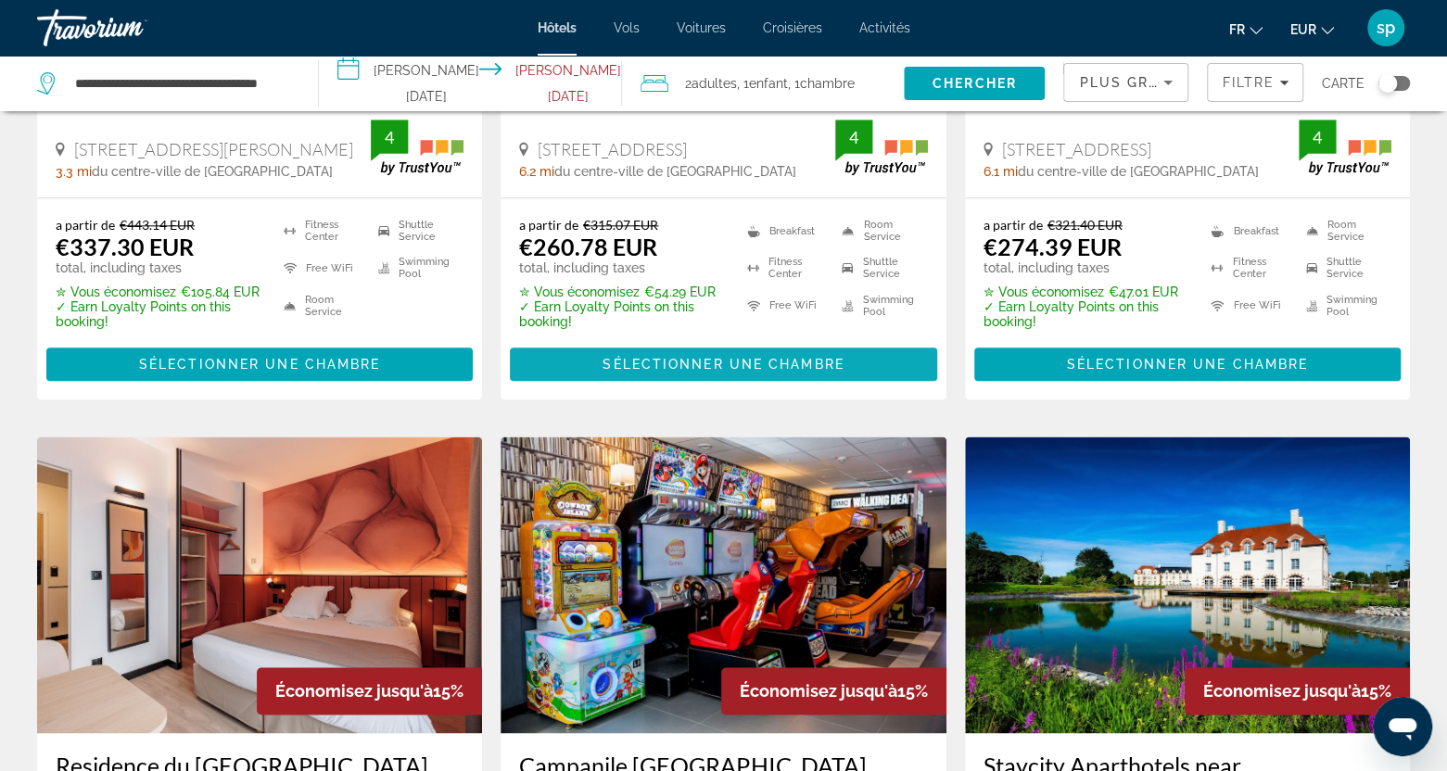
scroll to position [834, 0]
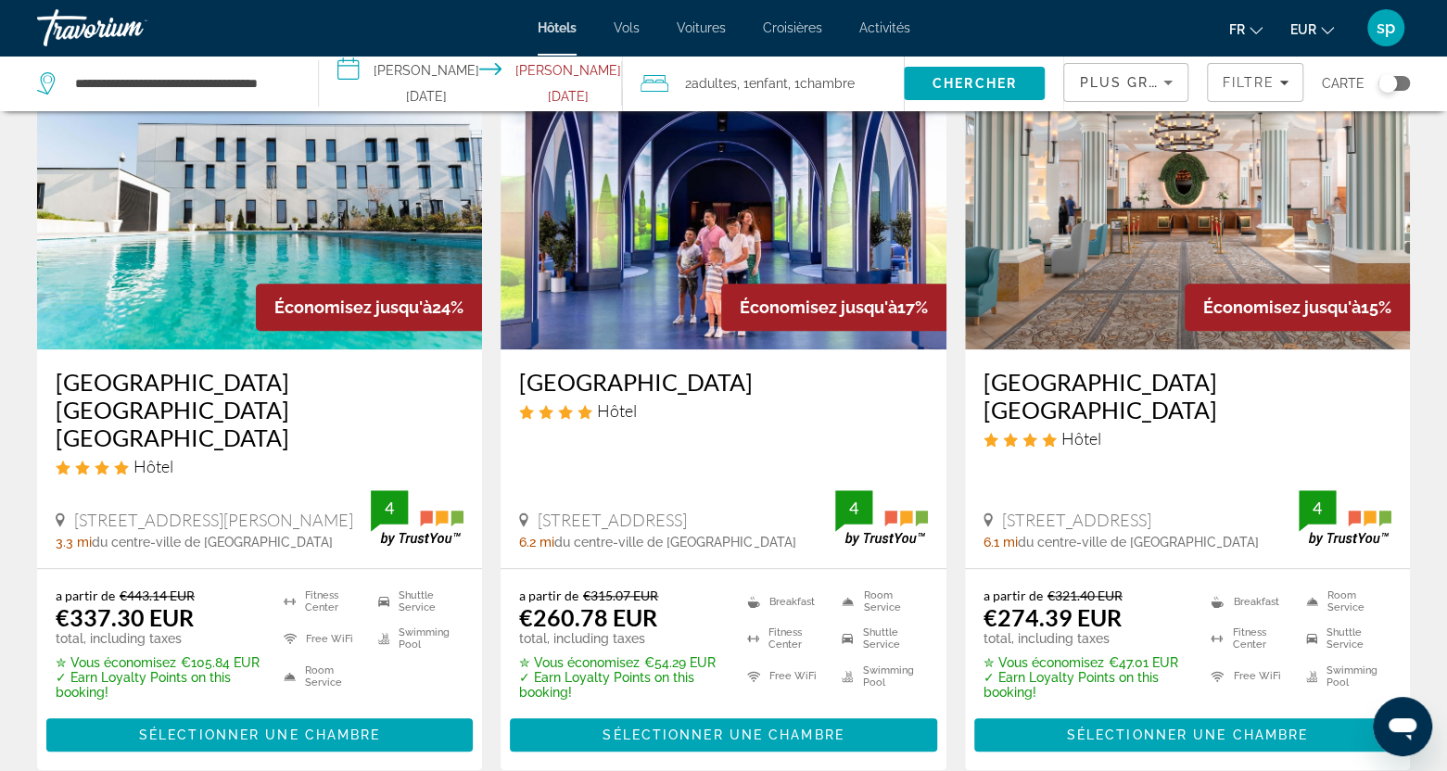
click at [871, 29] on span "Activités" at bounding box center [884, 27] width 51 height 15
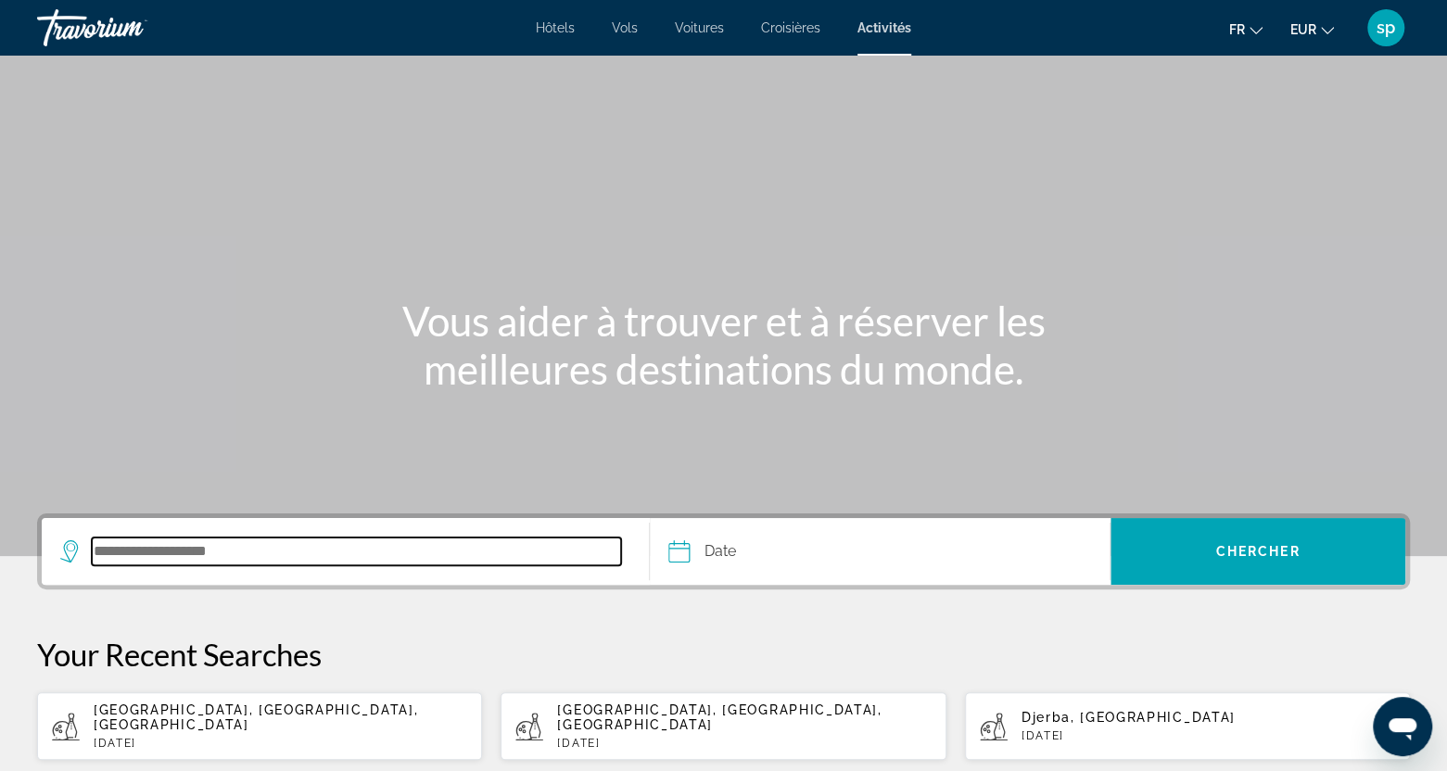
click at [268, 557] on input "Search destination" at bounding box center [356, 552] width 529 height 28
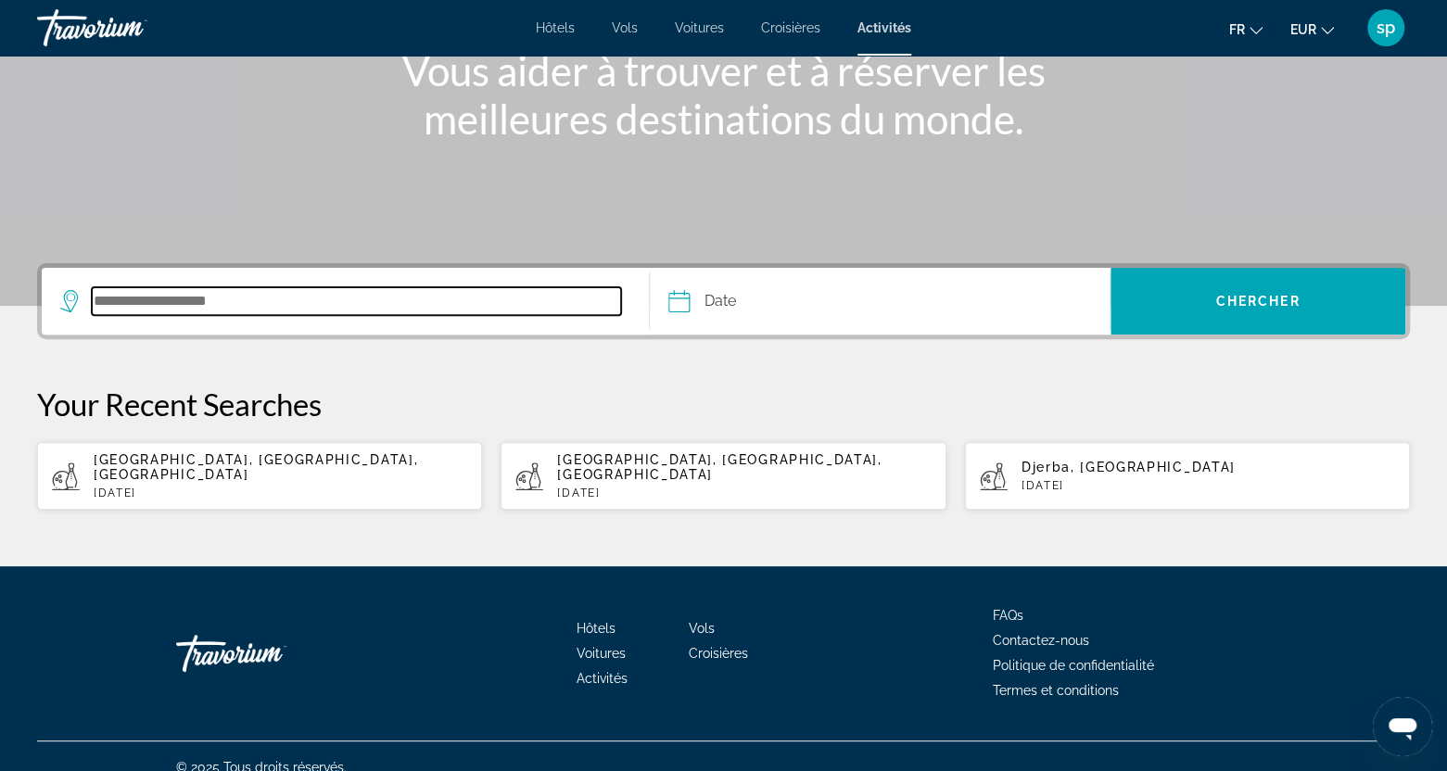
scroll to position [256, 0]
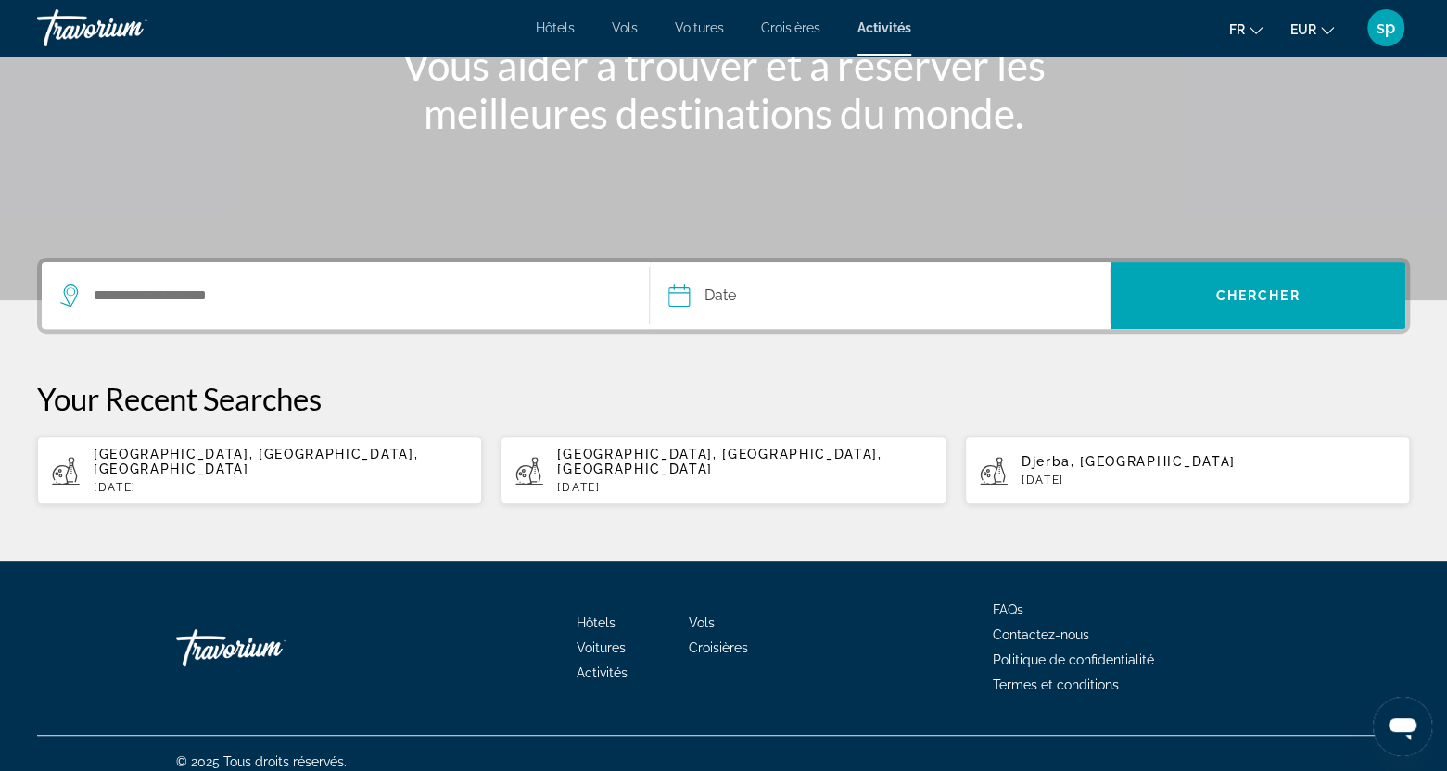
click at [224, 460] on div "[GEOGRAPHIC_DATA], [GEOGRAPHIC_DATA], [GEOGRAPHIC_DATA] [DATE]" at bounding box center [281, 470] width 374 height 47
type input "**********"
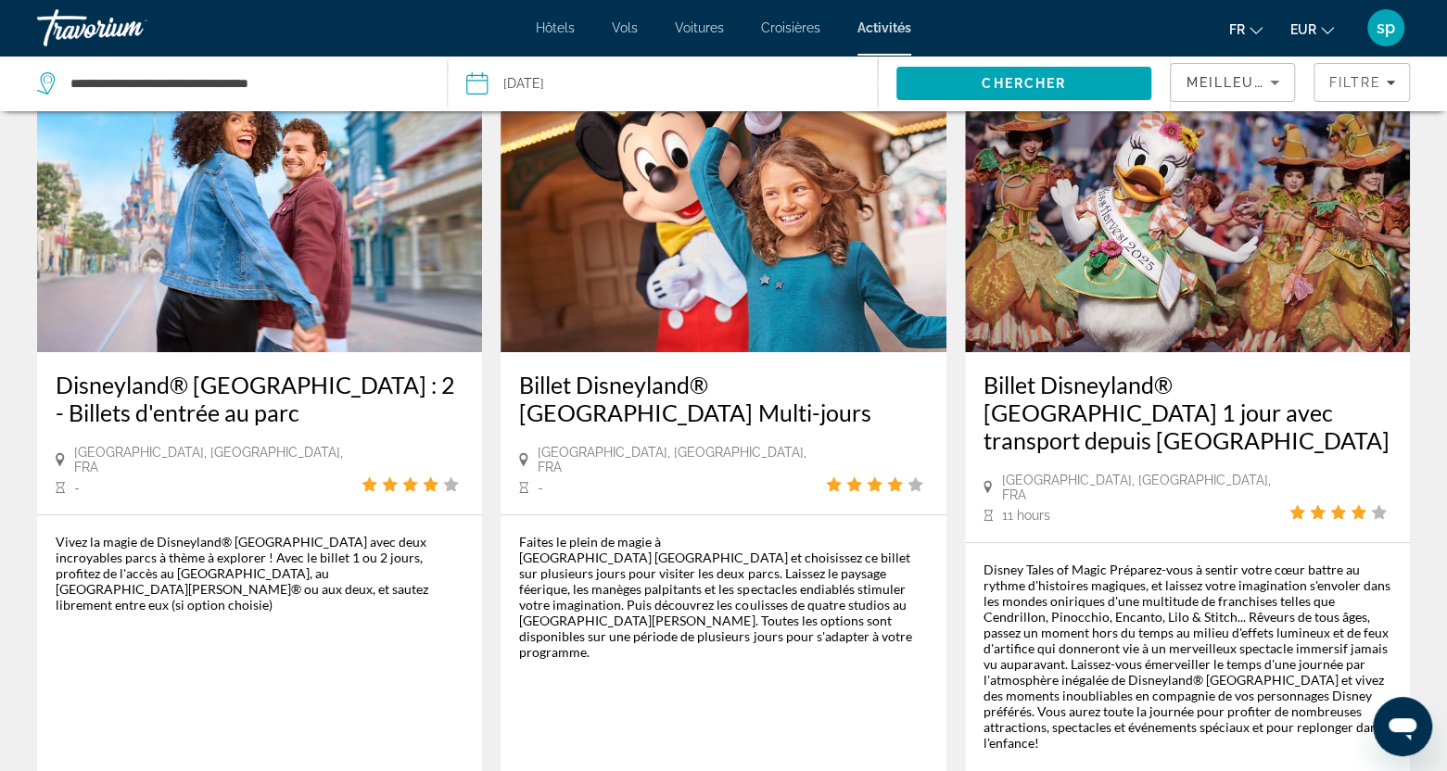
scroll to position [278, 0]
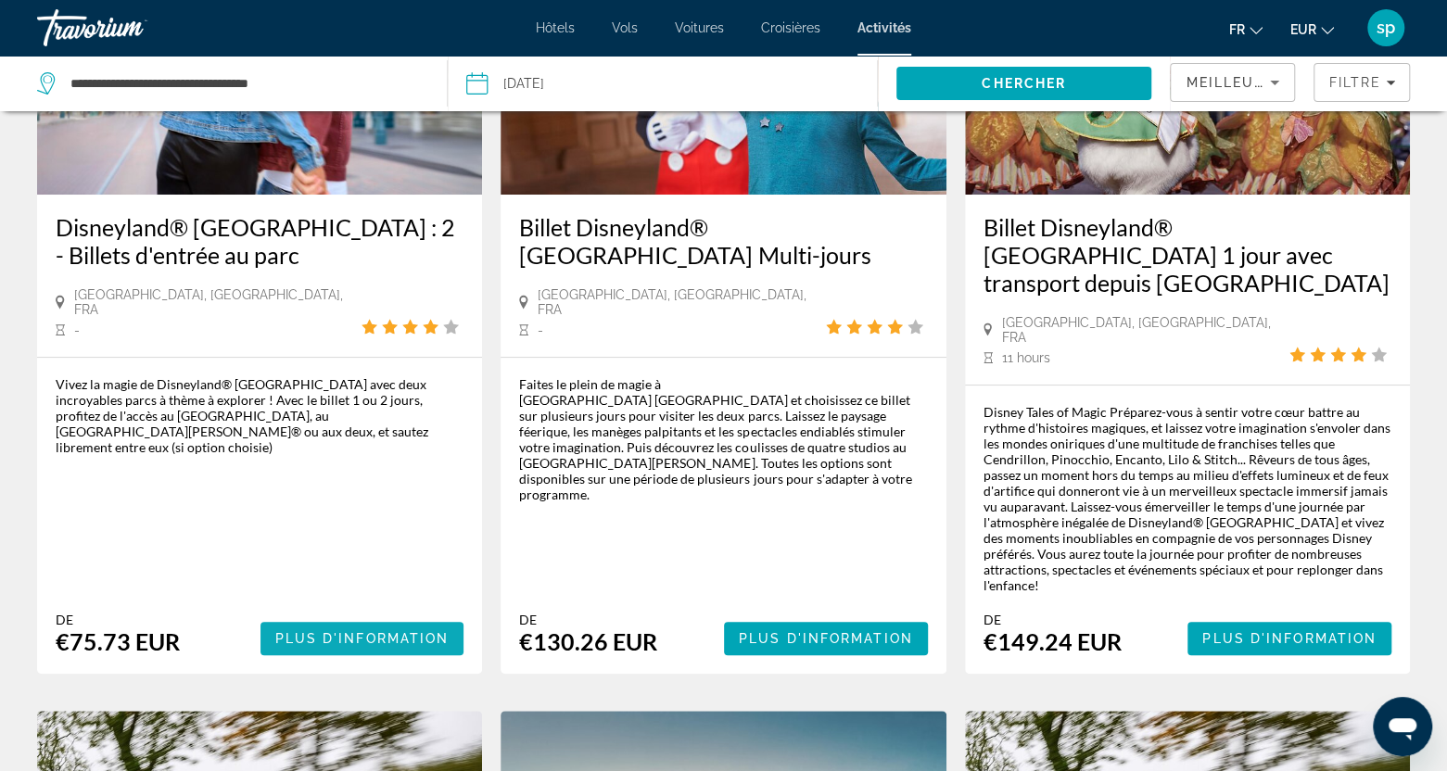
click at [336, 631] on span "Plus d'information" at bounding box center [362, 638] width 174 height 15
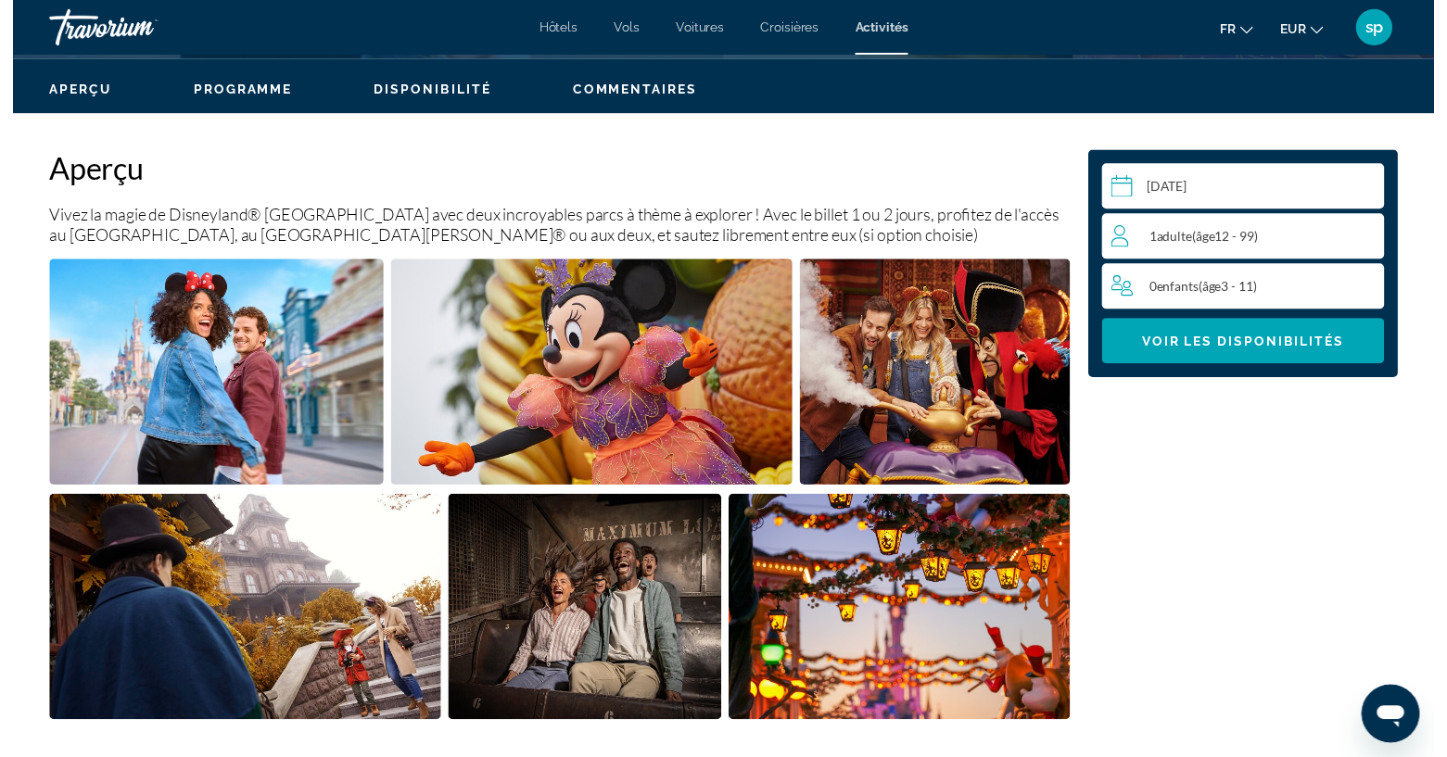
scroll to position [649, 0]
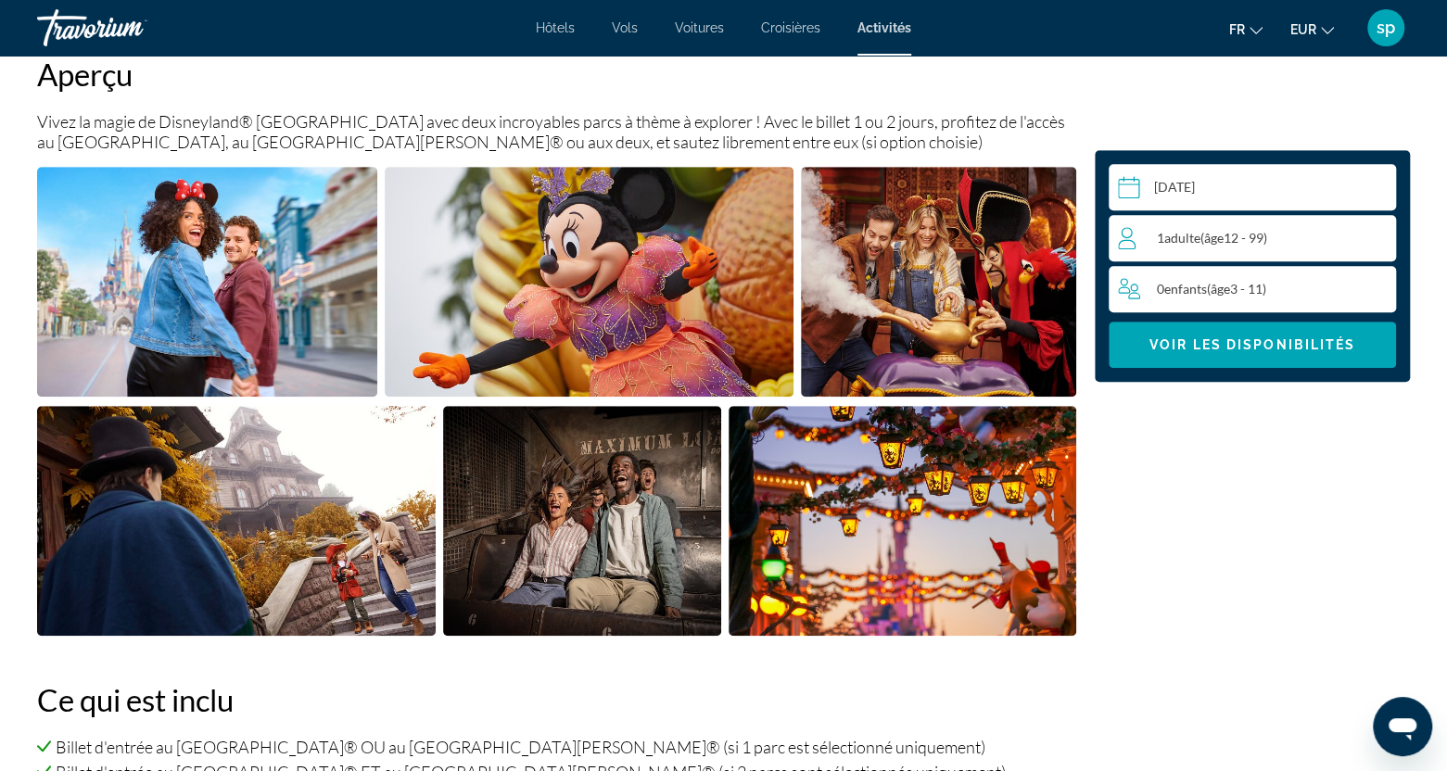
click at [1200, 187] on input "Main content" at bounding box center [1256, 190] width 295 height 52
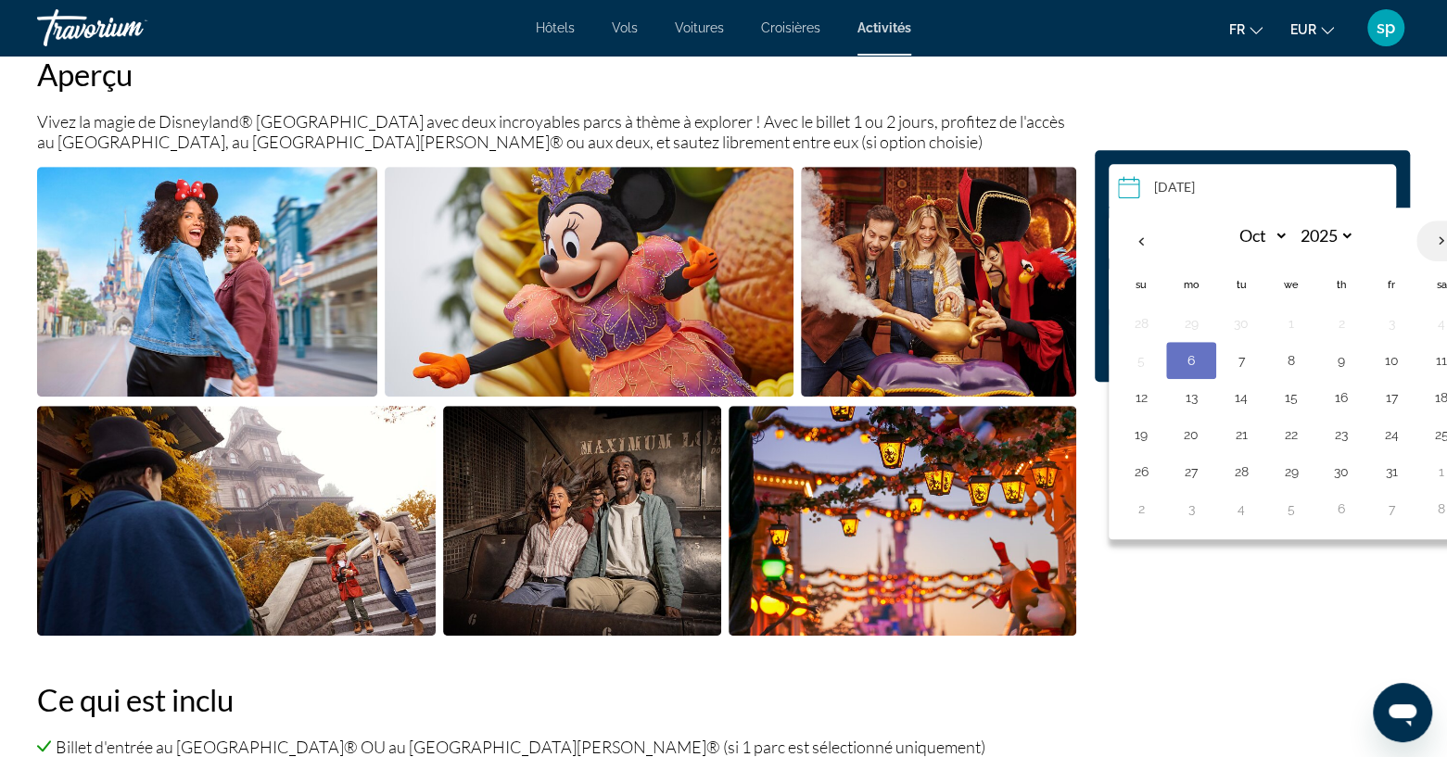
click at [1433, 241] on th "Next month" at bounding box center [1441, 241] width 50 height 41
select select "*"
select select "****"
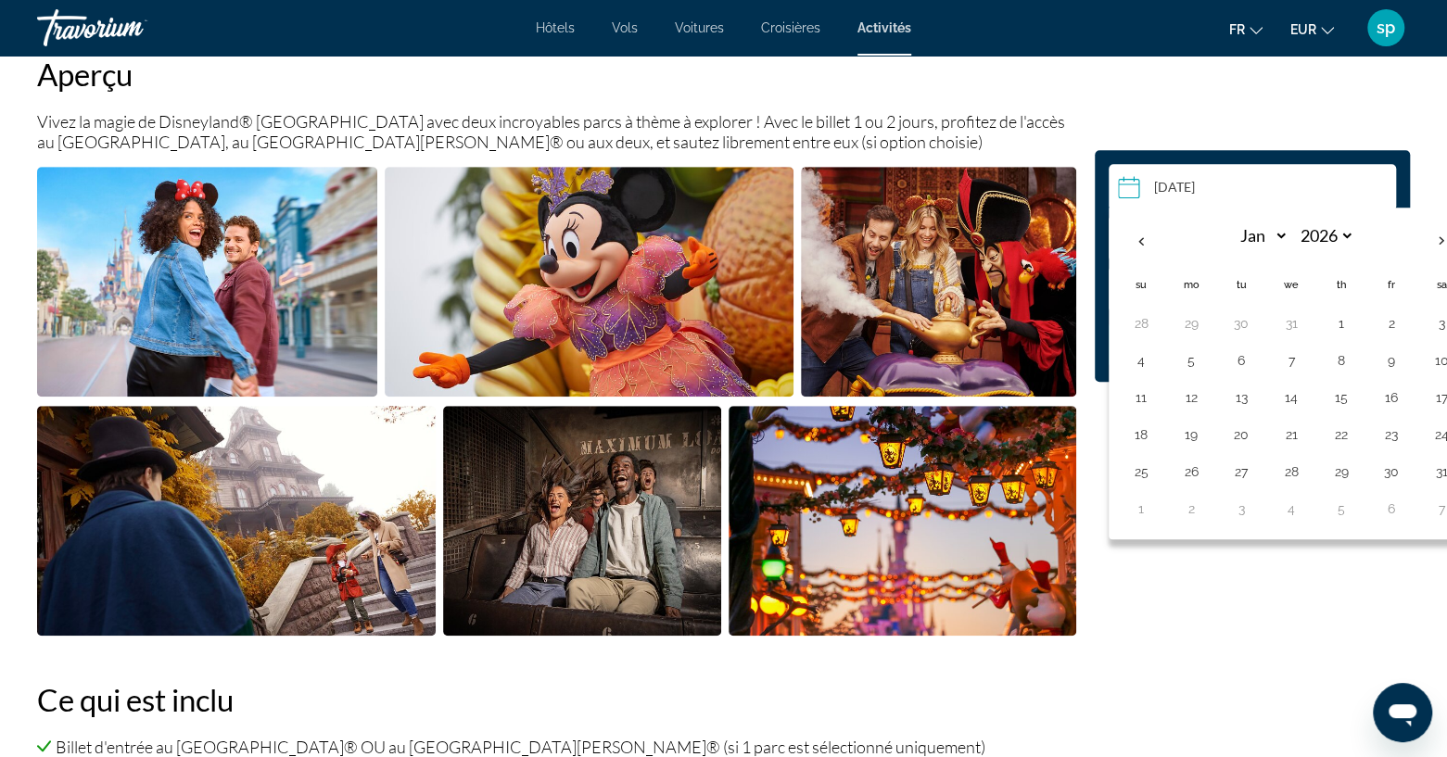
click at [1337, 392] on button "15" at bounding box center [1342, 398] width 30 height 26
type input "**********"
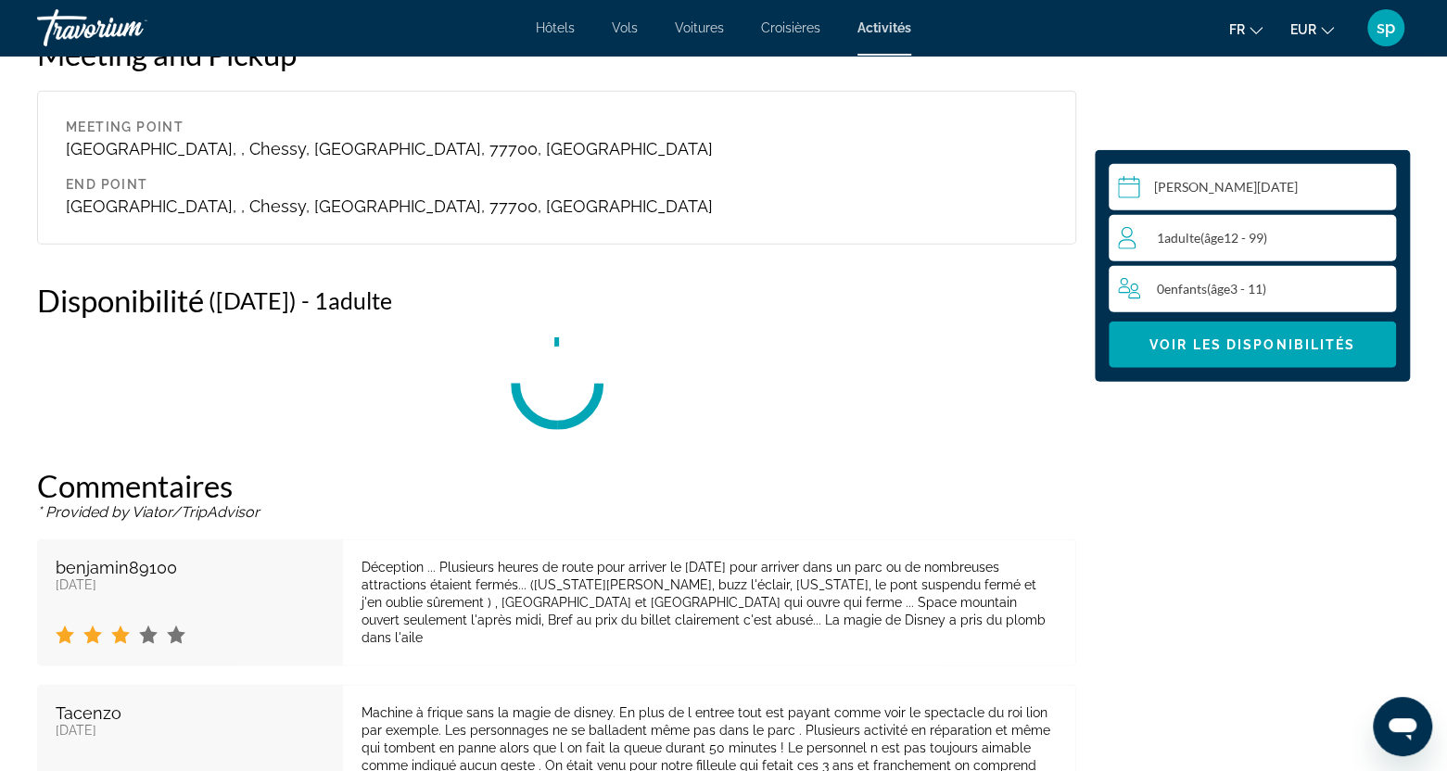
scroll to position [3054, 0]
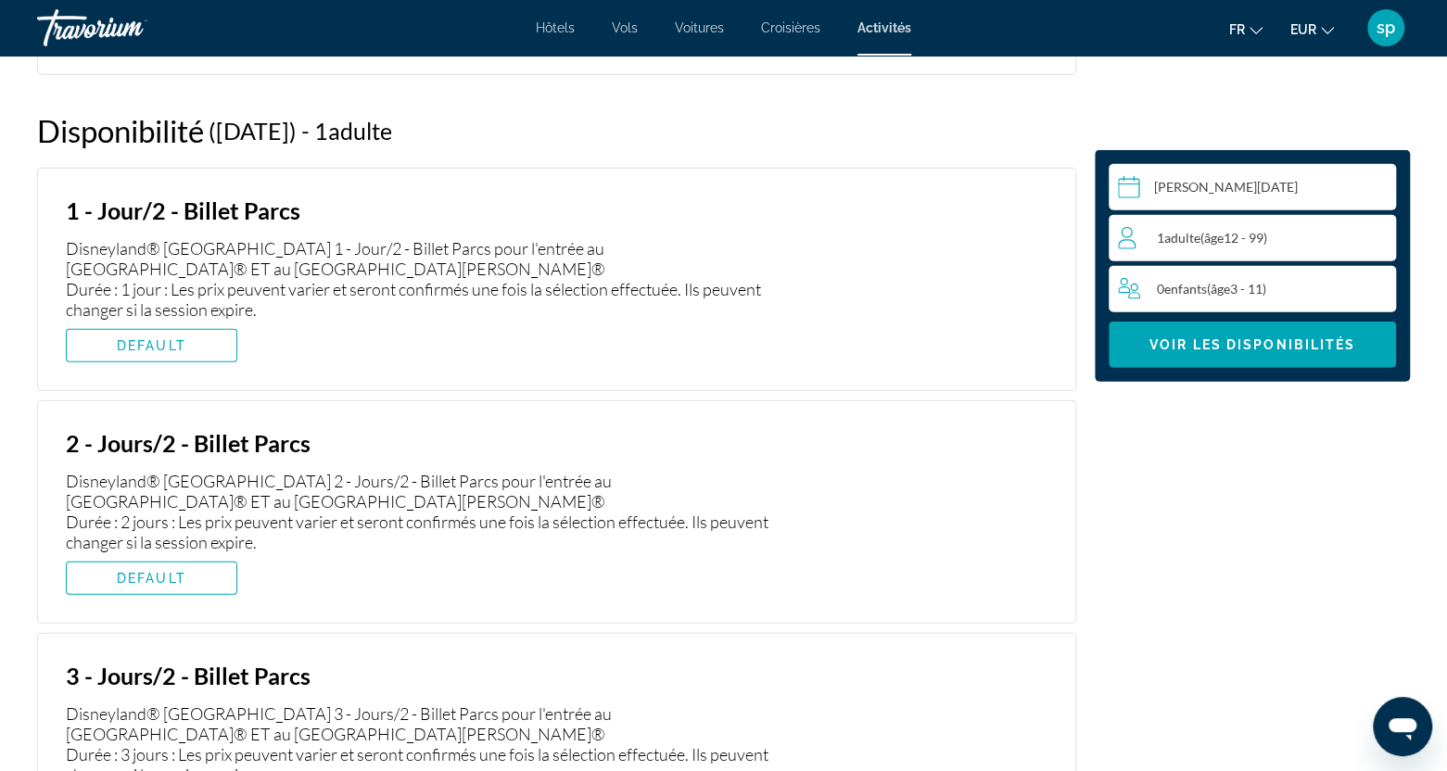
click at [1352, 241] on div "1 Adulte Adultes ( âge 12 - 99)" at bounding box center [1256, 238] width 277 height 22
click at [1381, 238] on icon "Increment adults" at bounding box center [1377, 237] width 17 height 22
click at [1199, 340] on span "Voir les disponibilités" at bounding box center [1252, 344] width 206 height 15
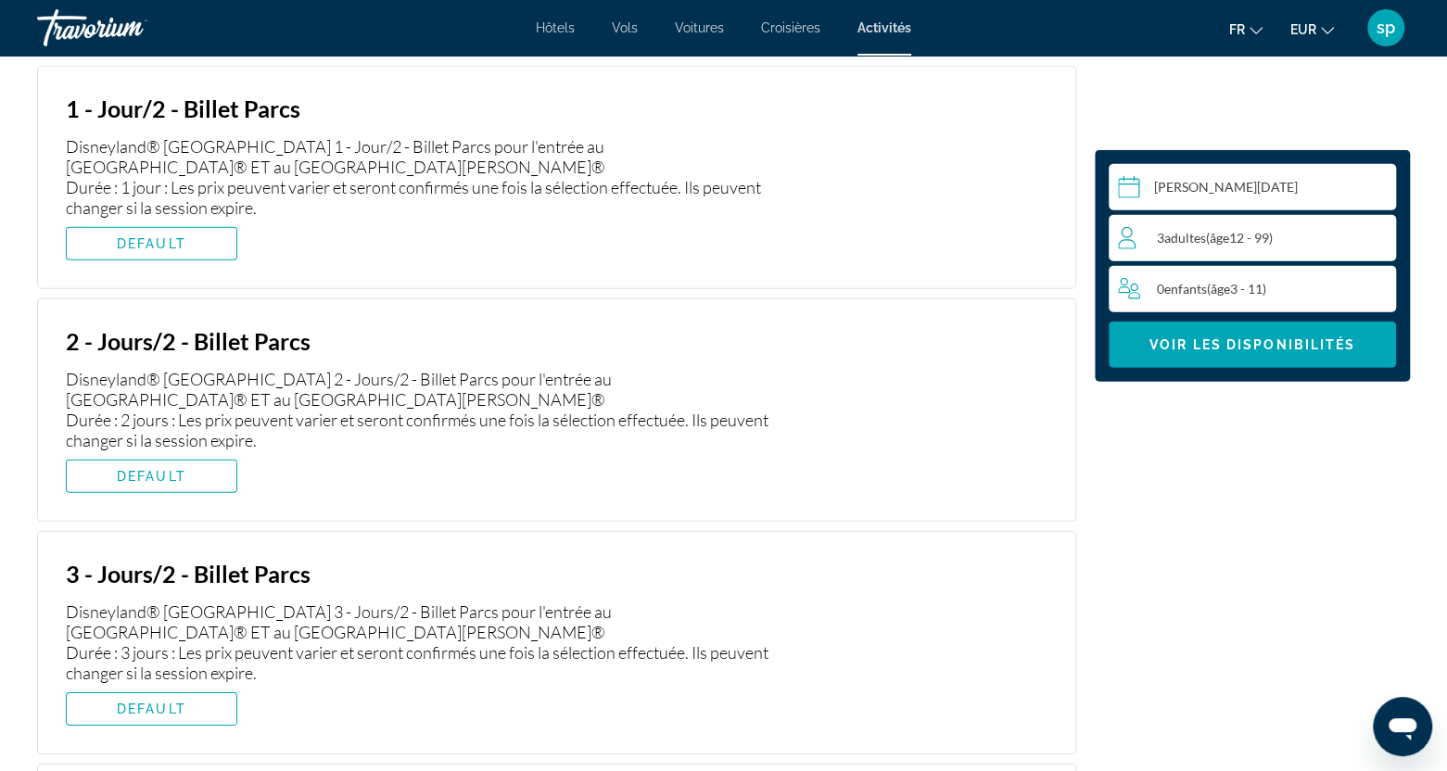
scroll to position [3146, 0]
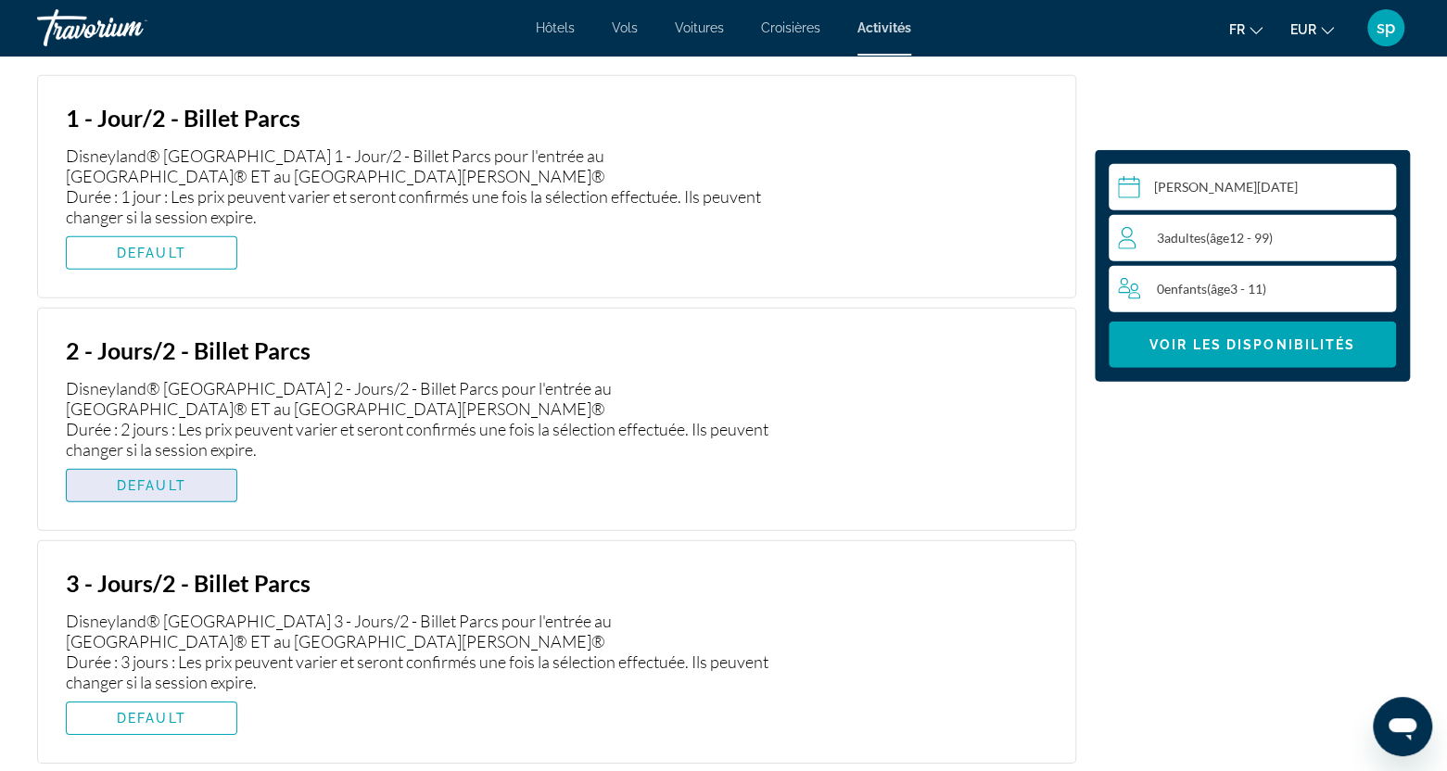
click at [136, 483] on span "DEFAULT" at bounding box center [152, 485] width 70 height 15
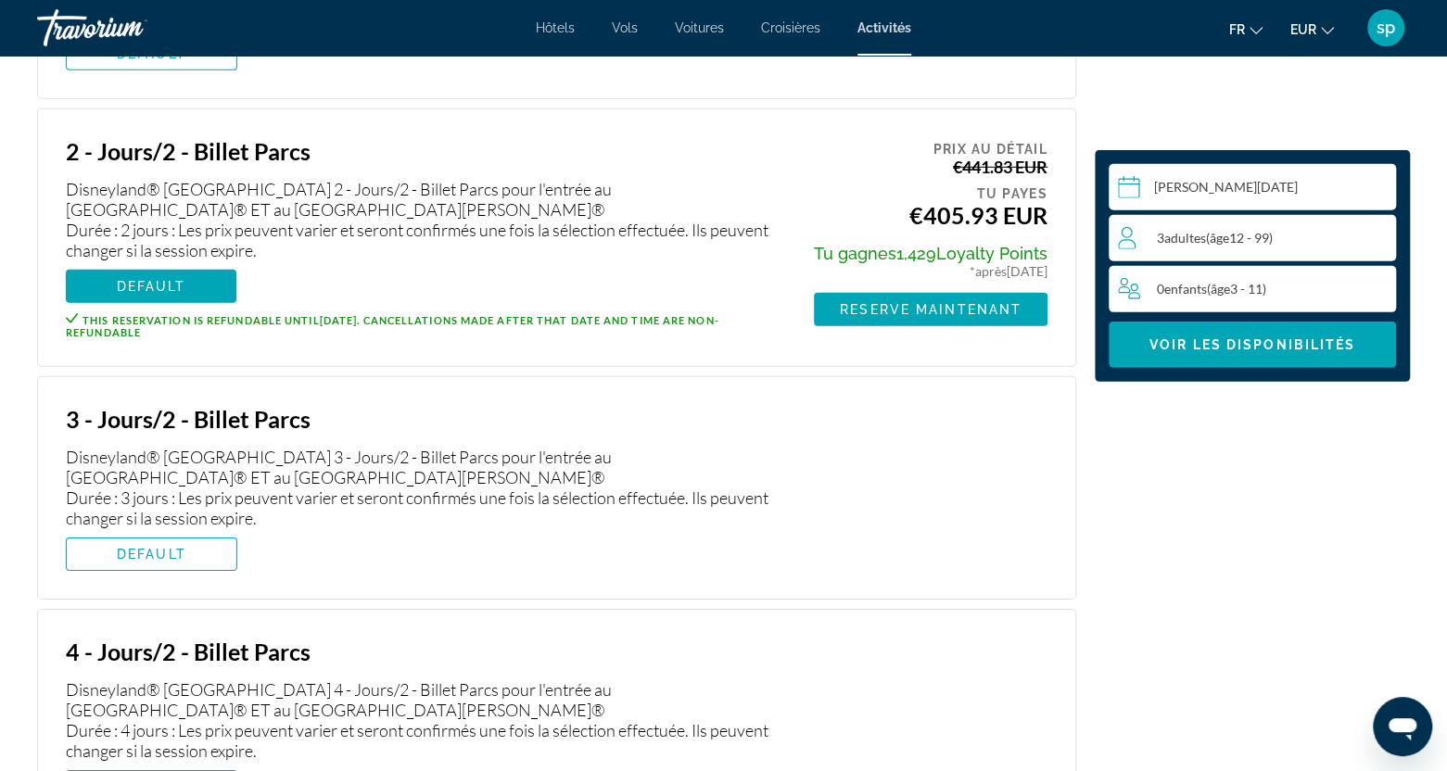
scroll to position [3332, 0]
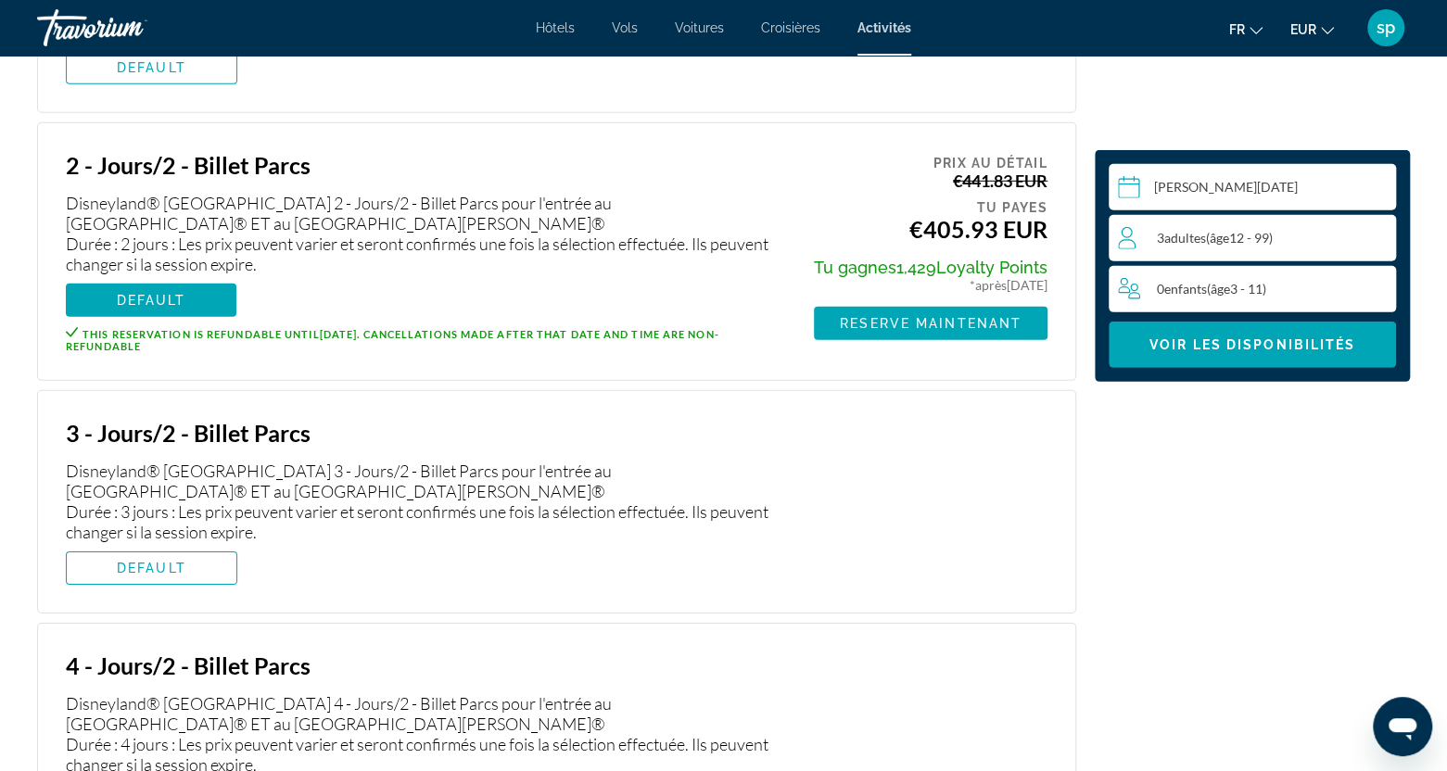
click at [150, 566] on span "DEFAULT" at bounding box center [152, 568] width 70 height 15
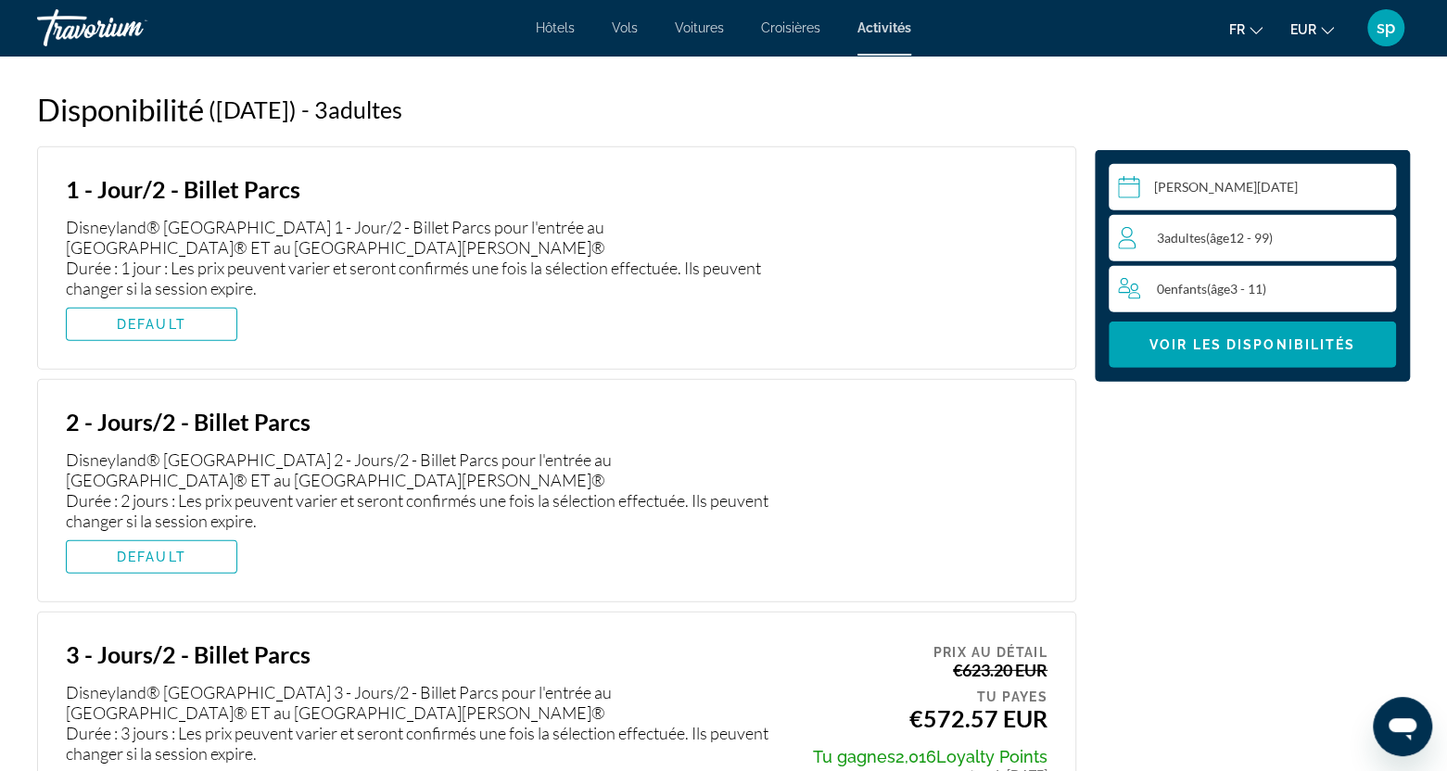
scroll to position [2961, 0]
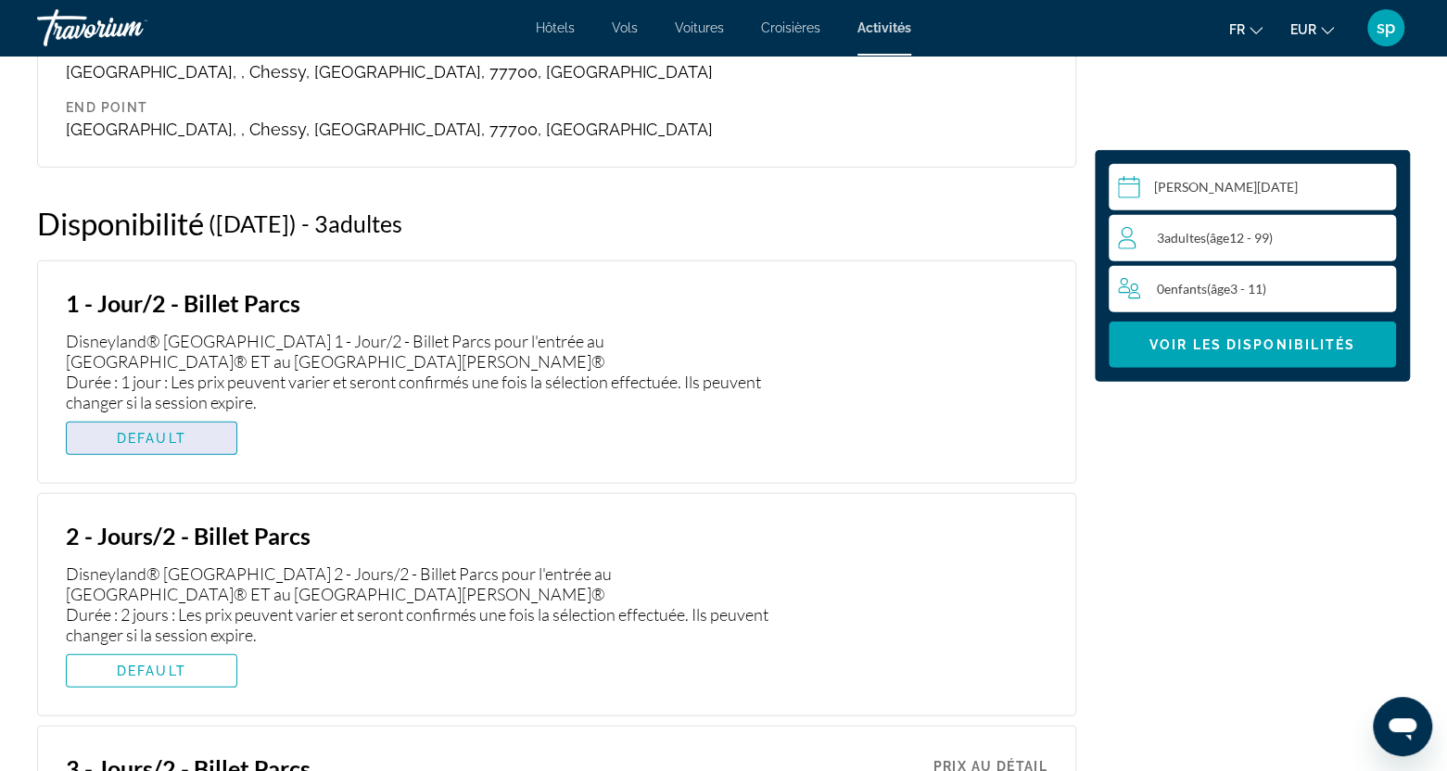
click at [171, 436] on span "DEFAULT" at bounding box center [152, 438] width 70 height 15
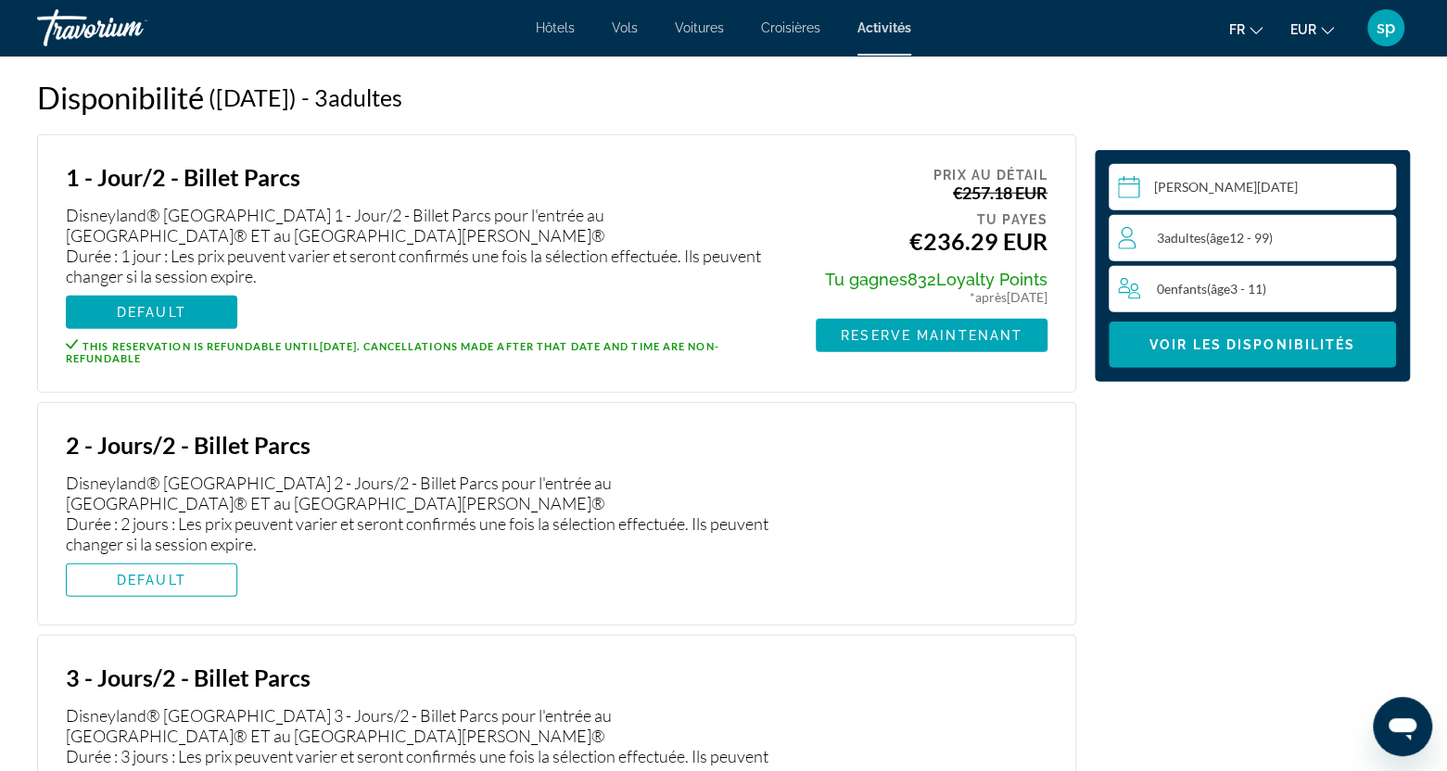
scroll to position [3146, 0]
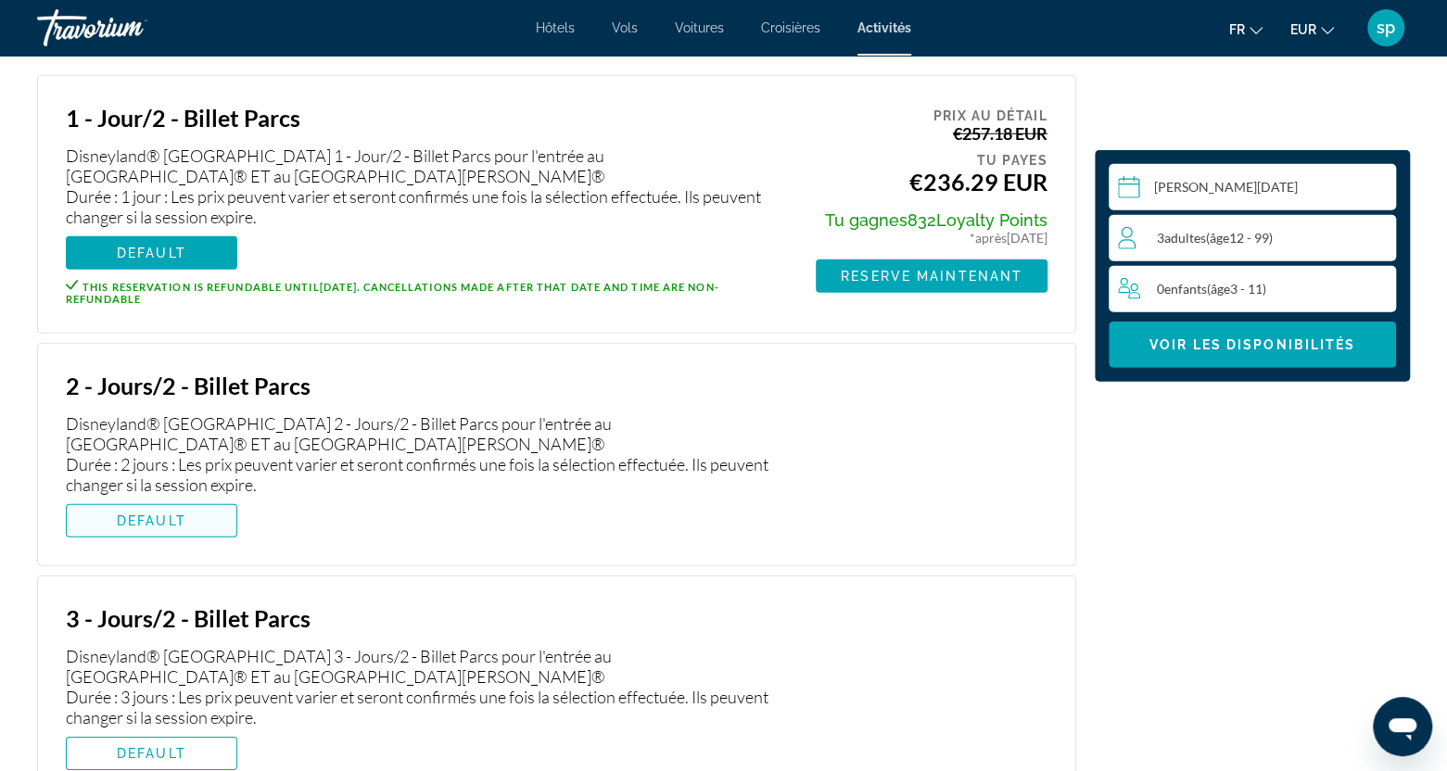
click at [169, 526] on span "DEFAULT" at bounding box center [152, 521] width 70 height 15
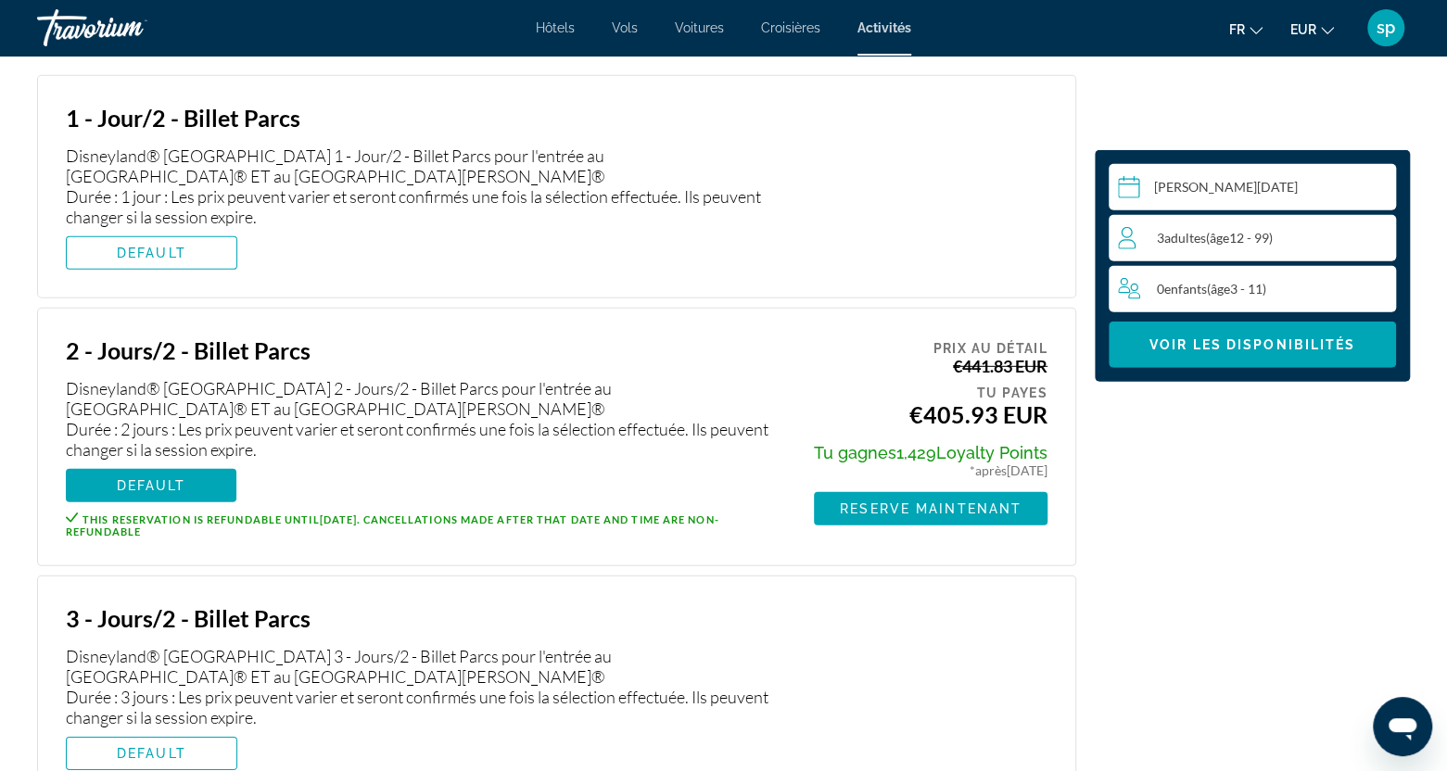
click at [1384, 27] on span "sp" at bounding box center [1386, 28] width 19 height 19
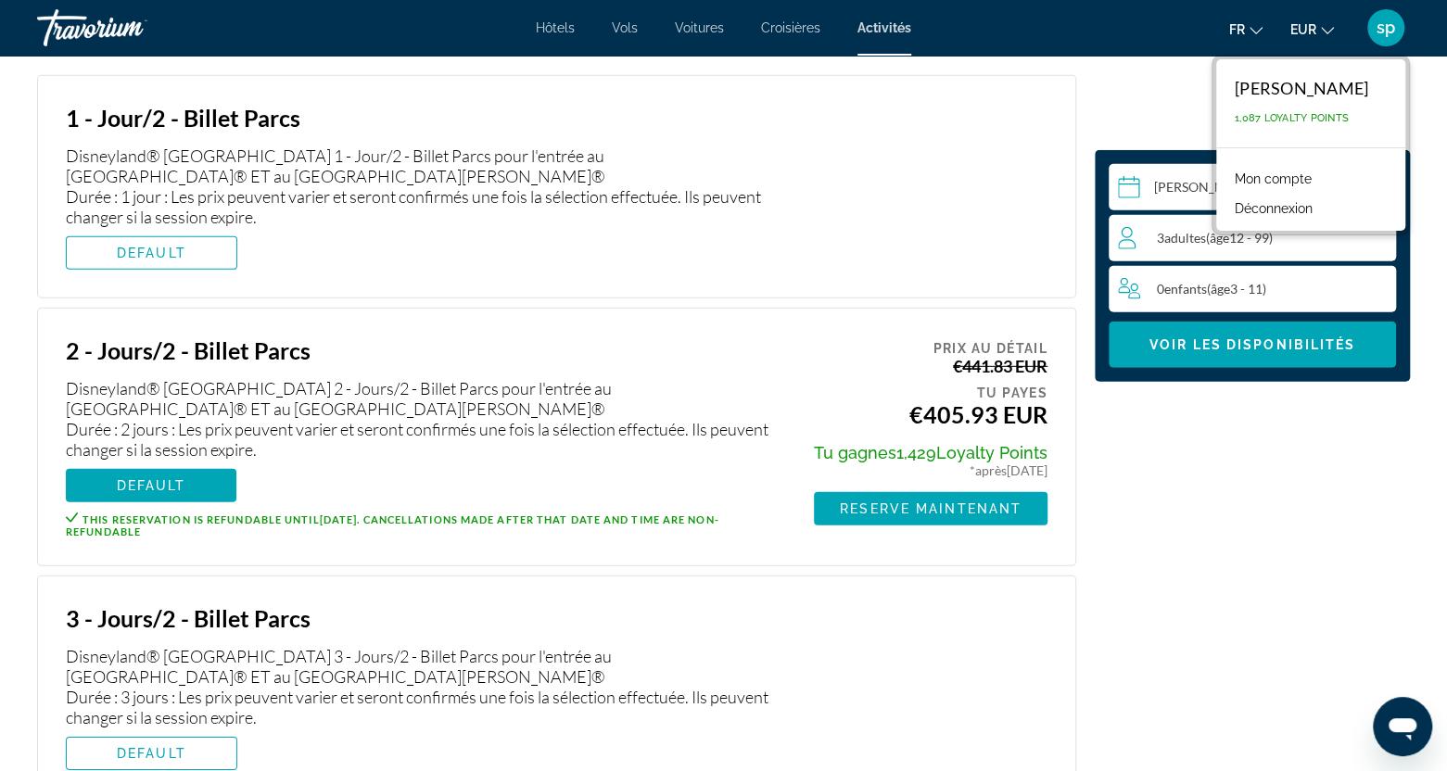
click at [1298, 92] on div "sandra poty" at bounding box center [1301, 88] width 133 height 20
click at [1279, 181] on link "Mon compte" at bounding box center [1272, 179] width 95 height 24
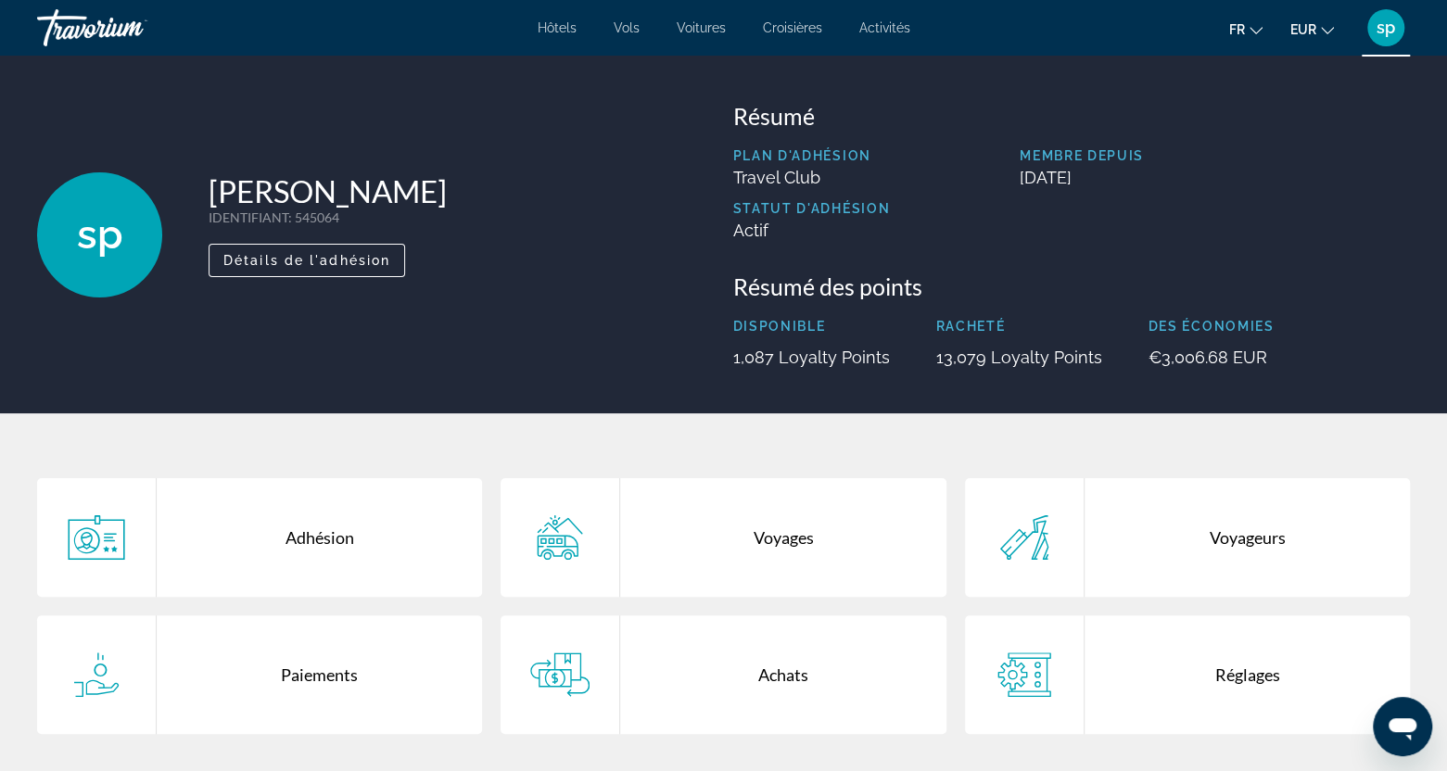
click at [1129, 387] on div "sp sandra poty IDENTIFIANT : 545064 Secondaire Détails de l'adhésion Résumé Pla…" at bounding box center [723, 235] width 1447 height 358
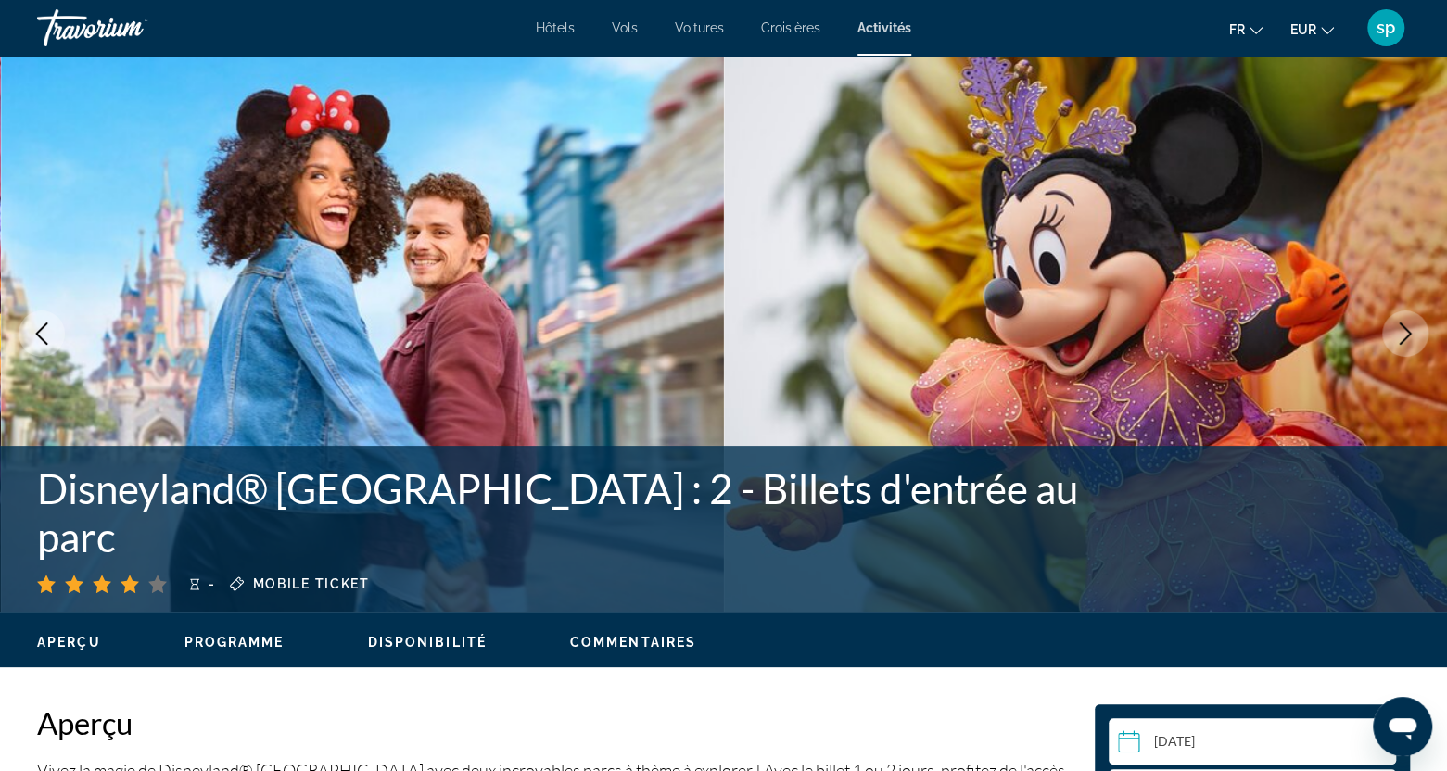
scroll to position [371, 0]
